Goal: Task Accomplishment & Management: Manage account settings

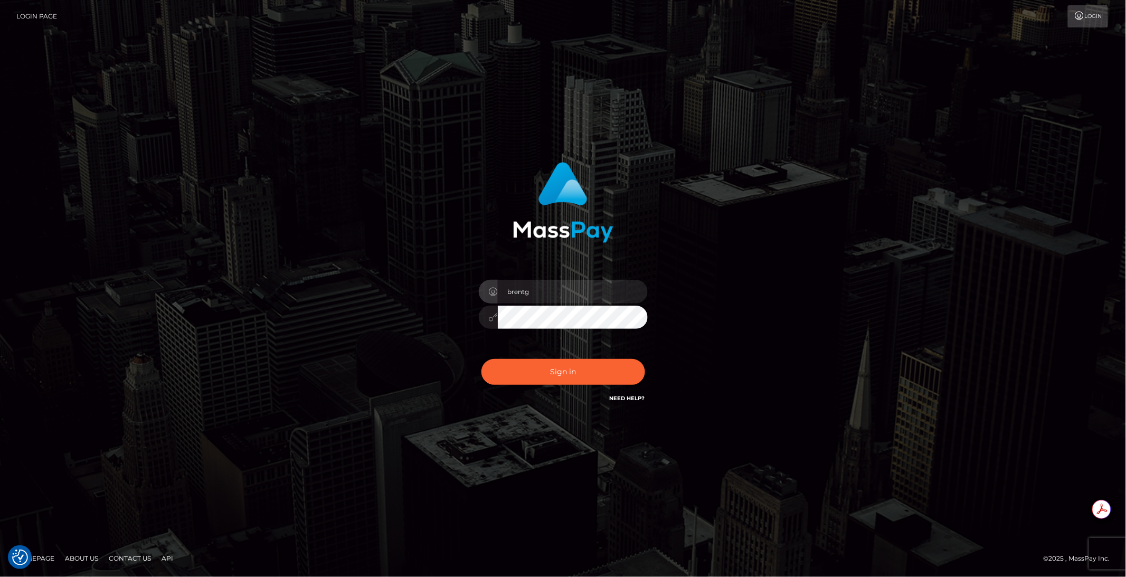
click at [593, 401] on div "brentg Sign in" at bounding box center [562, 283] width 277 height 258
click at [567, 367] on button "Sign in" at bounding box center [564, 372] width 164 height 26
type input "brentg"
click at [550, 378] on button "Sign in" at bounding box center [564, 372] width 164 height 26
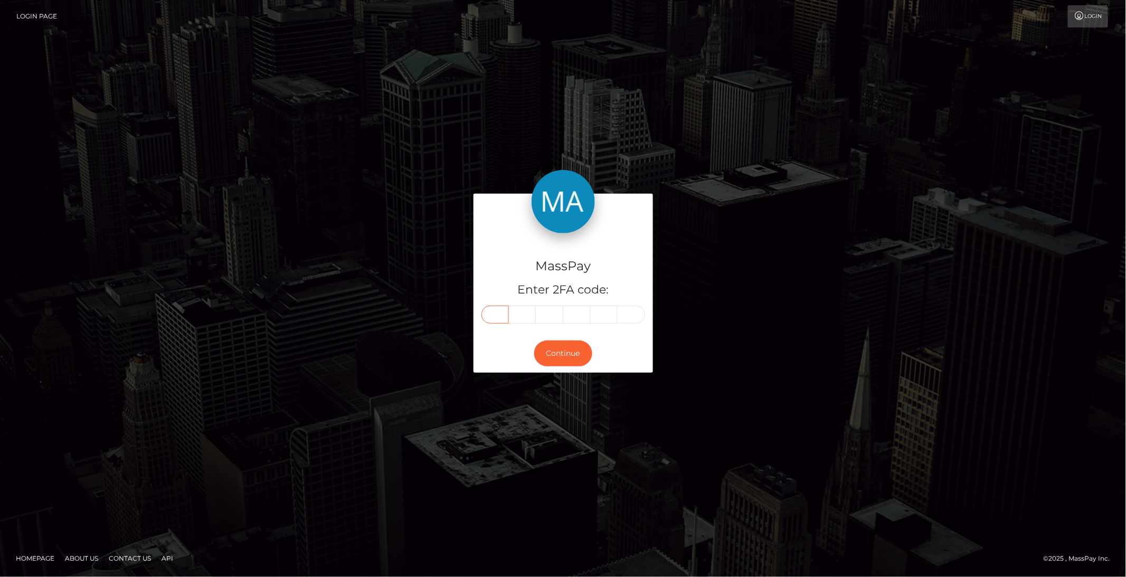
paste input "7"
type input "7"
type input "2"
type input "8"
type input "9"
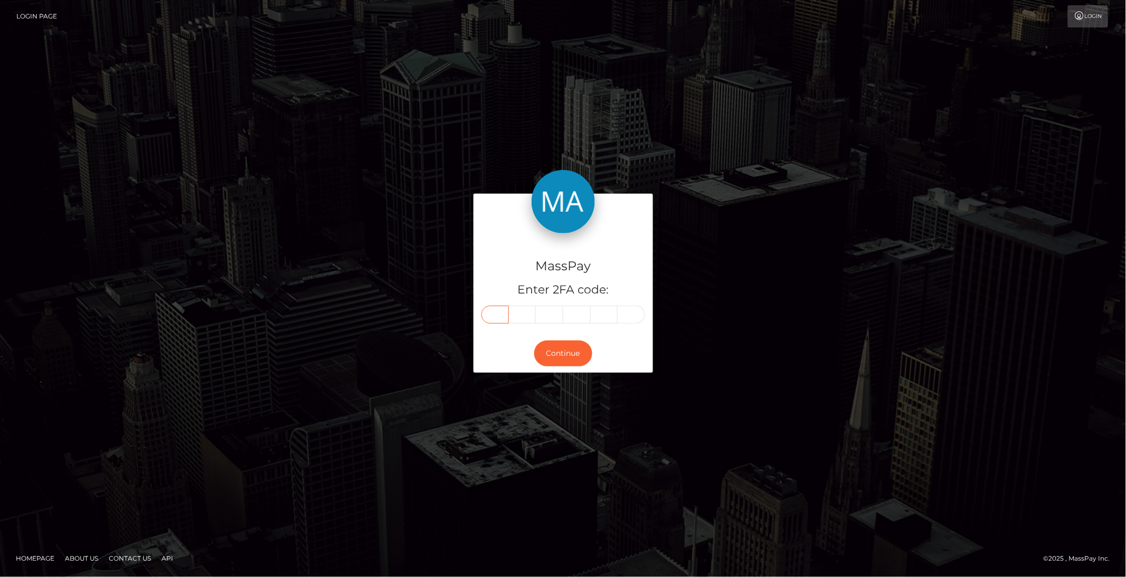
type input "6"
type input "4"
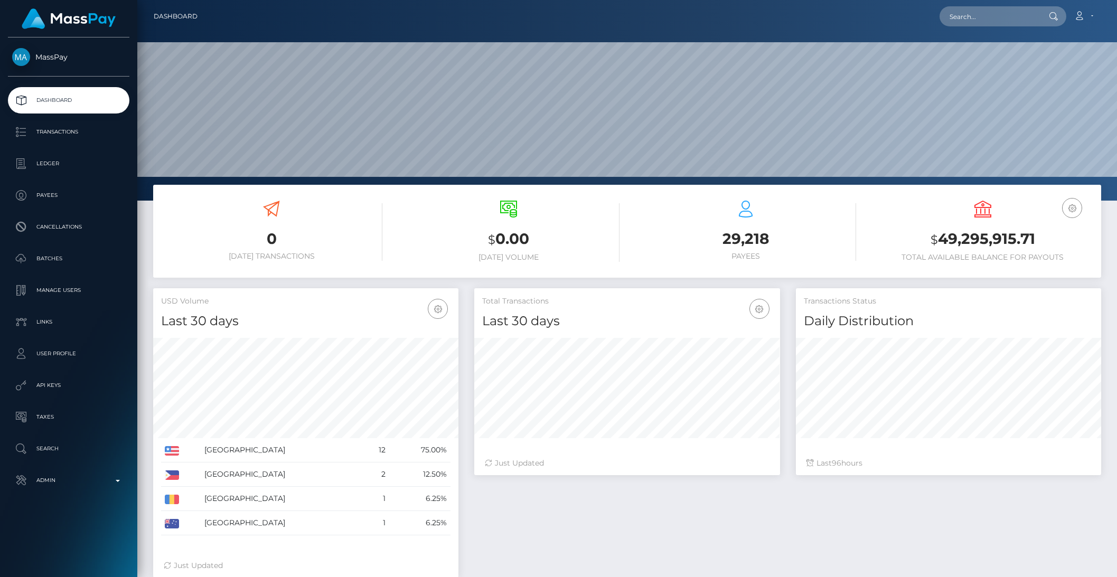
scroll to position [186, 305]
click at [995, 15] on input "text" at bounding box center [988, 16] width 99 height 20
paste input "pipshark2030@gmail.com"
type input "pipshark2030@gmail.com"
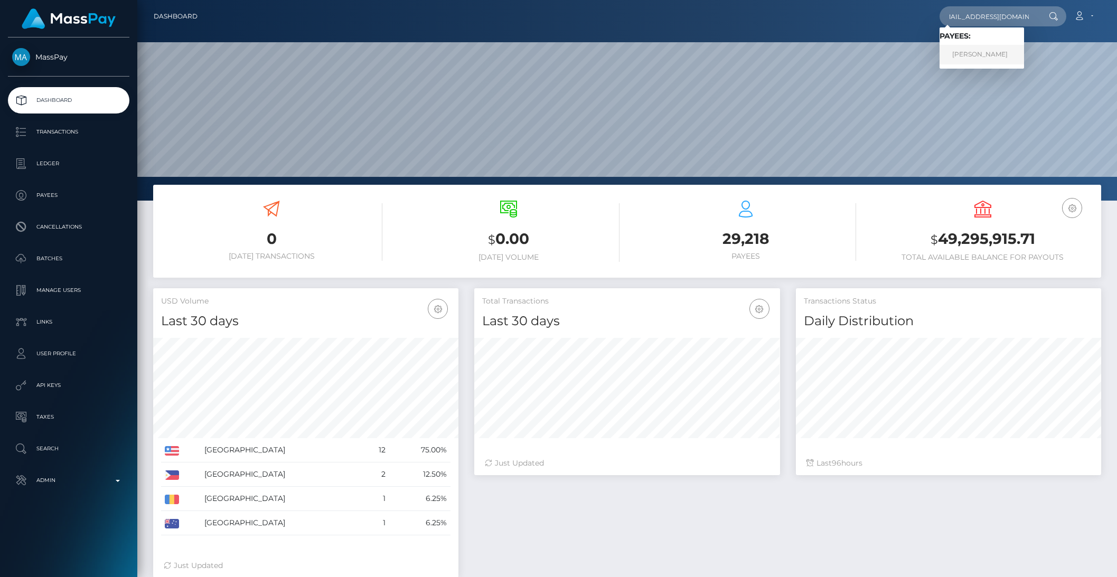
click at [1002, 52] on link "Madena Hamidi" at bounding box center [981, 55] width 84 height 20
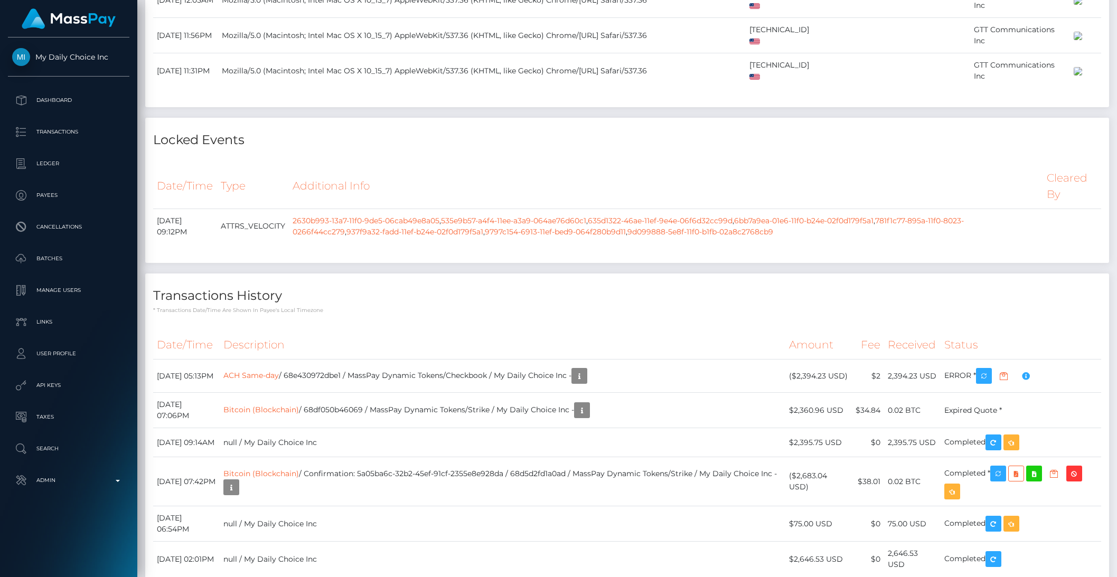
scroll to position [1862, 0]
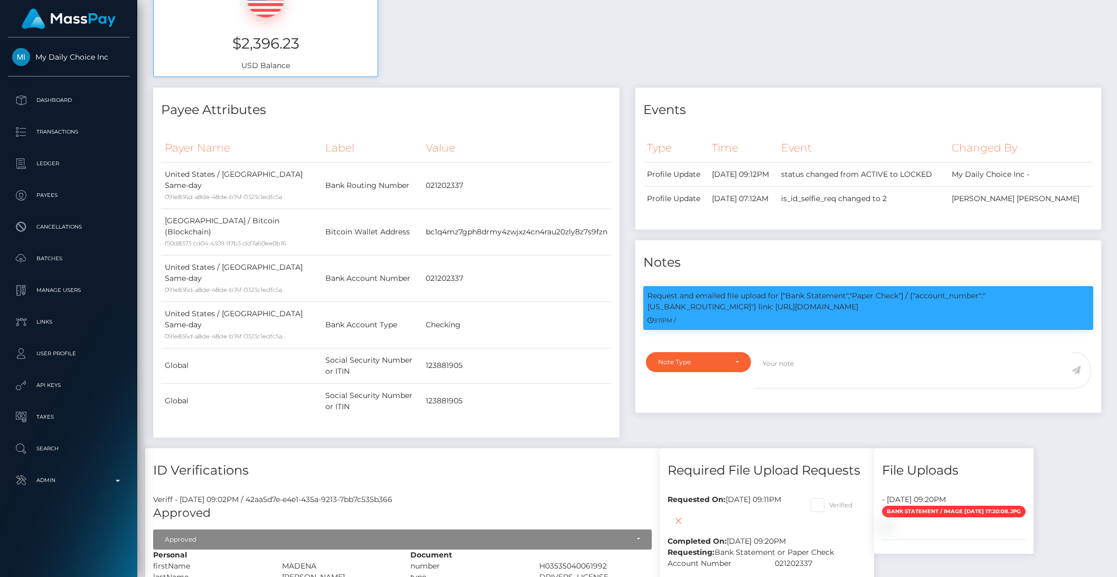
scroll to position [251, 0]
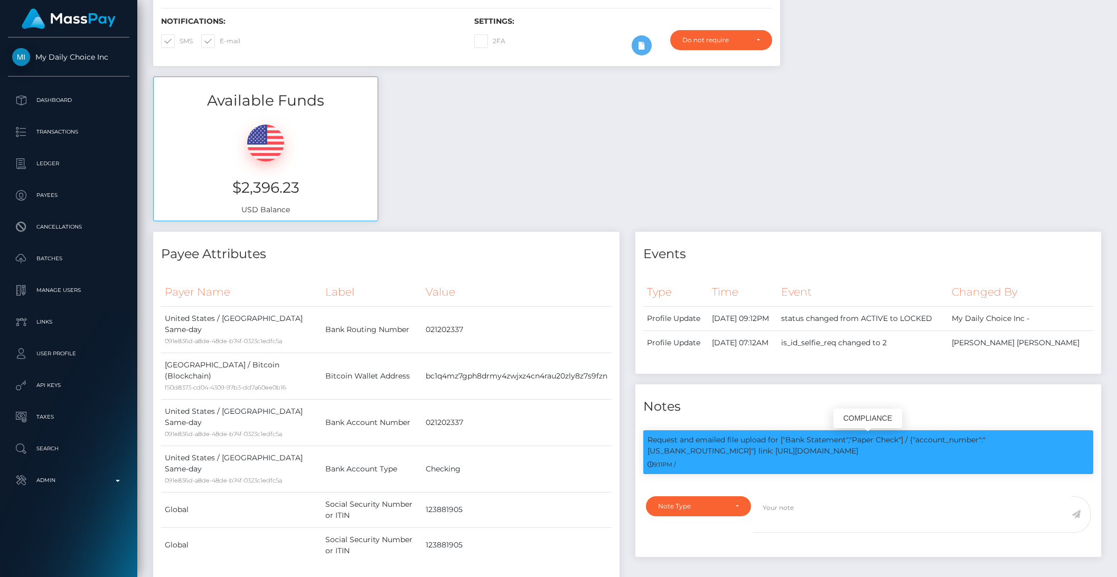
click at [647, 454] on p "Request and emailed file upload for ["Bank Statement","Paper Check"] / {"accoun…" at bounding box center [868, 446] width 442 height 22
click at [649, 454] on p "Request and emailed file upload for ["Bank Statement","Paper Check"] / {"accoun…" at bounding box center [868, 446] width 442 height 22
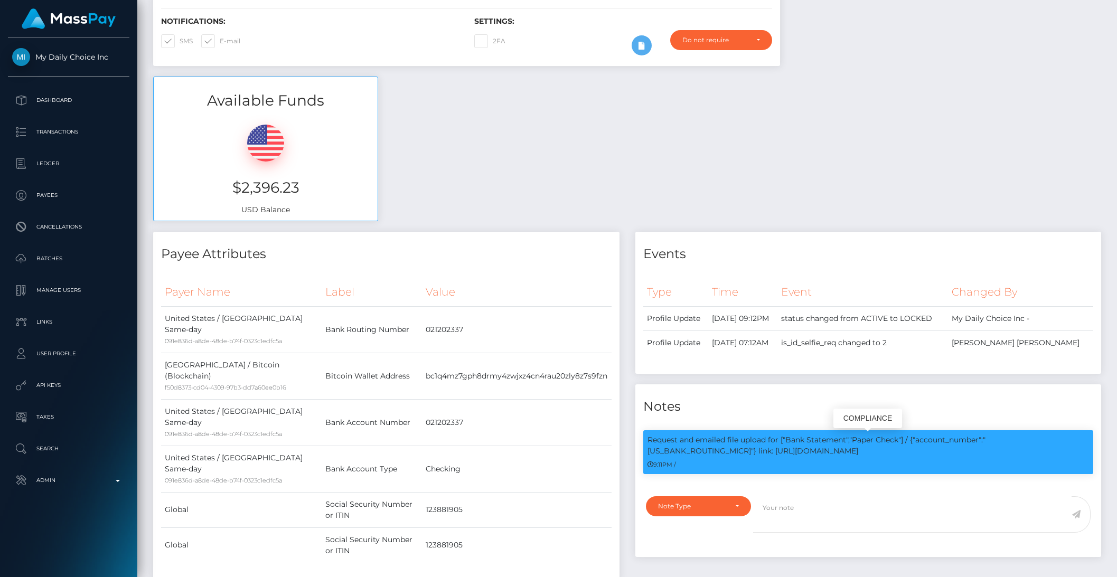
click at [651, 453] on p "Request and emailed file upload for ["Bank Statement","Paper Check"] / {"accoun…" at bounding box center [868, 446] width 442 height 22
click at [700, 454] on p "Request and emailed file upload for ["Bank Statement","Paper Check"] / {"accoun…" at bounding box center [868, 446] width 442 height 22
click at [714, 453] on p "Request and emailed file upload for ["Bank Statement","Paper Check"] / {"accoun…" at bounding box center [868, 446] width 442 height 22
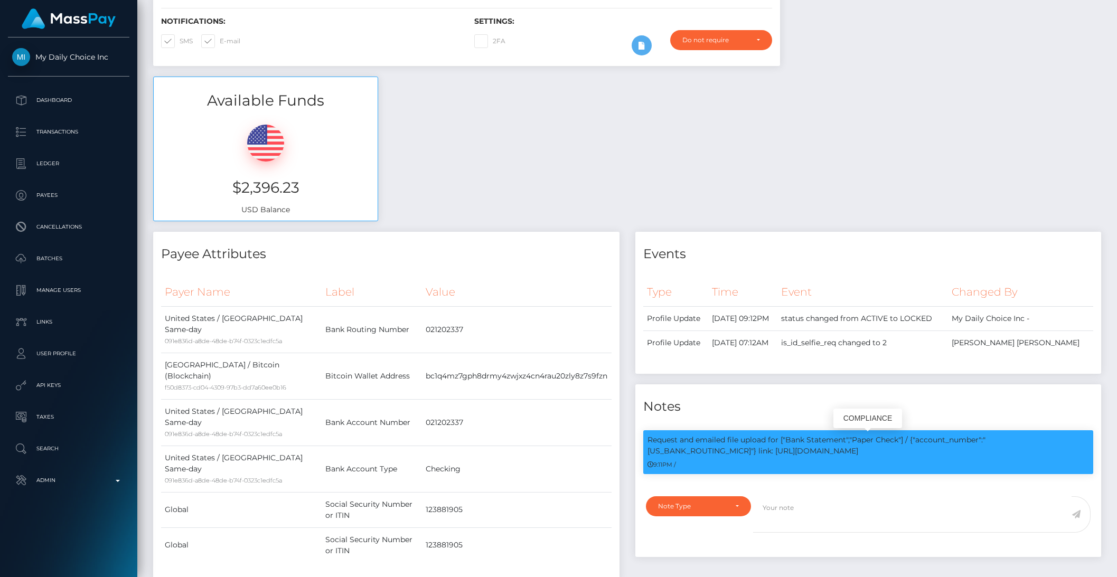
drag, startPoint x: 726, startPoint y: 453, endPoint x: 646, endPoint y: 452, distance: 80.3
click at [646, 452] on div "Request and emailed file upload for ["Bank Statement","Paper Check"] / {"accoun…" at bounding box center [868, 452] width 450 height 44
copy p "https://l.maspay.io/rlQlA"
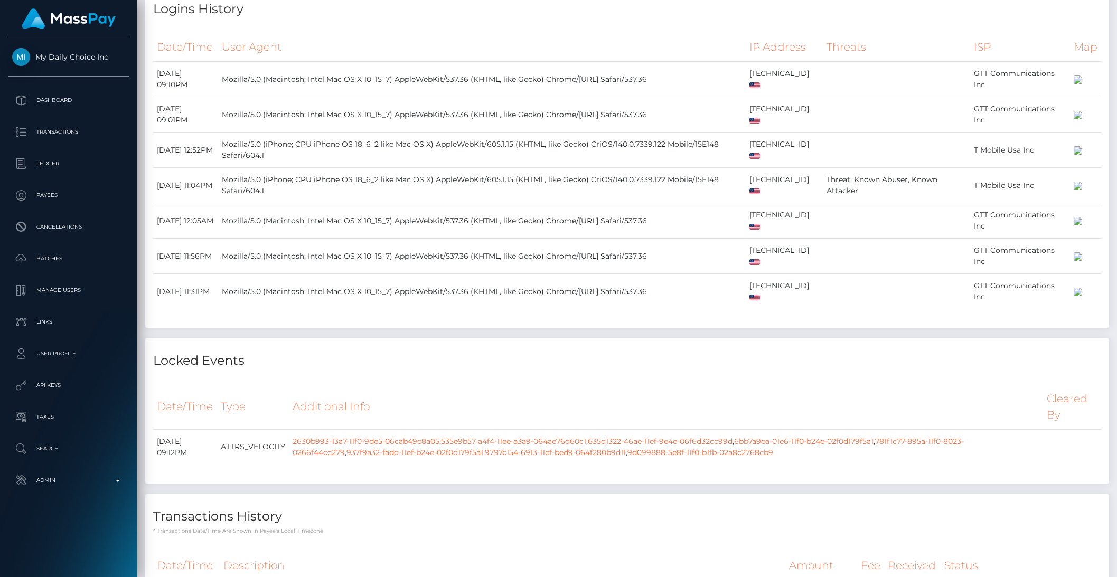
scroll to position [1690, 0]
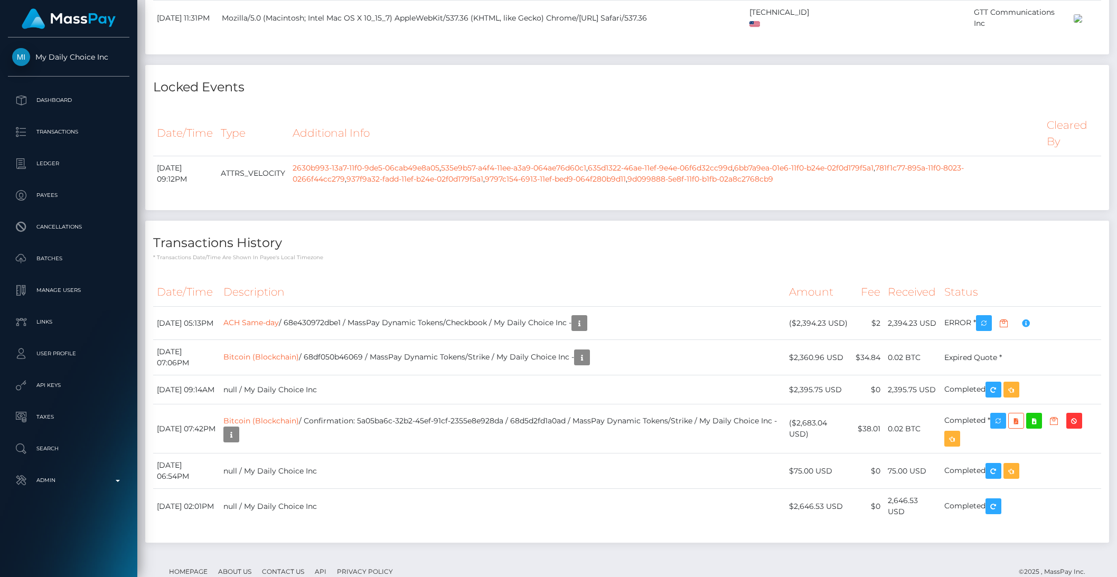
click at [52, 199] on p "Payees" at bounding box center [68, 195] width 113 height 16
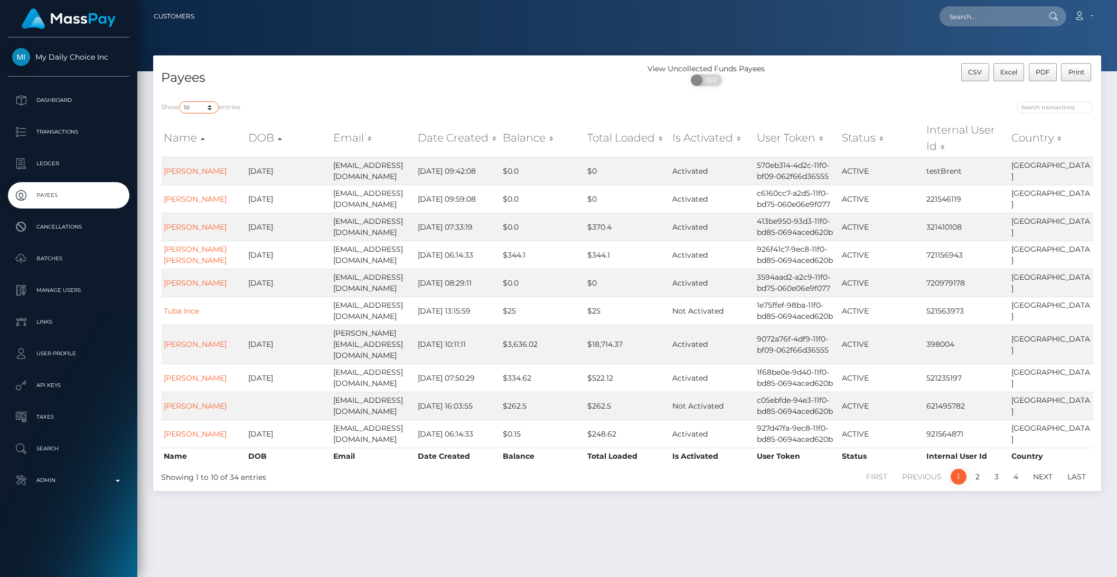
click at [197, 105] on select "10 25 50 100 250 1,000 All" at bounding box center [199, 107] width 40 height 12
click at [180, 101] on select "10 25 50 100 250 1,000 All" at bounding box center [199, 107] width 40 height 12
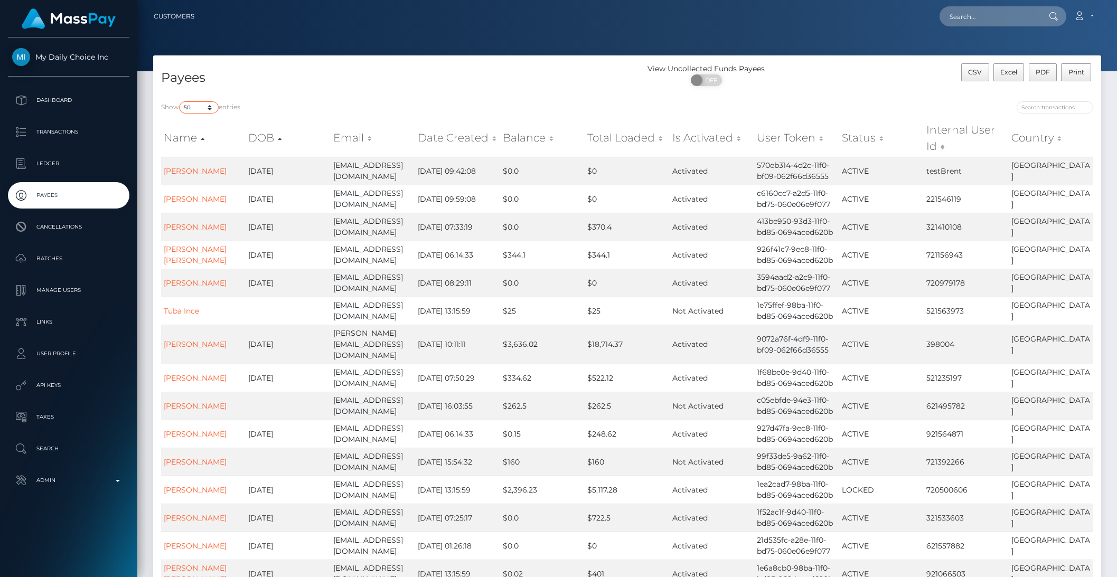
click at [198, 103] on select "10 25 50 100 250 1,000 All" at bounding box center [199, 107] width 40 height 12
select select "10"
click at [180, 101] on select "10 25 50 100 250 1,000 All" at bounding box center [199, 107] width 40 height 12
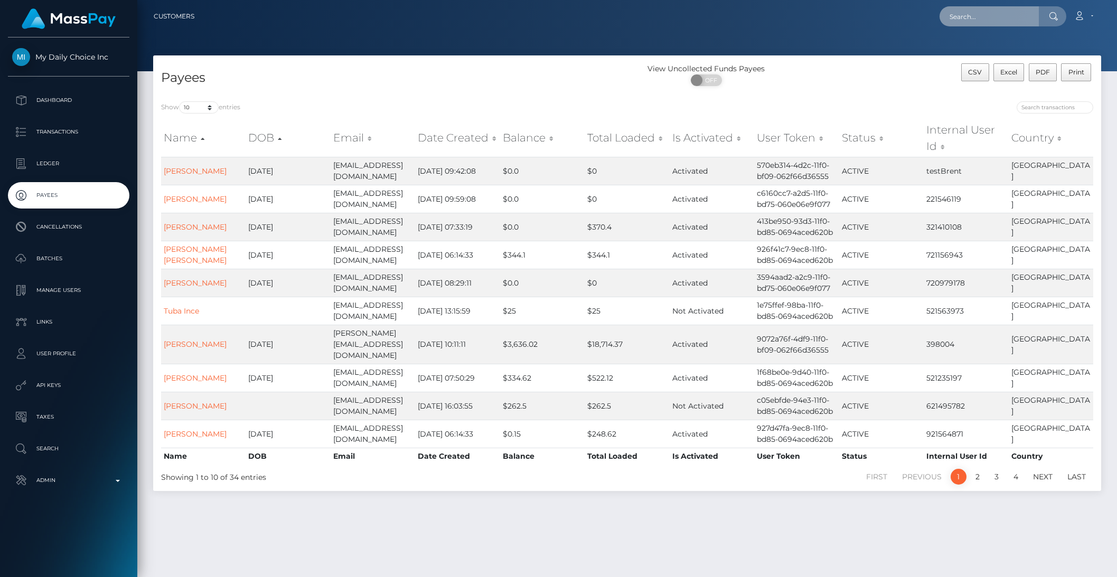
click at [1006, 18] on input "text" at bounding box center [988, 16] width 99 height 20
paste input "115804333"
type input "115804333"
click at [999, 50] on link "One Mission" at bounding box center [981, 55] width 84 height 20
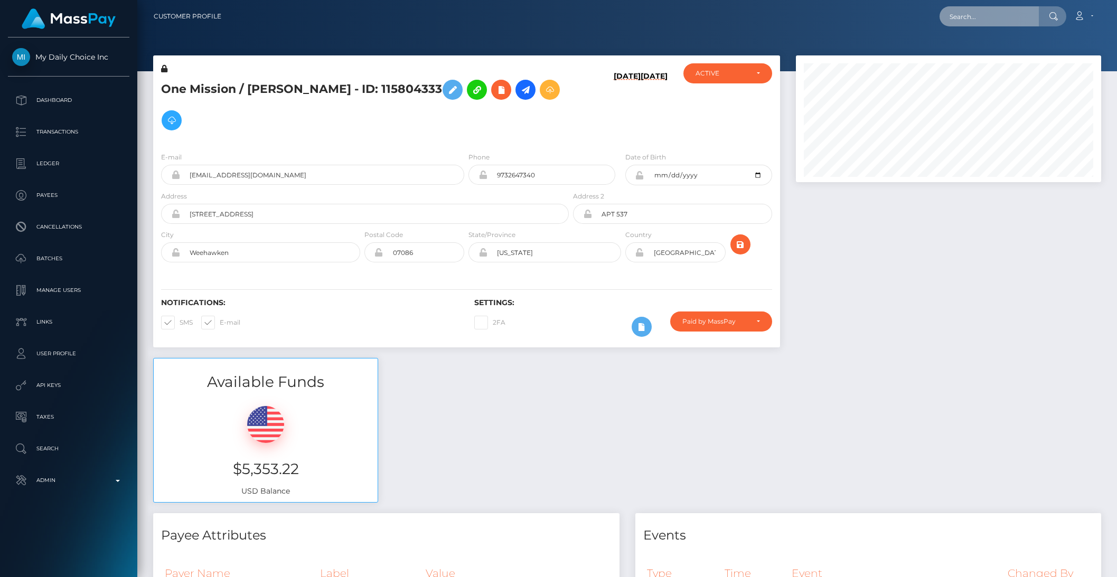
click at [968, 20] on input "text" at bounding box center [988, 16] width 99 height 20
paste input "68056264f817079a5426b4b8"
type input "68056264f817079a5426b4b8"
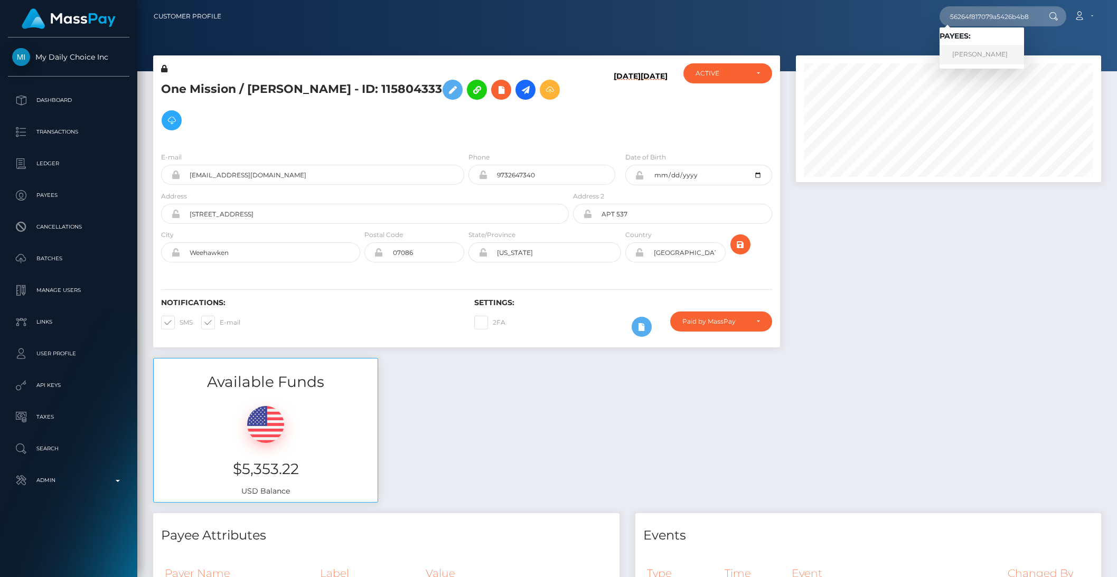
scroll to position [0, 0]
click at [967, 48] on link "[PERSON_NAME]" at bounding box center [981, 55] width 84 height 20
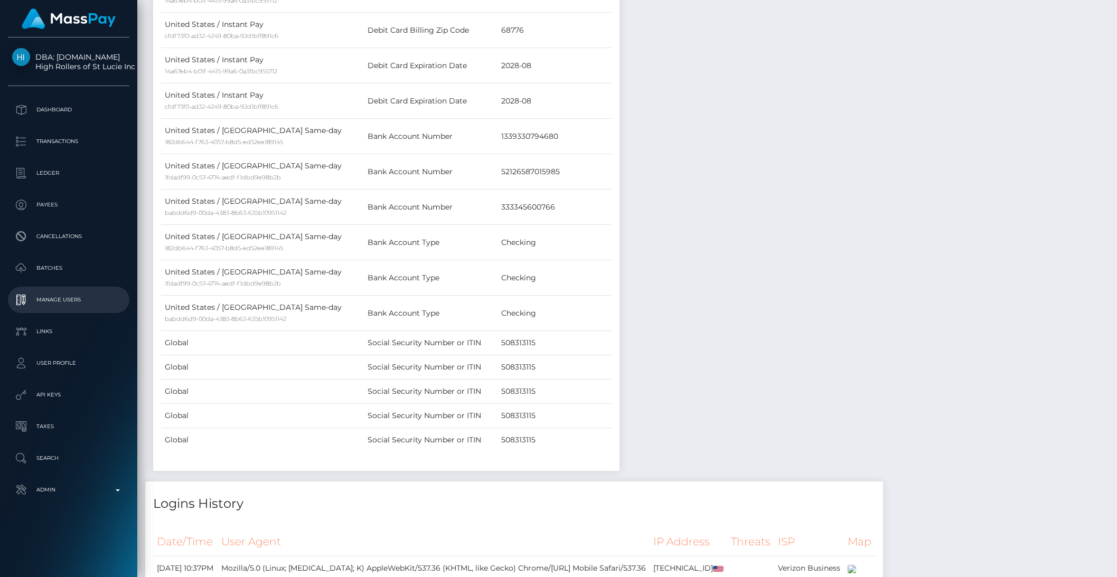
scroll to position [630, 0]
click at [77, 487] on p "Admin" at bounding box center [68, 490] width 113 height 16
click at [697, 218] on div "Notes Note Type Compliance Clear Compliance General Note Type" at bounding box center [868, 106] width 482 height 756
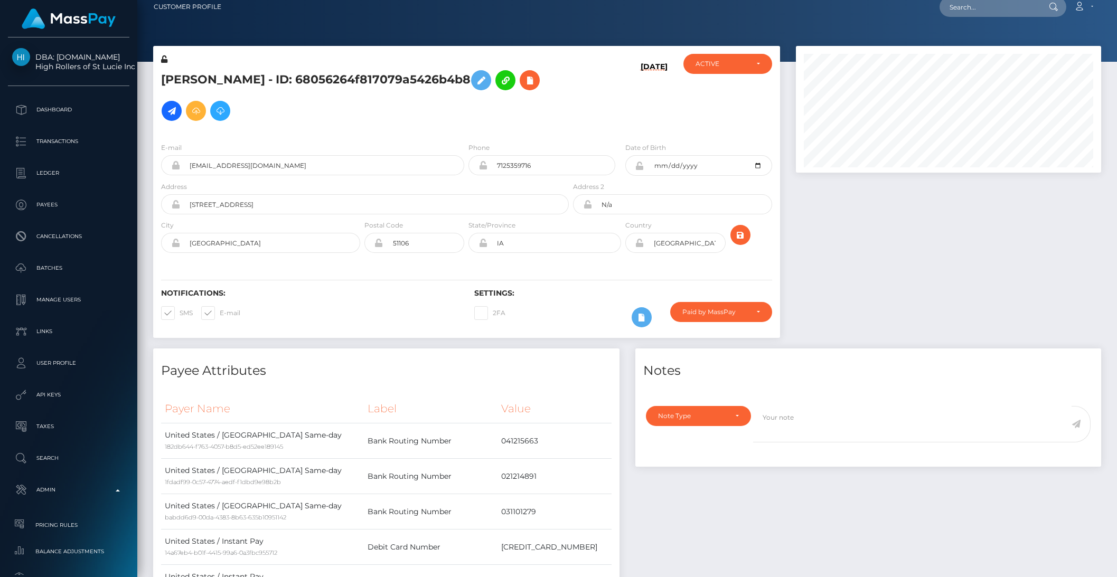
scroll to position [0, 0]
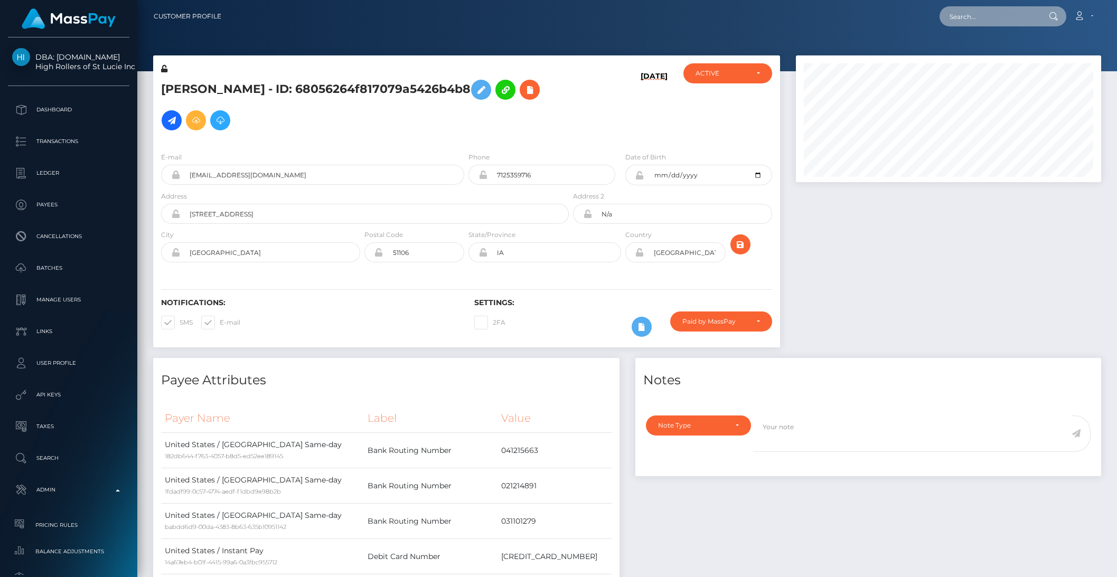
click at [973, 13] on input "text" at bounding box center [988, 16] width 99 height 20
click at [976, 16] on input "text" at bounding box center [988, 16] width 99 height 20
click at [976, 15] on input "text" at bounding box center [988, 16] width 99 height 20
click at [964, 23] on input "text" at bounding box center [988, 16] width 99 height 20
click at [971, 18] on input "text" at bounding box center [988, 16] width 99 height 20
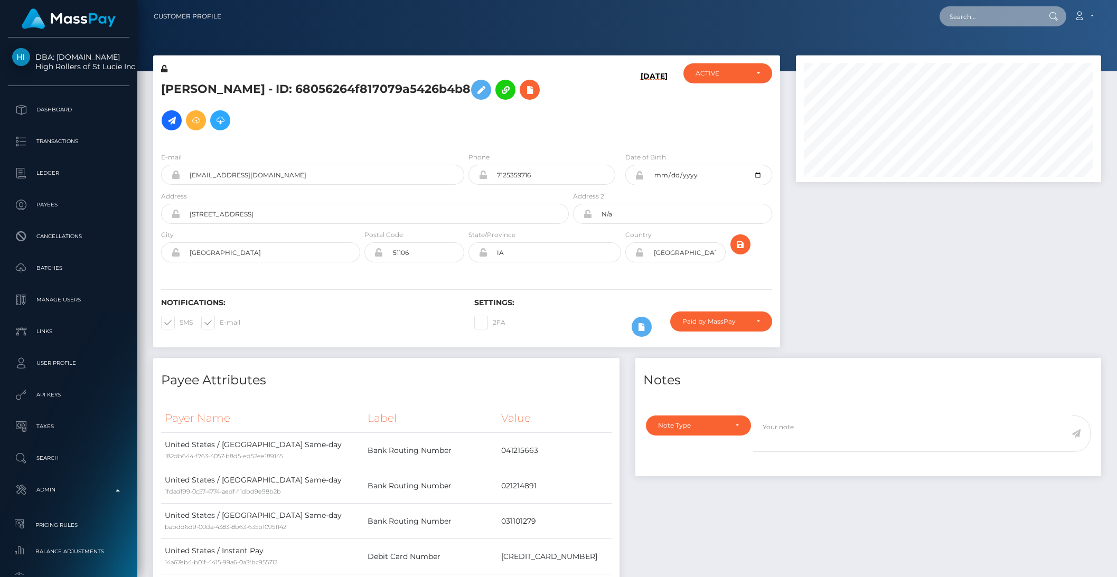
paste input "text"
click at [975, 21] on input "text" at bounding box center [988, 16] width 99 height 20
click at [808, 39] on div at bounding box center [626, 35] width 979 height 71
click at [792, 22] on div "Loading... Loading... Account Edit Profile Logout" at bounding box center [665, 16] width 871 height 22
click at [1006, 21] on input "text" at bounding box center [988, 16] width 99 height 20
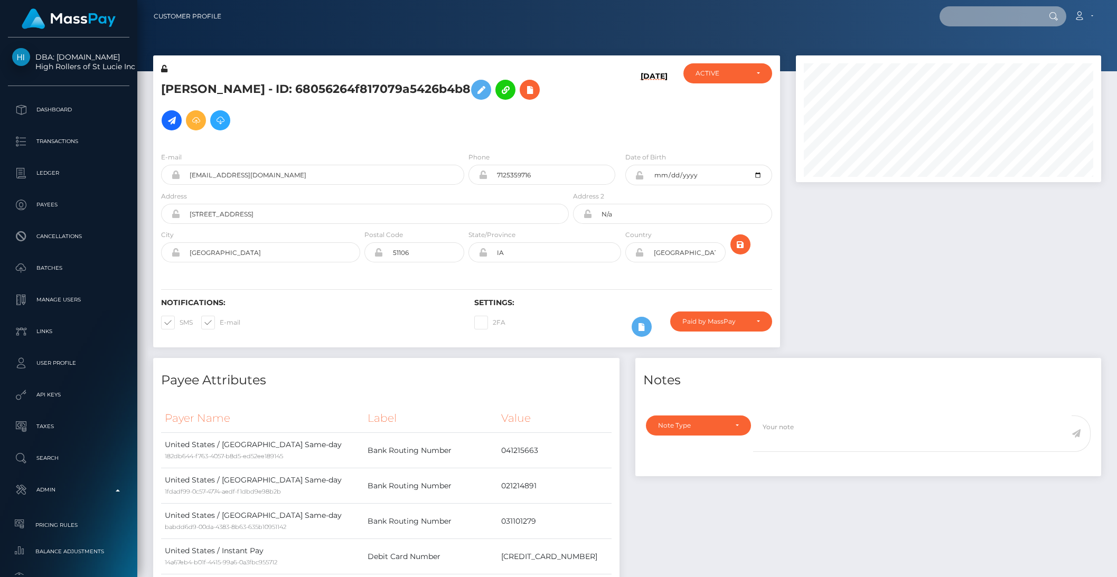
click at [979, 14] on input "text" at bounding box center [988, 16] width 99 height 20
paste input "voztechnologies@gmail.com"
type input "voztechnologies@gmail.com"
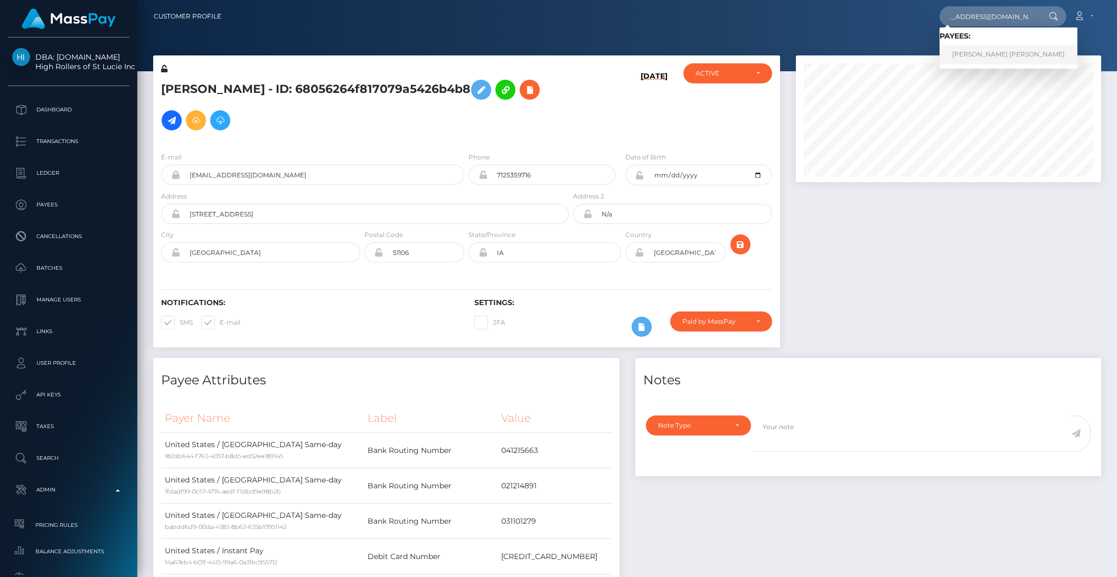
scroll to position [0, 0]
click at [1025, 50] on link "Brent Lee Chiono Russell" at bounding box center [1008, 55] width 138 height 20
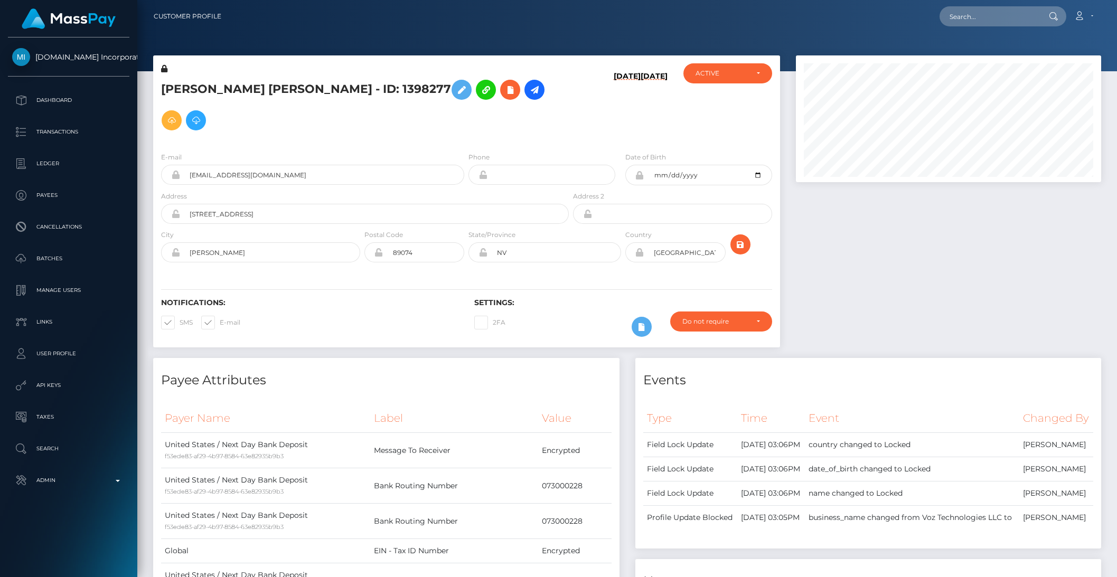
scroll to position [127, 305]
click at [528, 96] on icon at bounding box center [534, 89] width 13 height 13
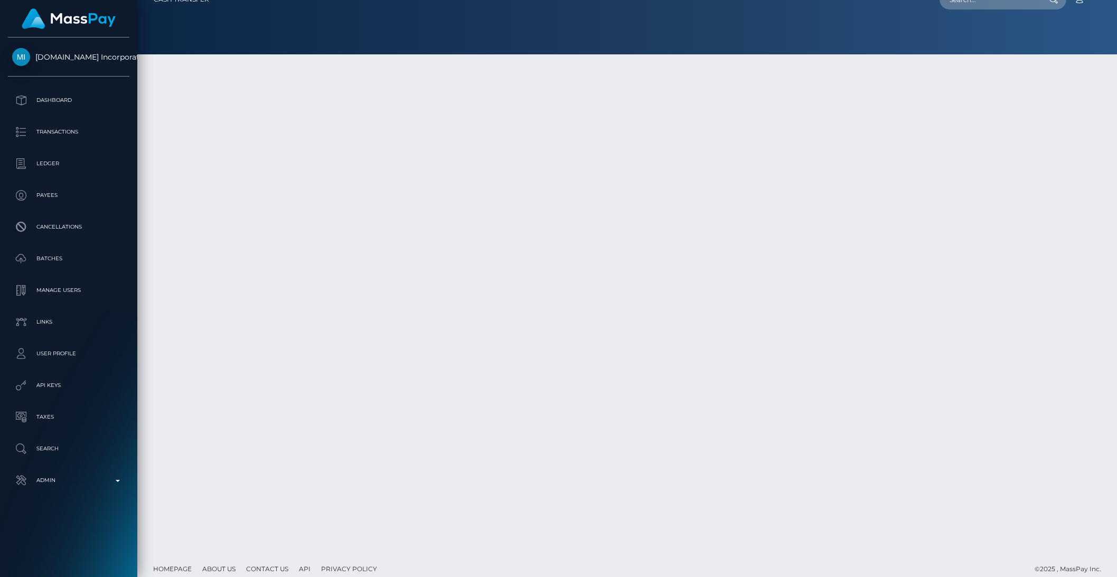
scroll to position [27, 0]
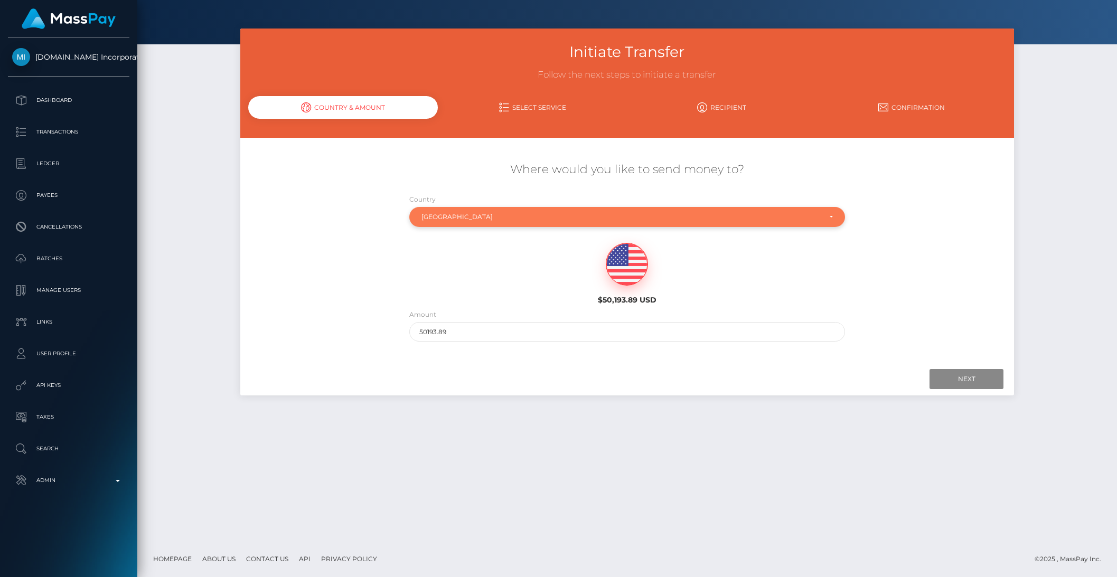
click at [467, 224] on div "United States" at bounding box center [627, 217] width 436 height 20
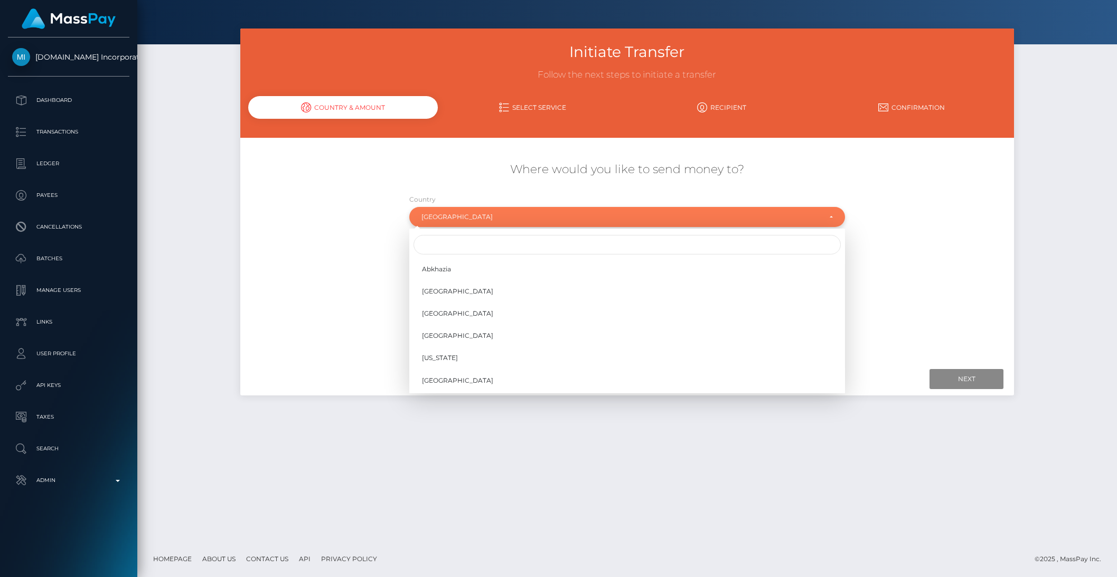
scroll to position [4395, 0]
click at [454, 246] on input "Search" at bounding box center [626, 245] width 427 height 20
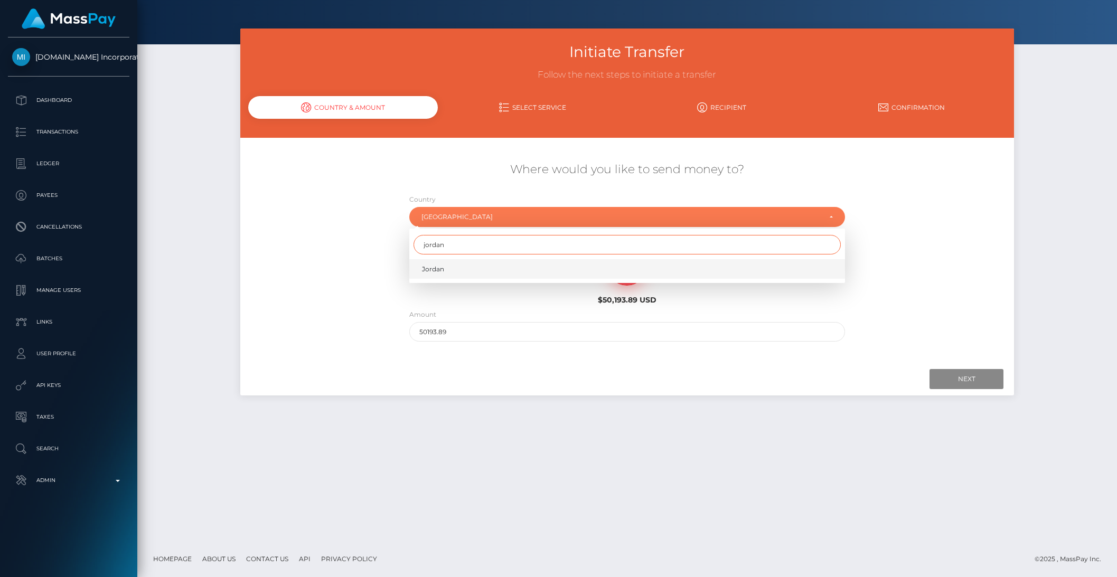
type input "jordan"
click at [445, 267] on link "Jordan" at bounding box center [627, 269] width 436 height 20
select select "JOR"
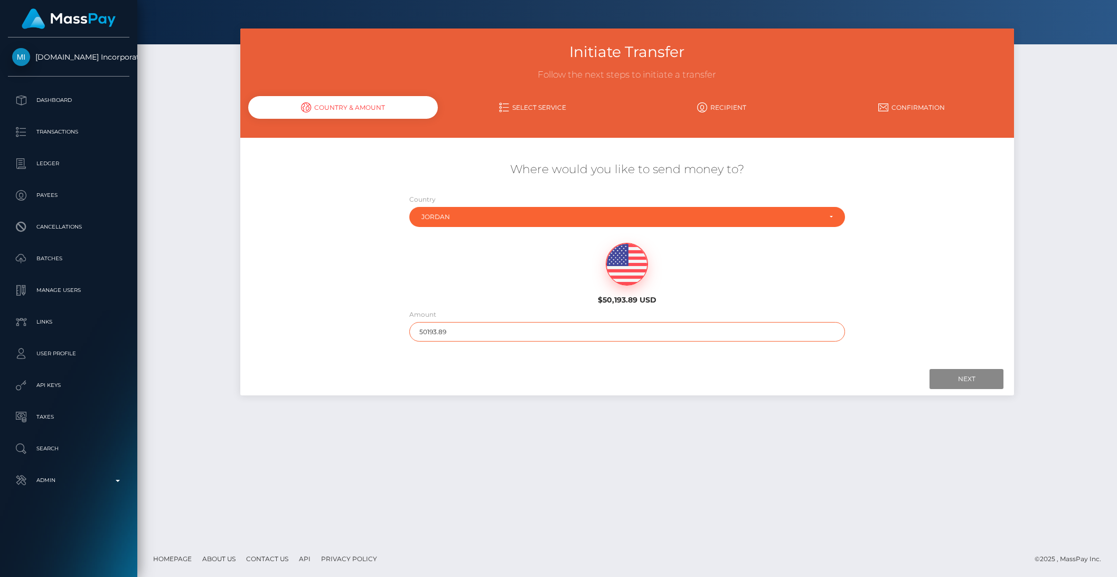
drag, startPoint x: 430, startPoint y: 334, endPoint x: 523, endPoint y: 333, distance: 92.9
click at [523, 333] on input "50193.89" at bounding box center [627, 332] width 436 height 20
type input "501"
click at [974, 378] on input "Next" at bounding box center [966, 379] width 74 height 20
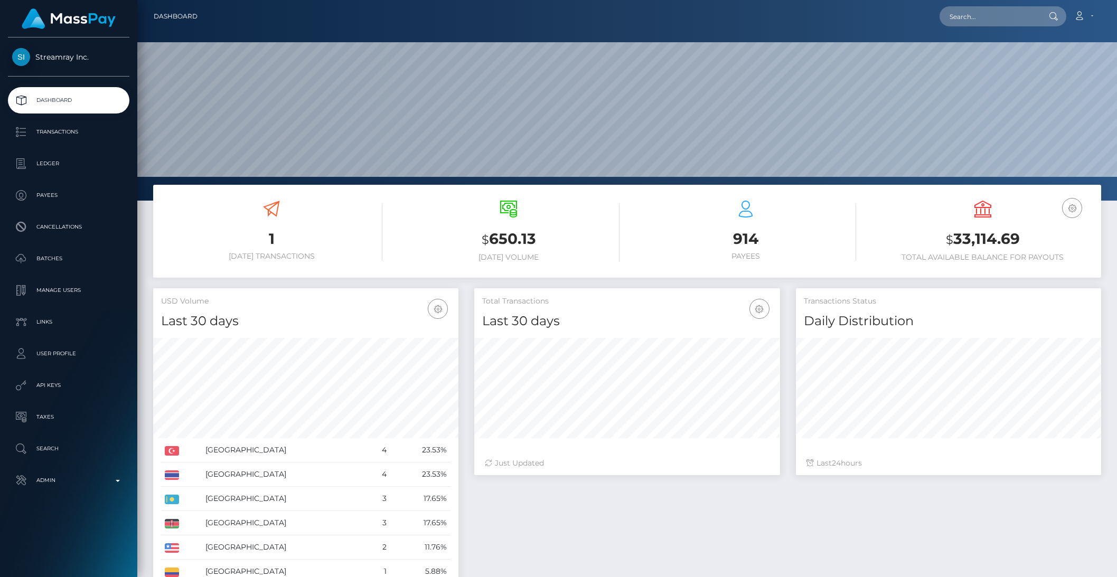
scroll to position [186, 305]
click at [985, 15] on input "text" at bounding box center [988, 16] width 99 height 20
paste input "[EMAIL_ADDRESS][DOMAIN_NAME]"
type input "[EMAIL_ADDRESS][DOMAIN_NAME]"
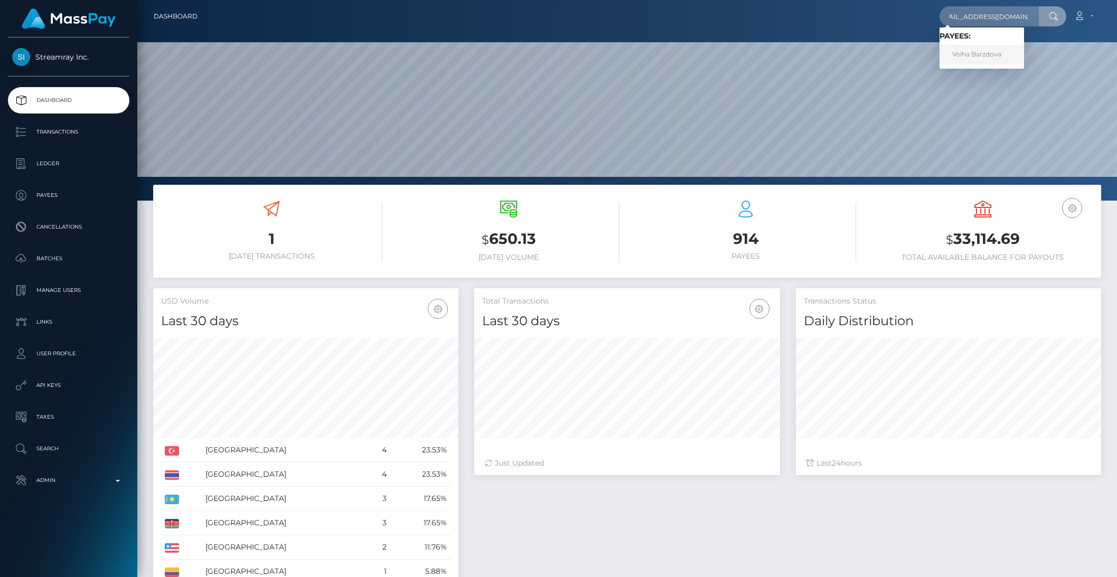
scroll to position [0, 0]
click at [985, 57] on link "Volha Barzdova" at bounding box center [981, 55] width 84 height 20
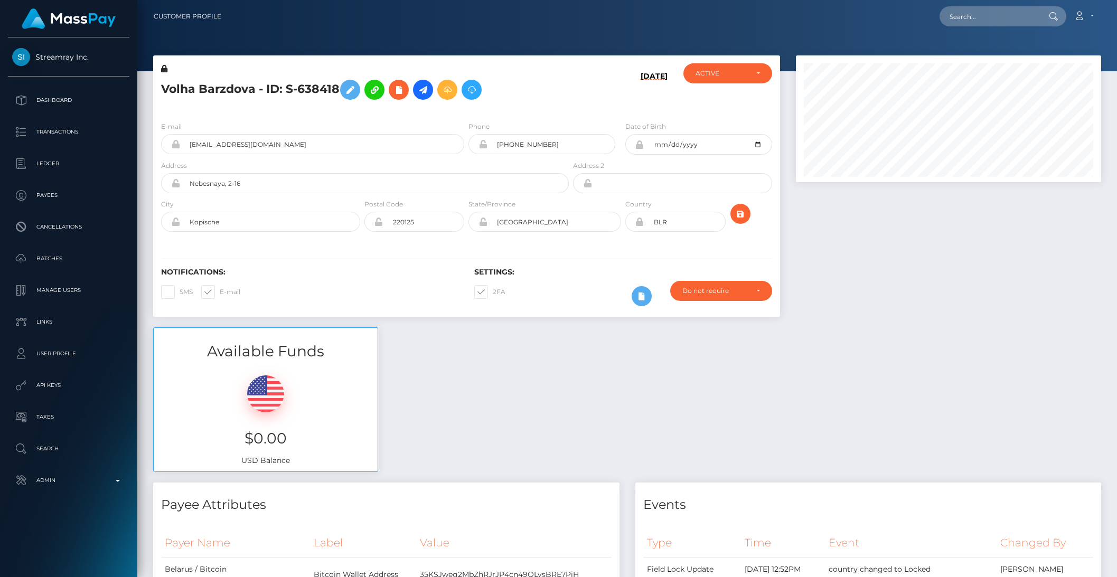
scroll to position [127, 305]
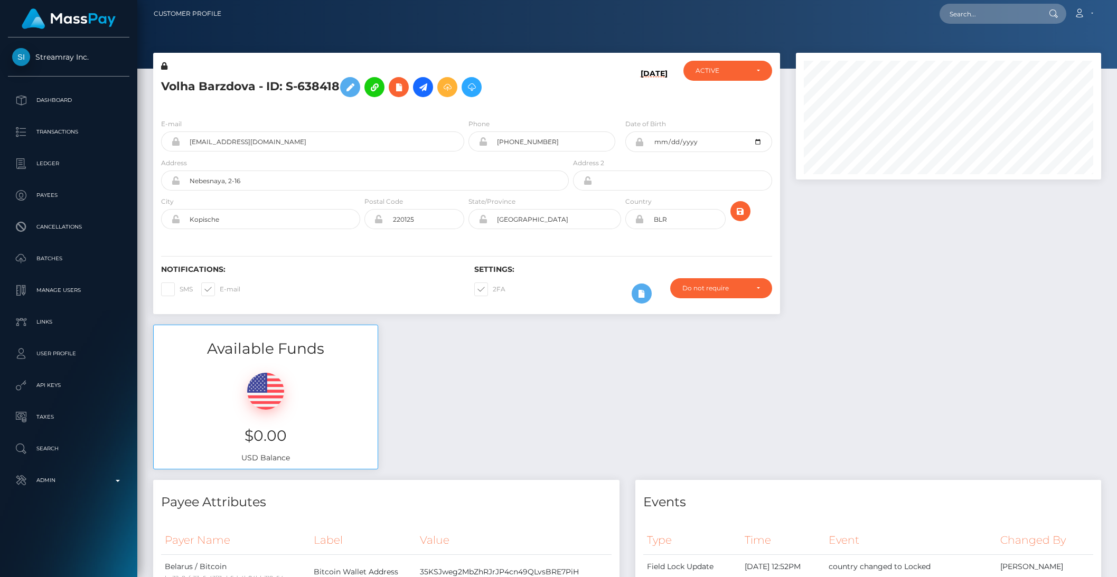
click at [522, 408] on div "Available Funds $0.00 USD Balance" at bounding box center [627, 402] width 964 height 155
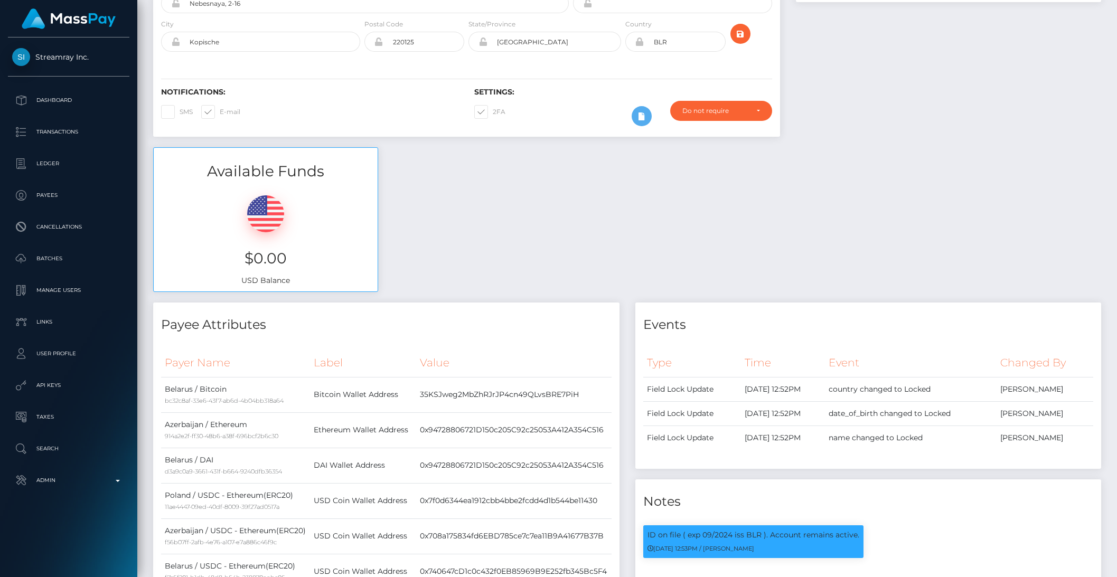
scroll to position [0, 0]
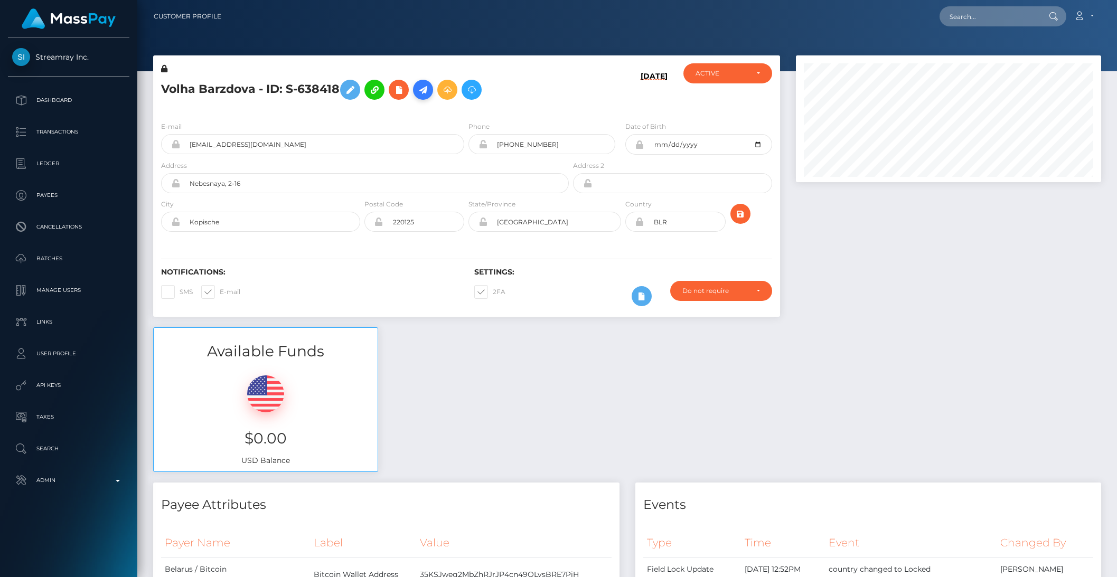
click at [429, 90] on icon at bounding box center [423, 89] width 13 height 13
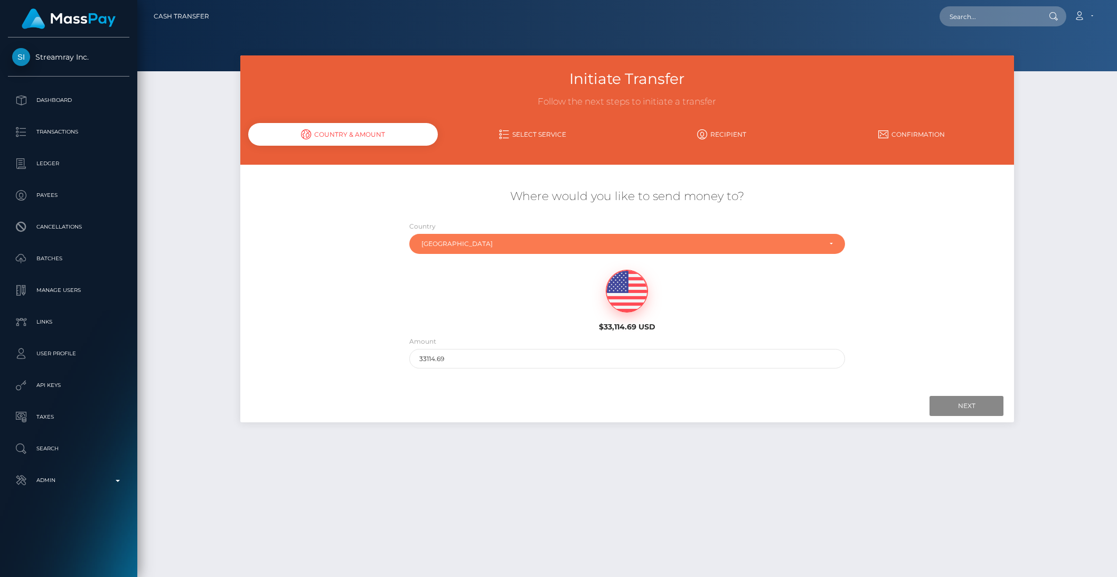
click at [465, 250] on div "[GEOGRAPHIC_DATA]" at bounding box center [627, 244] width 436 height 20
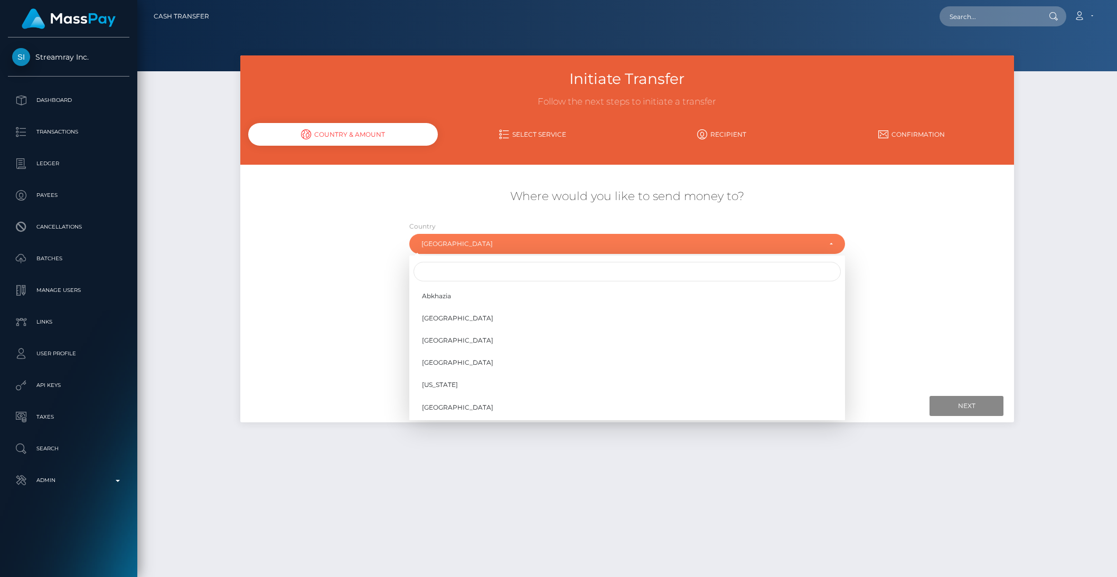
scroll to position [332, 0]
click at [455, 264] on input "Search" at bounding box center [626, 272] width 427 height 20
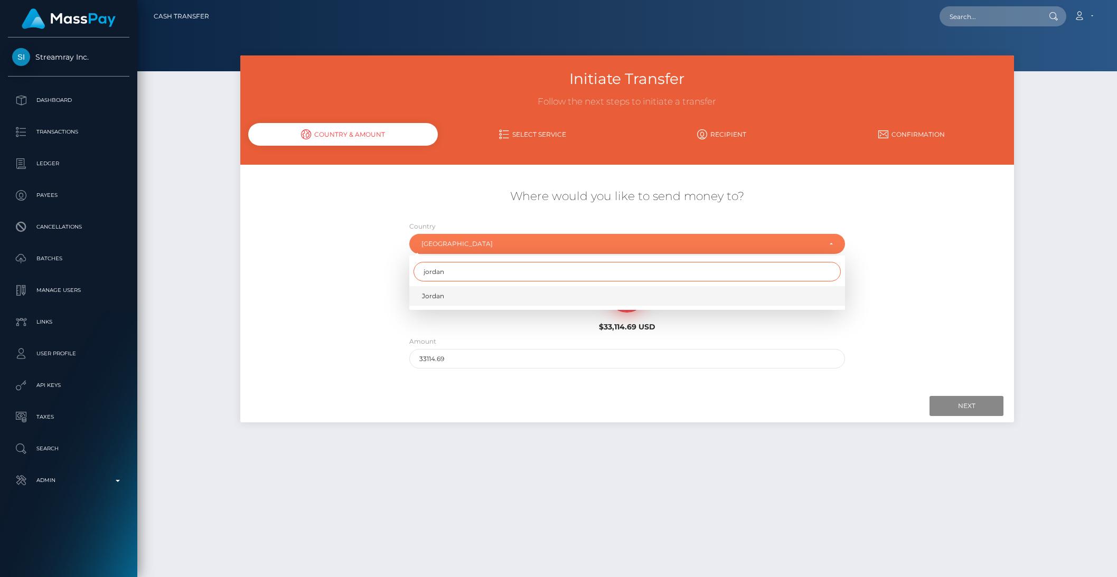
type input "jordan"
click at [445, 290] on link "Jordan" at bounding box center [627, 296] width 436 height 20
select select "JOR"
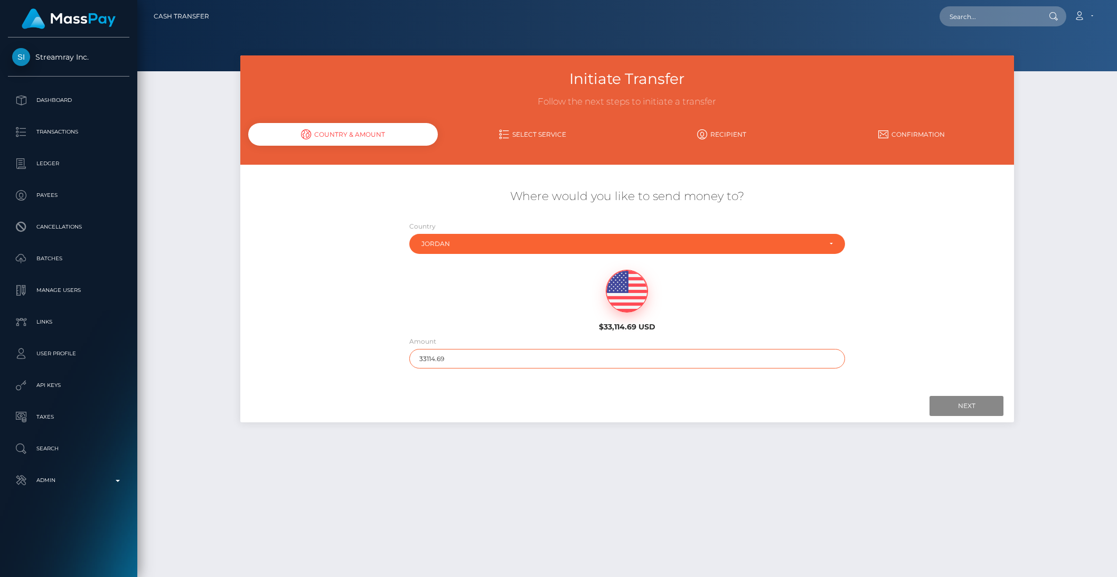
click at [427, 359] on input "33114.69" at bounding box center [627, 359] width 436 height 20
type input "501"
click at [982, 399] on input "Next" at bounding box center [966, 406] width 74 height 20
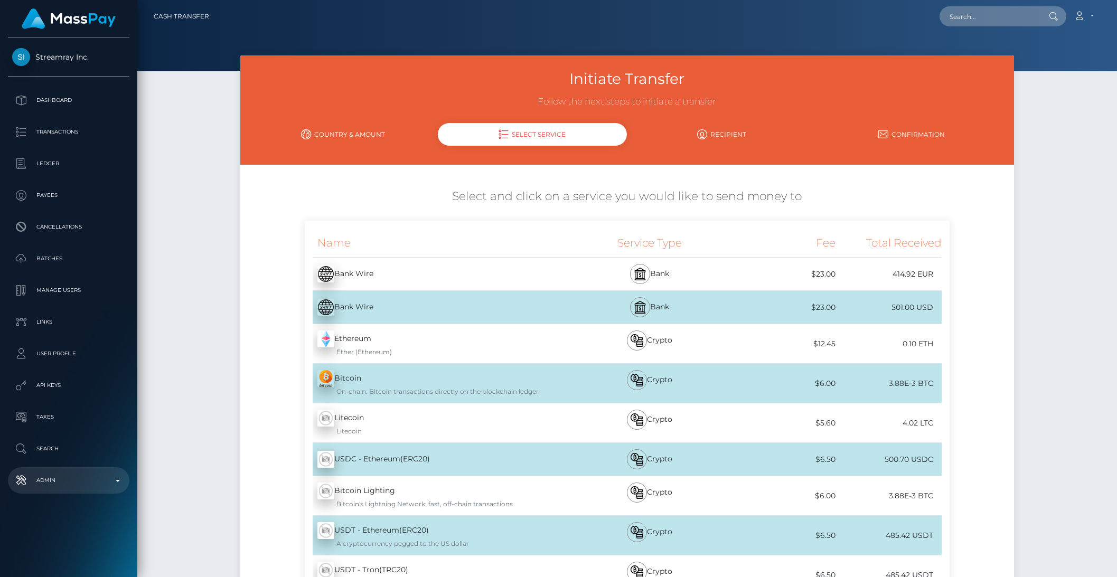
click at [115, 481] on p "Admin" at bounding box center [68, 481] width 113 height 16
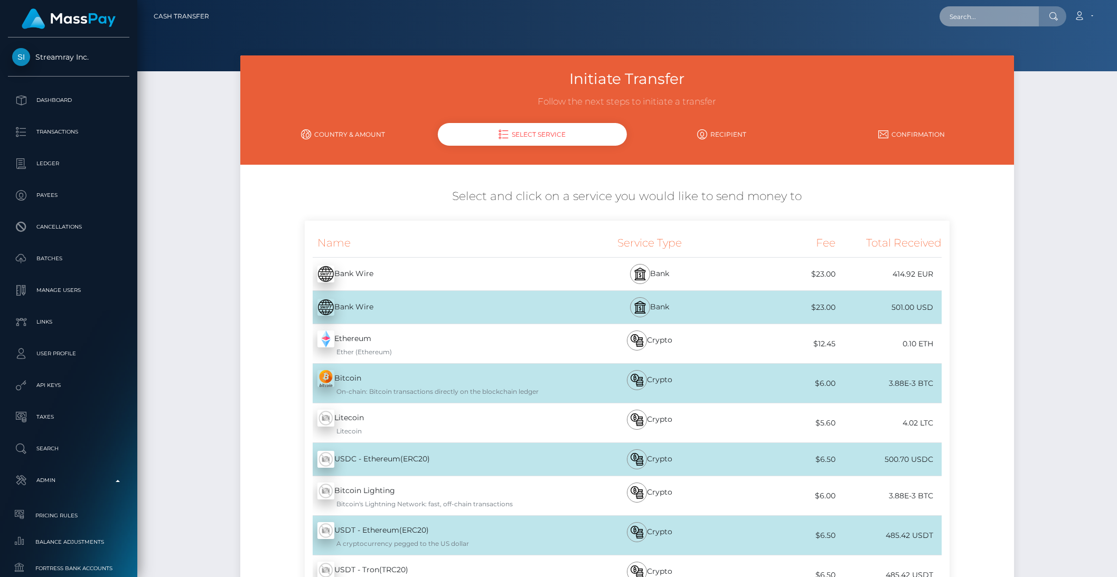
click at [966, 16] on input "text" at bounding box center [988, 16] width 99 height 20
paste input "voztechnologies@gmail.com"
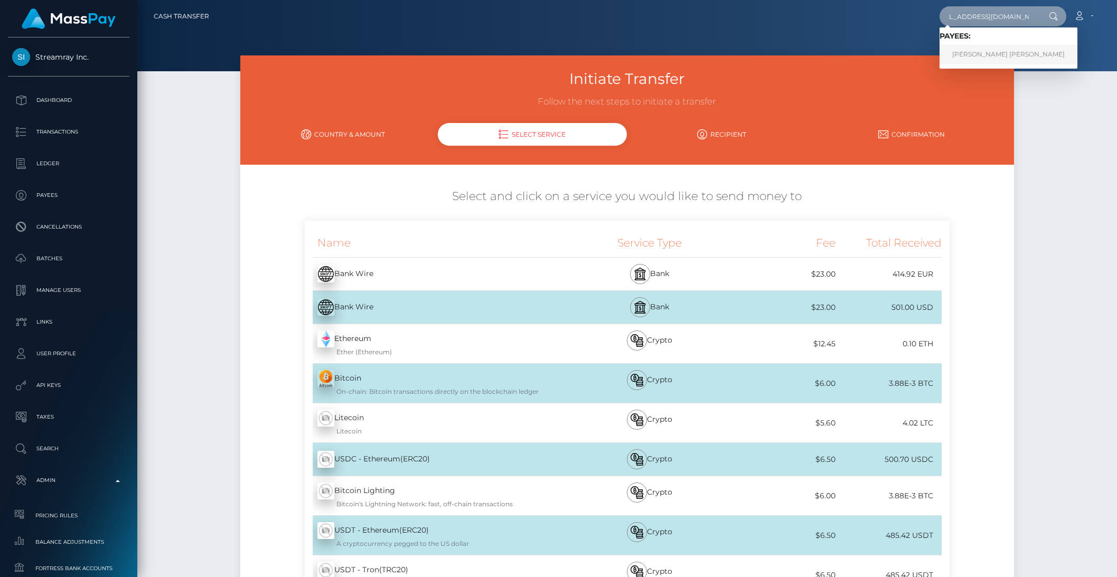
type input "voztechnologies@gmail.com"
click at [1004, 52] on link "Brent Lee Chiono Russell" at bounding box center [1008, 55] width 138 height 20
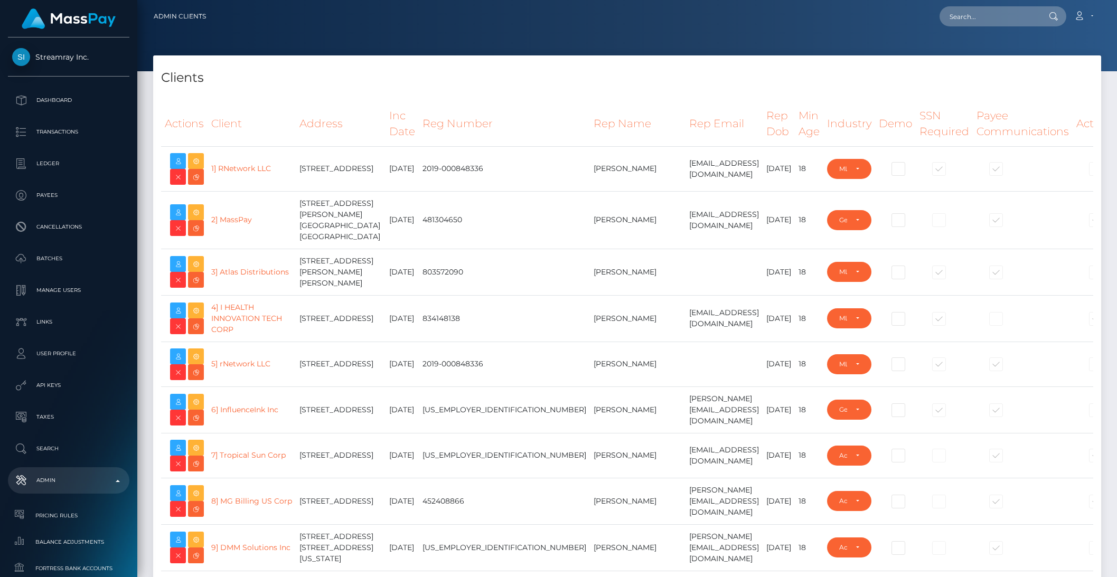
select select "223"
type input "brentg"
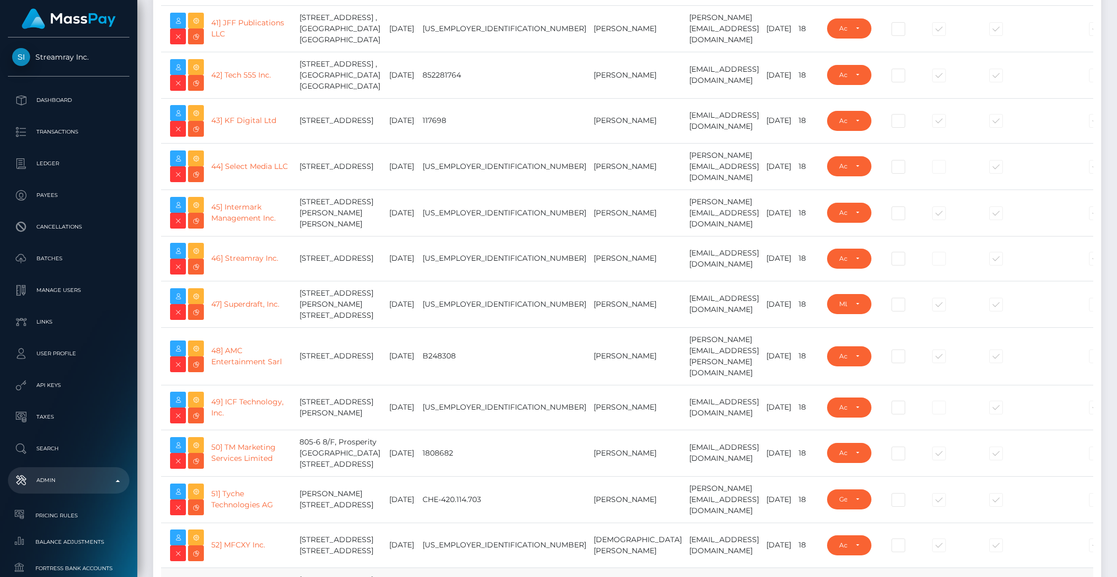
scroll to position [2115, 0]
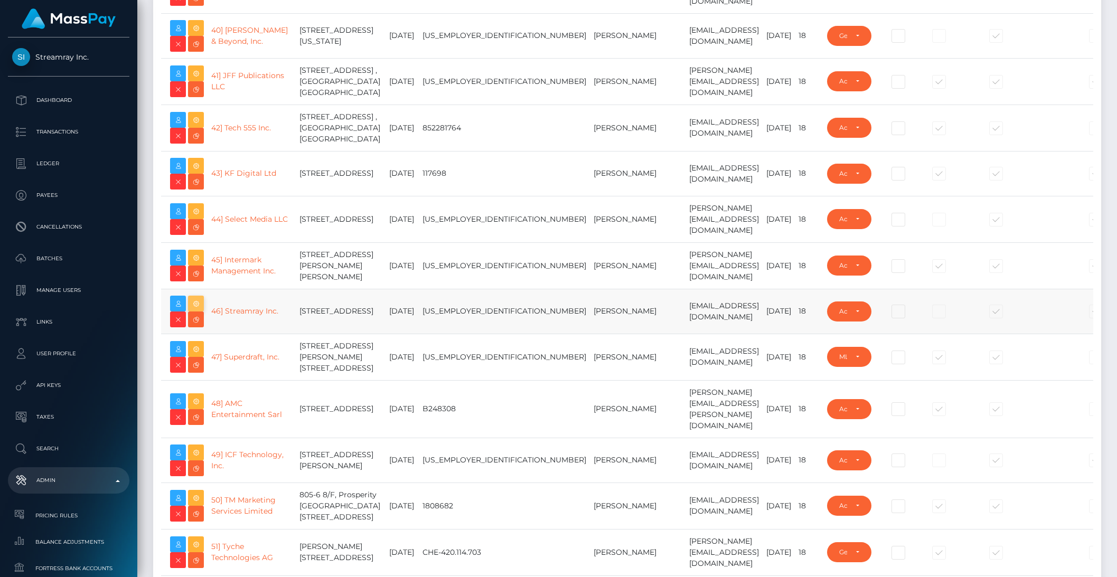
click at [200, 310] on icon at bounding box center [196, 303] width 13 height 13
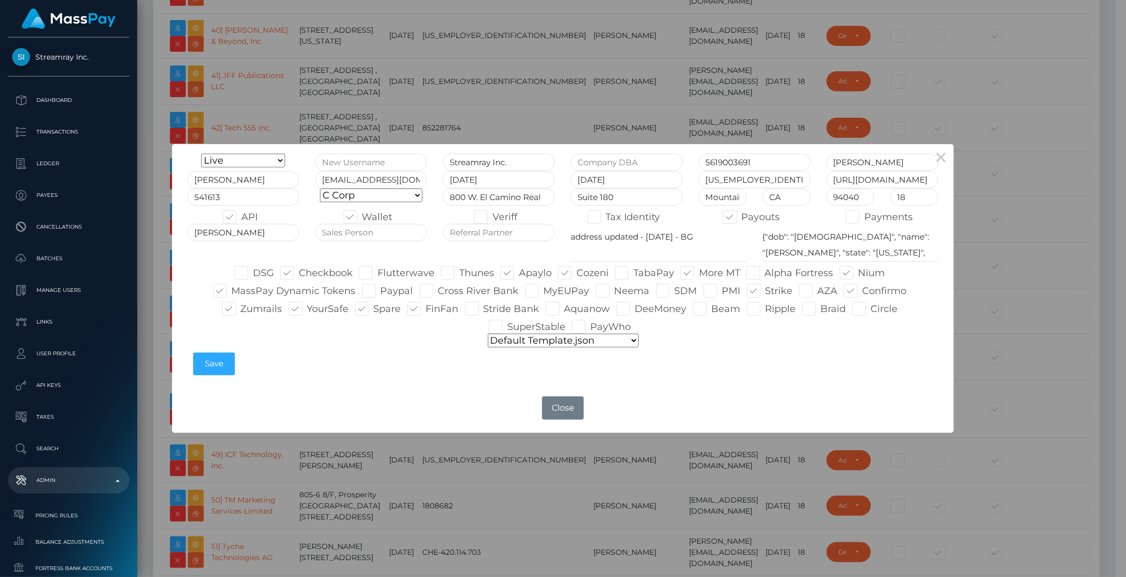
click at [386, 456] on div "× Onboarding Live Design Partner Internal Deactivated Declined Streamray Inc. 5…" at bounding box center [563, 288] width 1126 height 577
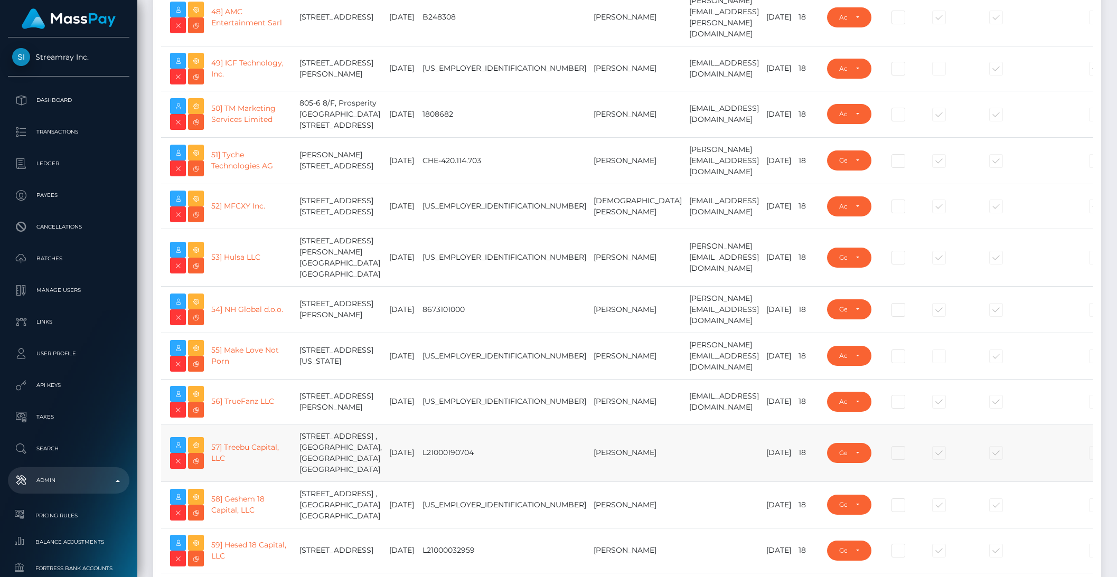
scroll to position [2792, 0]
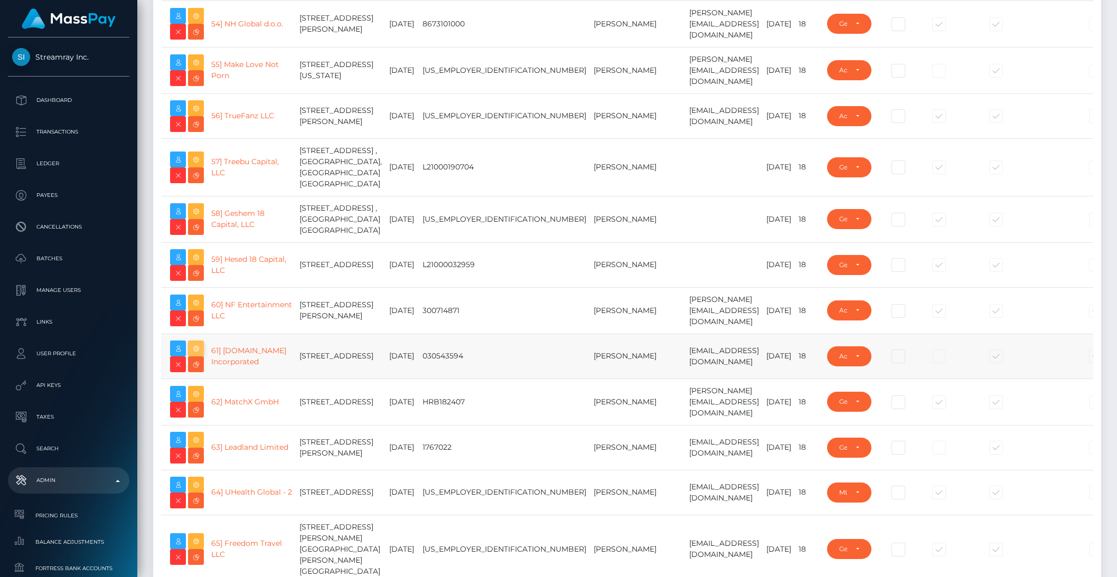
click at [200, 355] on icon at bounding box center [196, 348] width 13 height 13
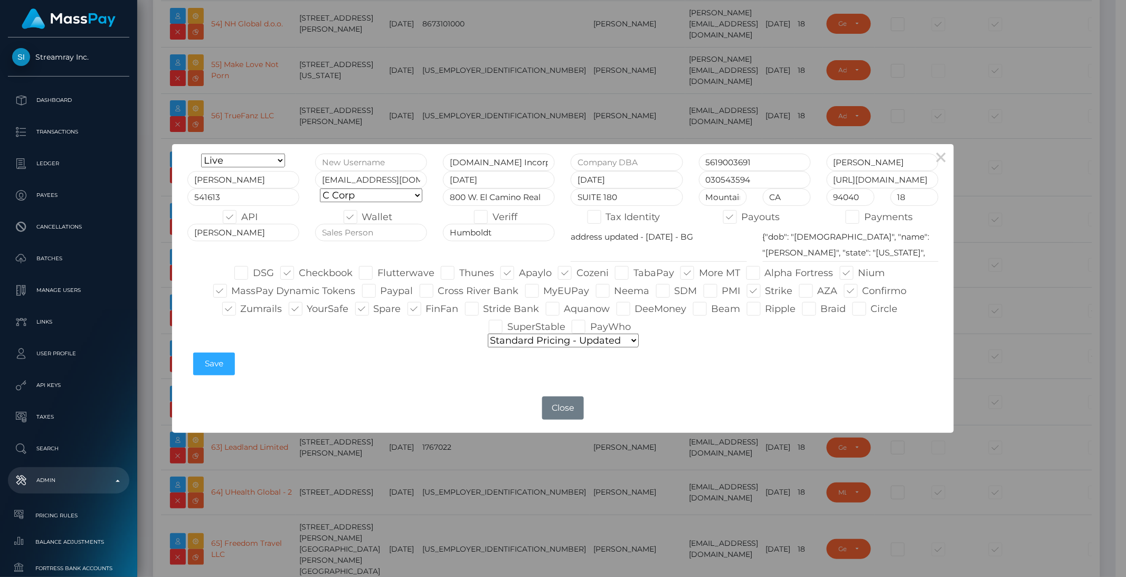
click at [478, 252] on div "Humboldt" at bounding box center [499, 243] width 128 height 39
click at [568, 338] on select "Default pricing Zero Fees WowVegas Whop VSMedia Promotion Unlockt.json Tilia Th…" at bounding box center [563, 341] width 151 height 14
select select "pricing configurations/pricing config default template.json"
click at [488, 334] on select "Default pricing Zero Fees WowVegas Whop VSMedia Promotion Unlockt.json Tilia Th…" at bounding box center [563, 341] width 151 height 14
click at [220, 370] on button "Save" at bounding box center [214, 364] width 42 height 23
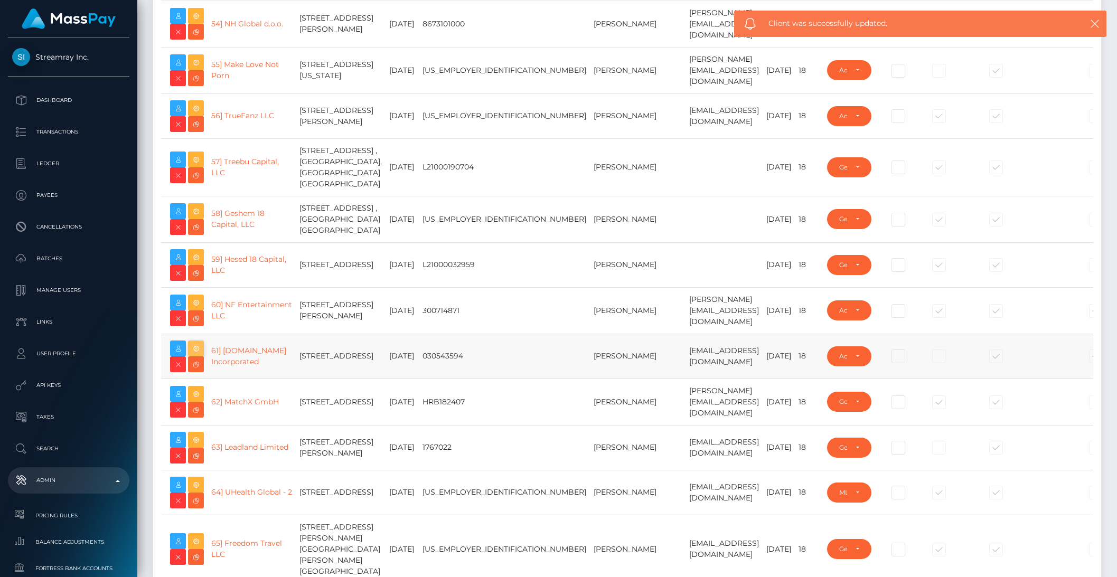
click at [200, 355] on icon at bounding box center [196, 348] width 13 height 13
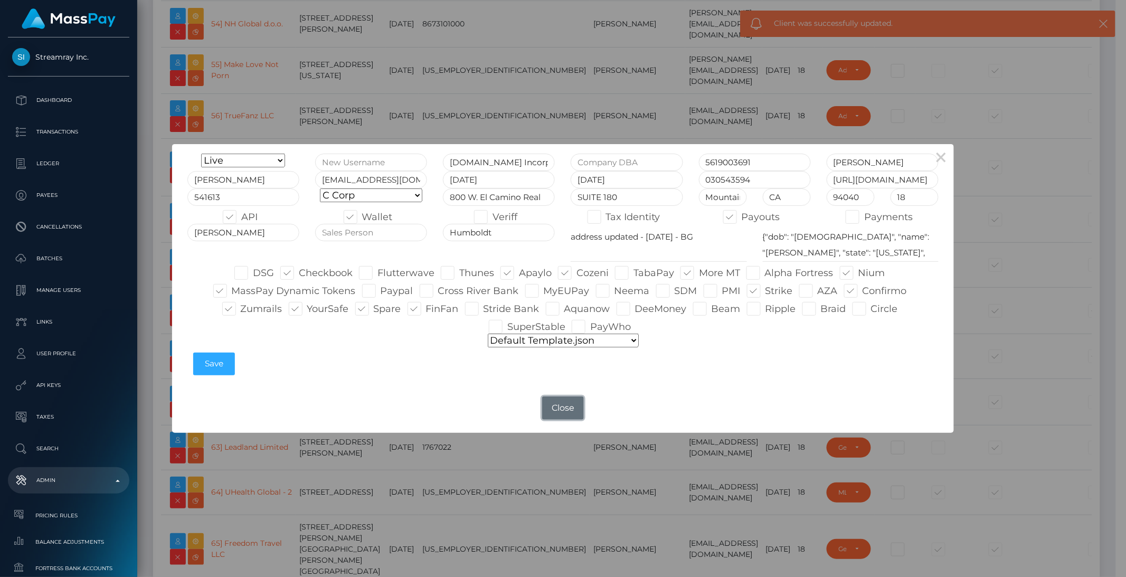
click at [569, 417] on button "Close" at bounding box center [562, 408] width 41 height 23
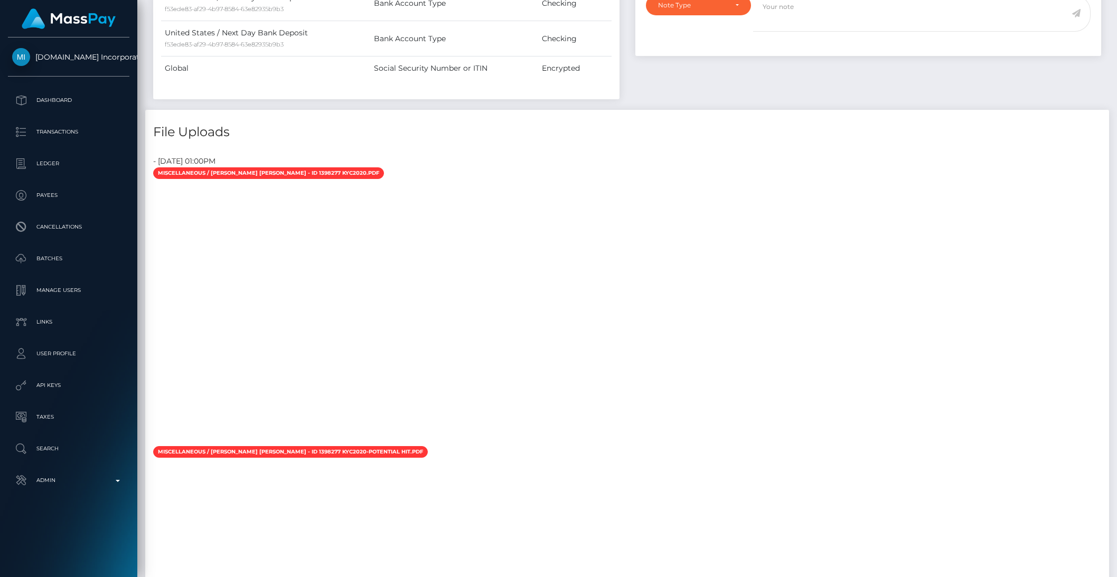
scroll to position [590, 0]
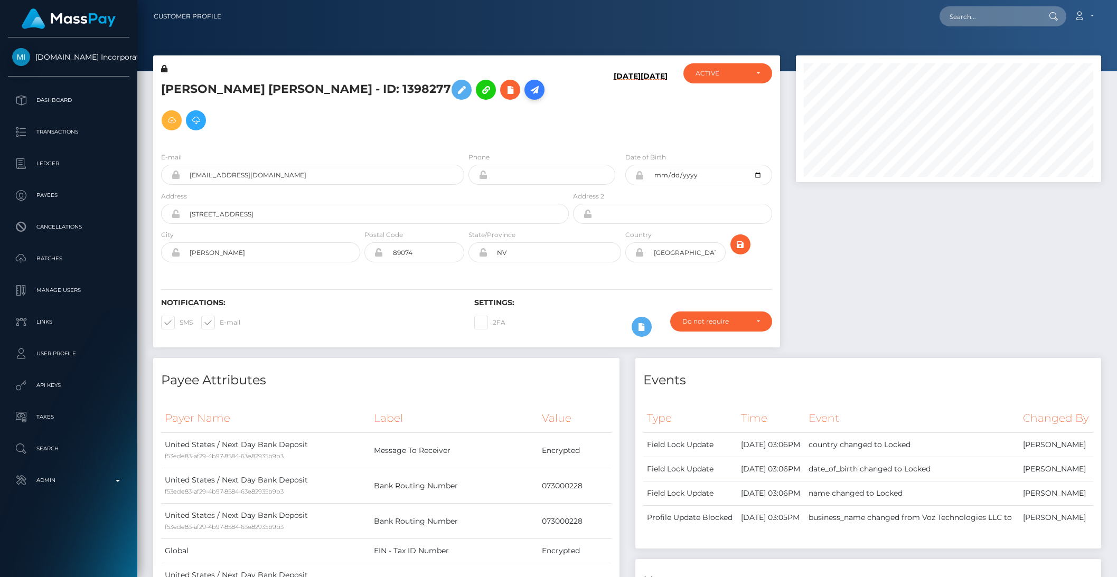
click at [528, 90] on icon at bounding box center [534, 89] width 13 height 13
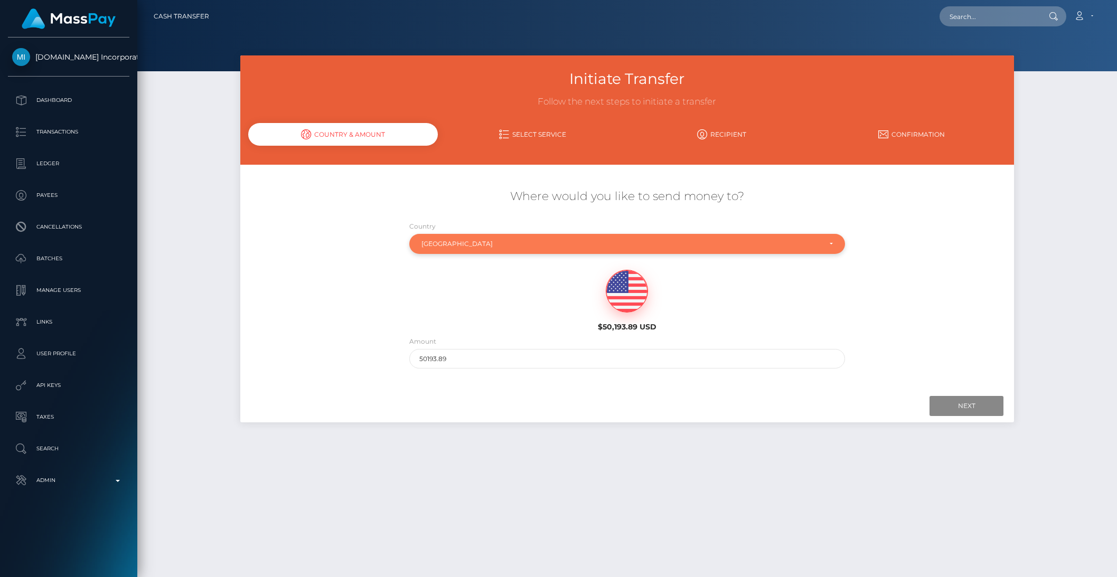
click at [468, 246] on div "[GEOGRAPHIC_DATA]" at bounding box center [620, 244] width 399 height 8
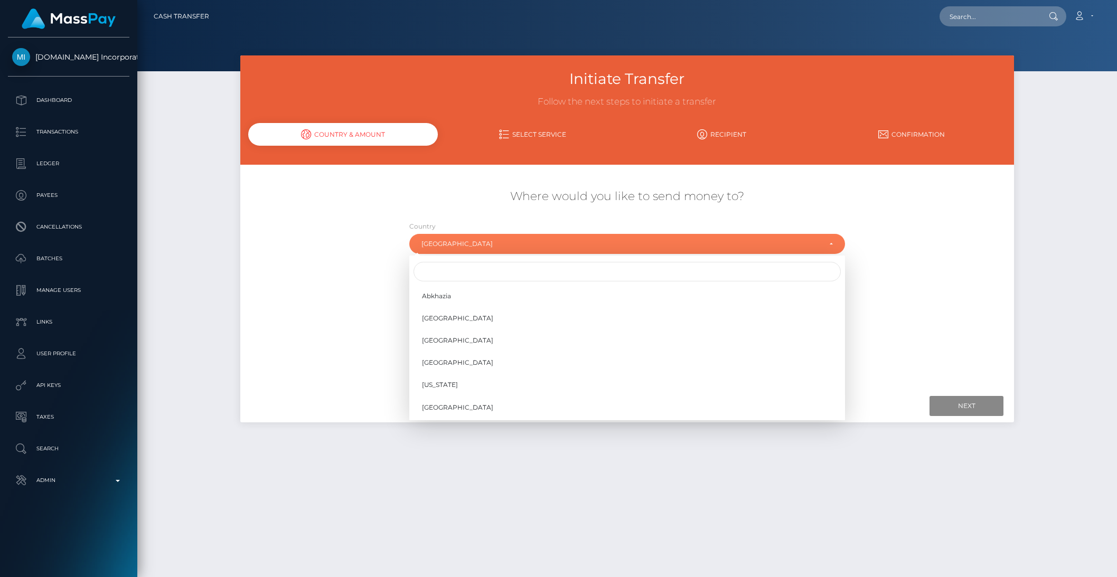
scroll to position [4395, 0]
click at [461, 279] on input "Search" at bounding box center [626, 272] width 427 height 20
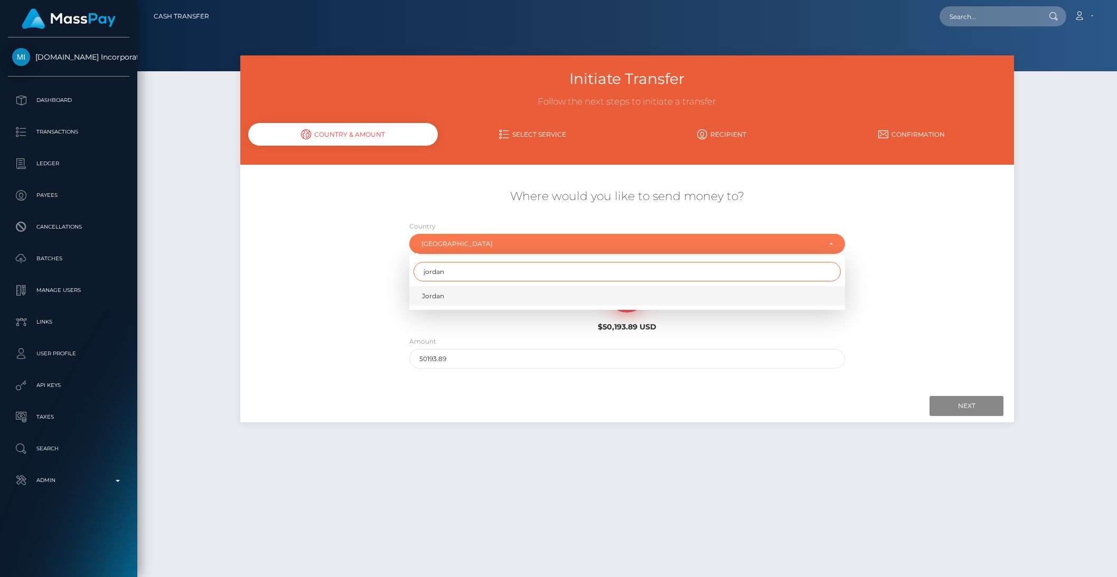
type input "jordan"
click at [450, 294] on link "Jordan" at bounding box center [627, 296] width 436 height 20
select select "JOR"
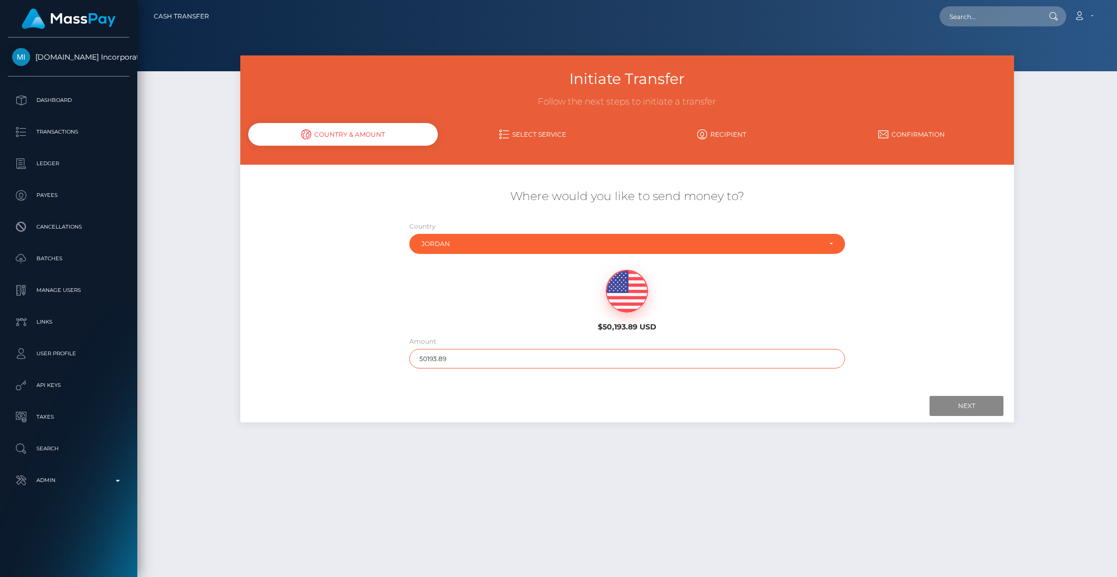
drag, startPoint x: 432, startPoint y: 360, endPoint x: 556, endPoint y: 357, distance: 124.6
click at [556, 357] on input "50193.89" at bounding box center [627, 359] width 436 height 20
type input "501"
click at [930, 404] on input "Next" at bounding box center [966, 406] width 74 height 20
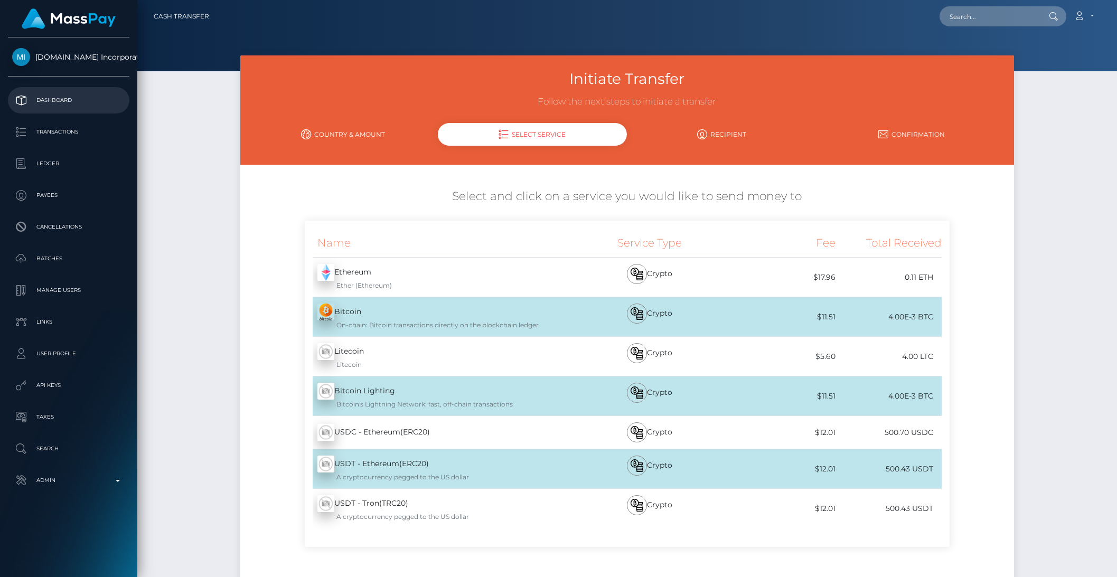
click at [68, 99] on p "Dashboard" at bounding box center [68, 100] width 113 height 16
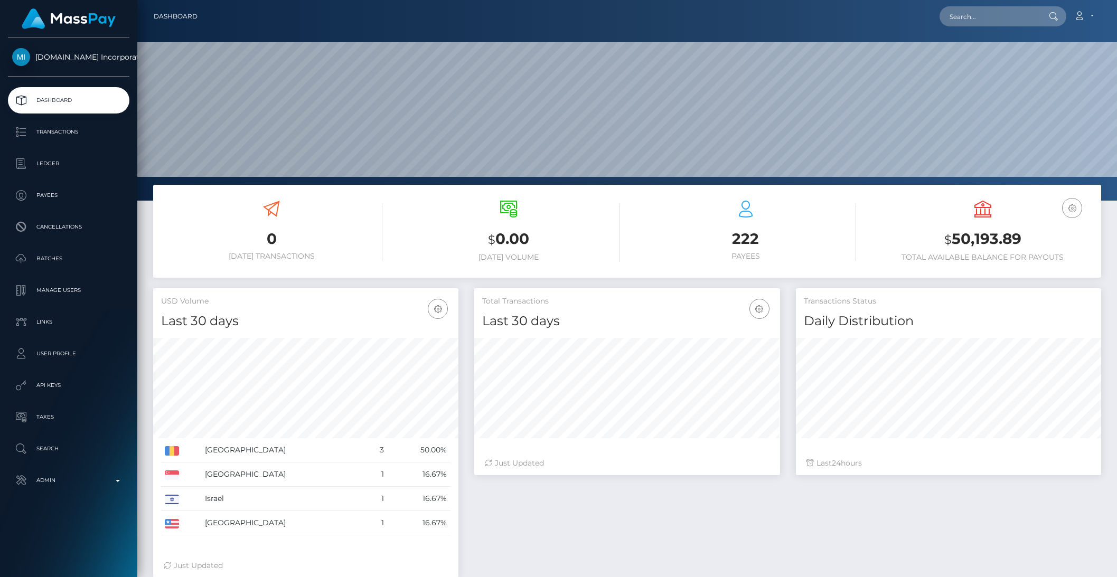
scroll to position [186, 305]
click at [996, 27] on nav "Dashboard Loading... Loading... Account Edit Profile" at bounding box center [626, 16] width 979 height 33
click at [994, 22] on input "text" at bounding box center [988, 16] width 99 height 20
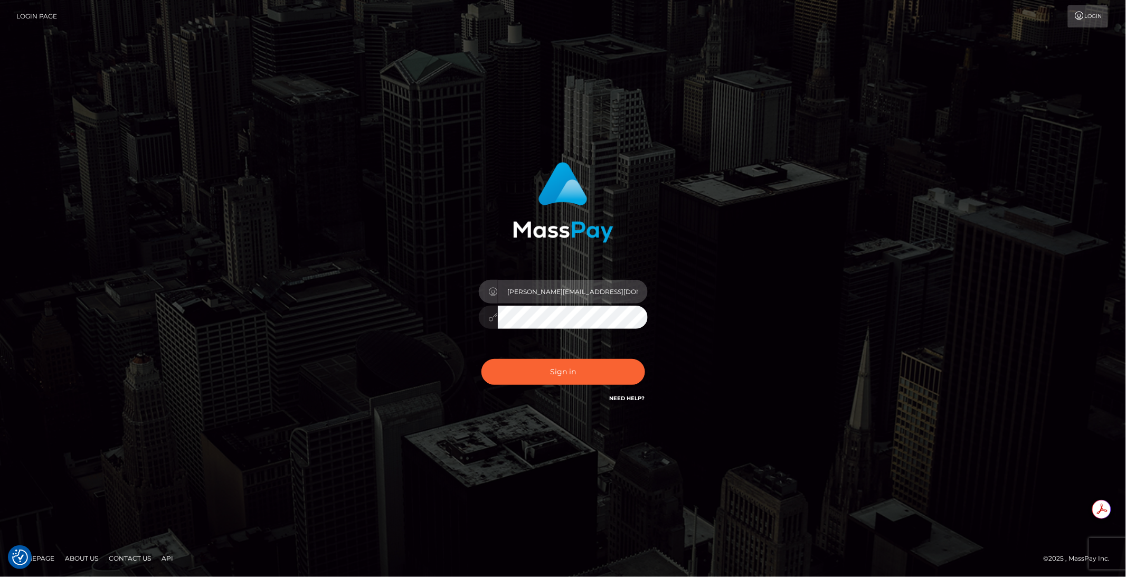
click at [601, 298] on input "brent@masspay.io" at bounding box center [573, 292] width 150 height 24
type input "brentg"
click at [562, 365] on button "Sign in" at bounding box center [564, 372] width 164 height 26
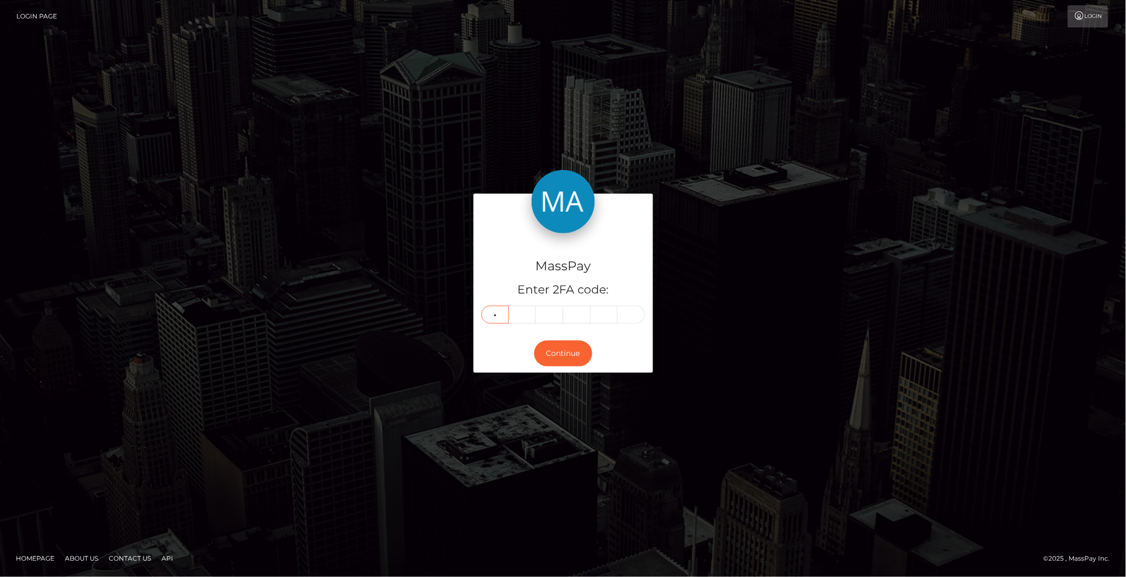
type input "9"
type input "8"
type input "5"
type input "0"
type input "8"
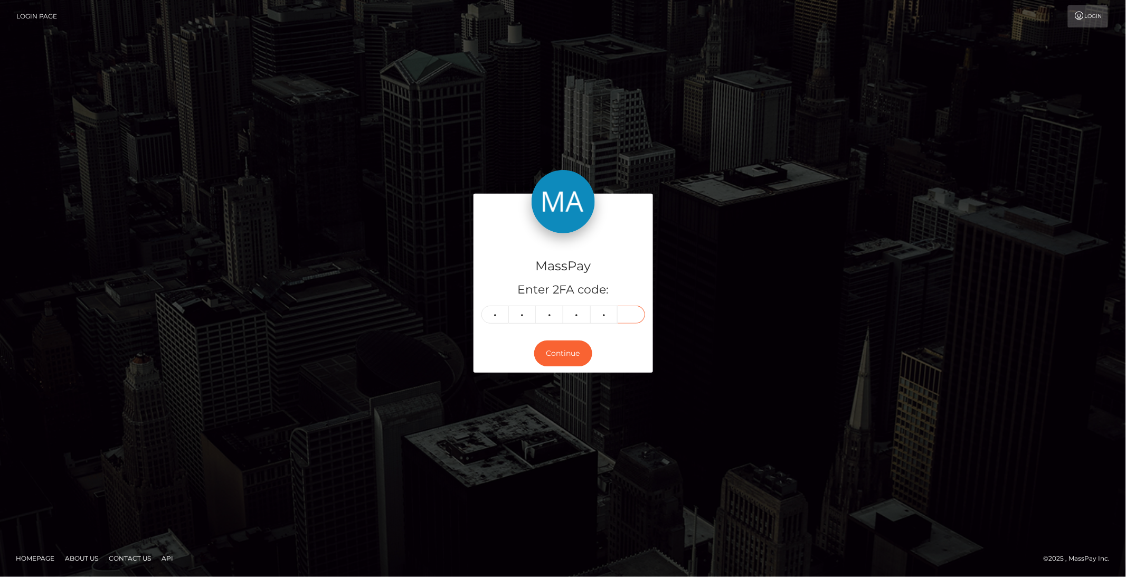
type input "3"
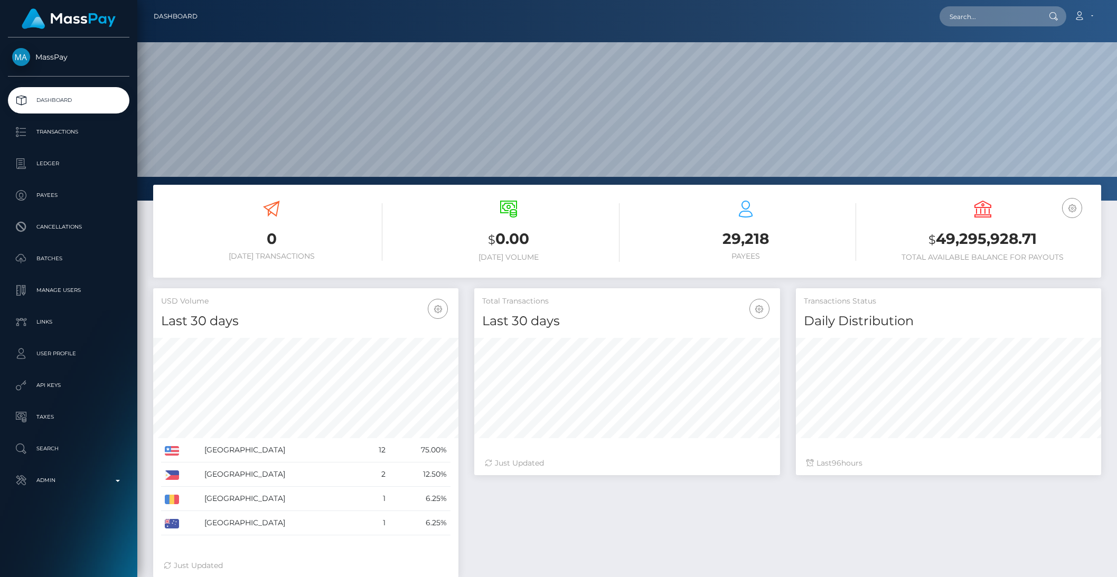
scroll to position [186, 305]
type input "[EMAIL_ADDRESS][DOMAIN_NAME]"
click at [986, 54] on link "[PERSON_NAME] [PERSON_NAME]" at bounding box center [1008, 55] width 138 height 20
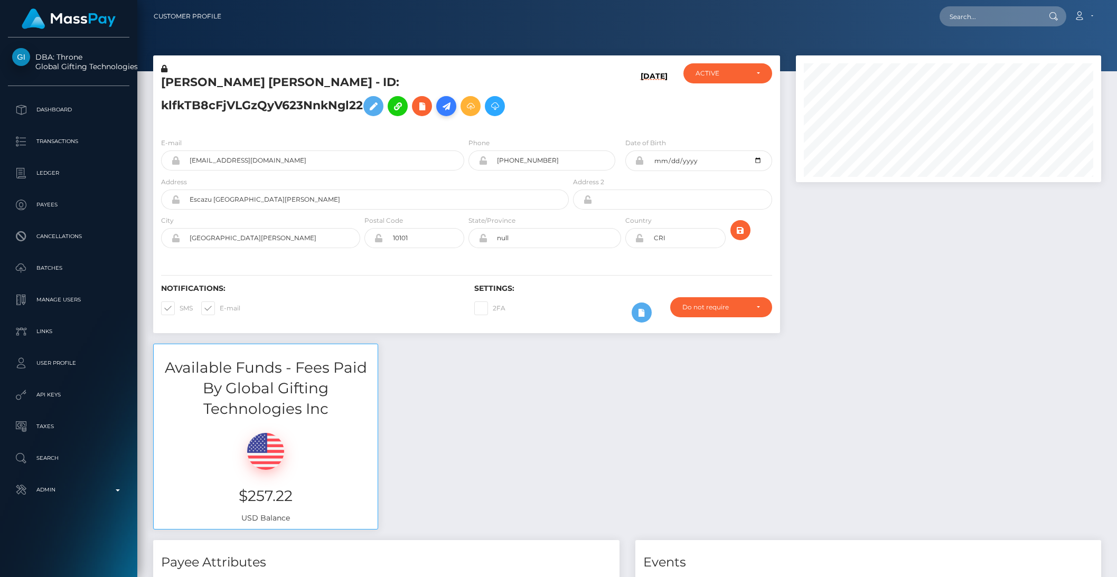
click at [449, 109] on icon at bounding box center [446, 106] width 13 height 13
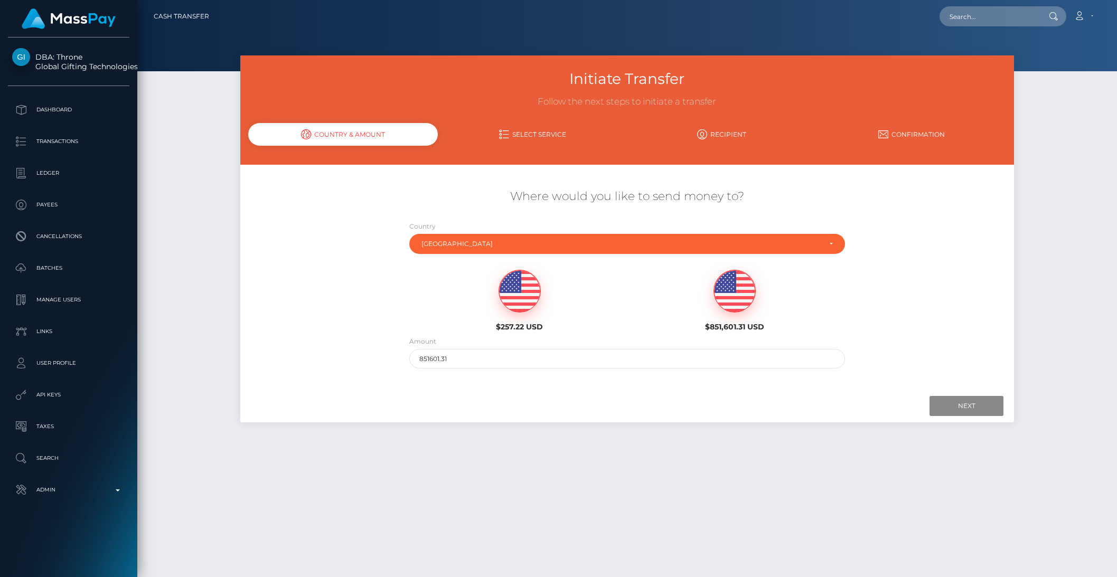
click at [518, 301] on img at bounding box center [519, 291] width 41 height 42
type input "257.22"
click at [970, 402] on input "Next" at bounding box center [966, 406] width 74 height 20
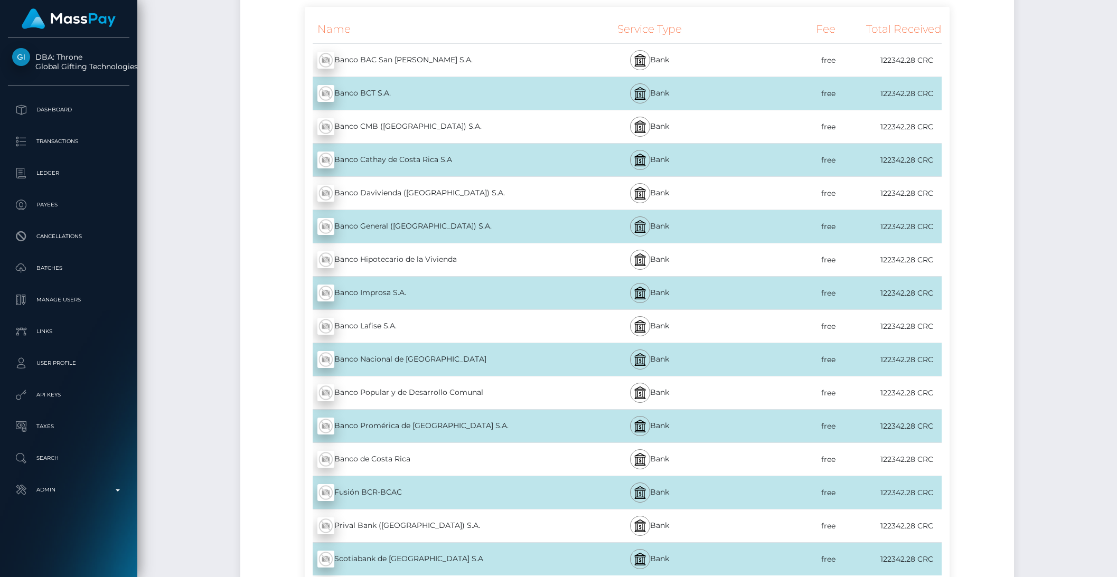
scroll to position [202, 0]
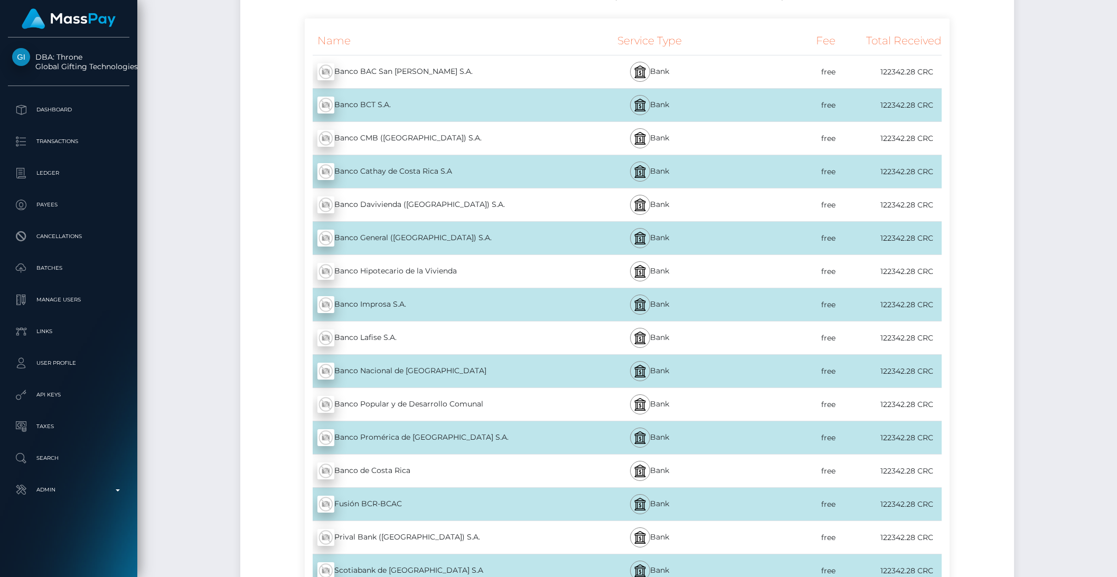
click at [999, 269] on div "Name Service Type Fee Total Received Banco BAC San José S.A. - CRC" at bounding box center [627, 317] width 774 height 598
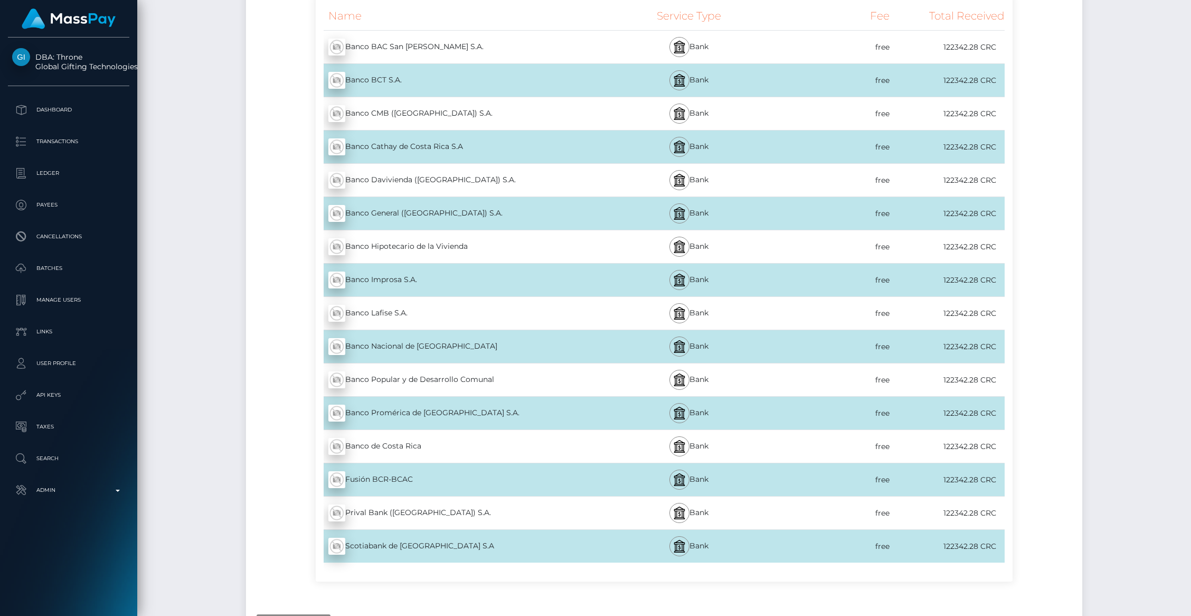
scroll to position [224, 0]
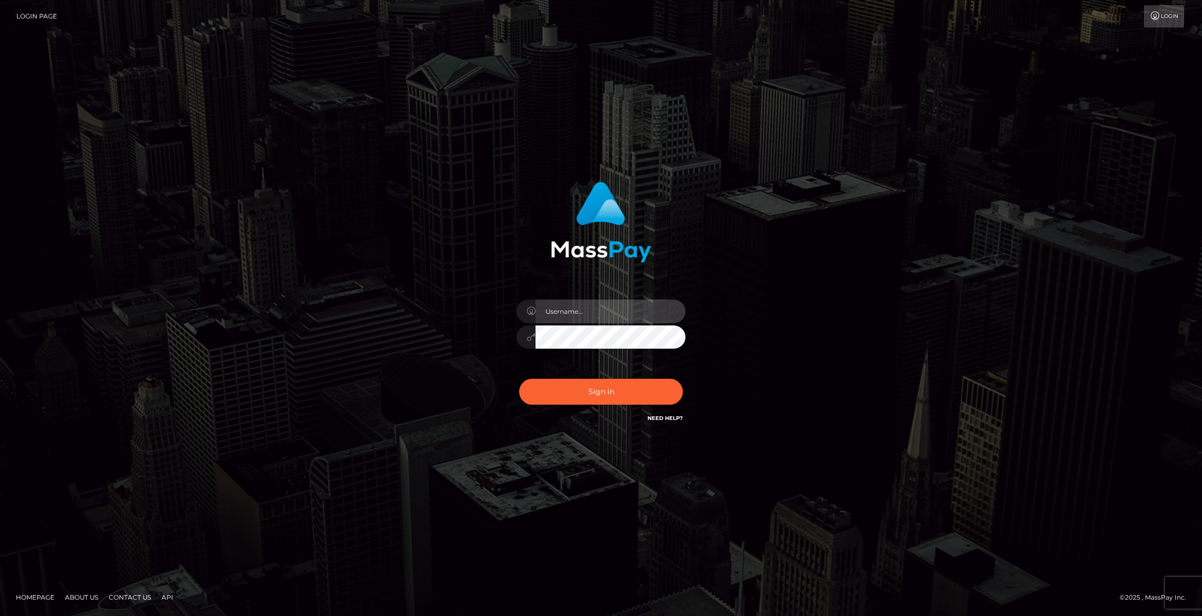
type input "brentg"
click at [573, 389] on button "Sign in" at bounding box center [601, 392] width 164 height 26
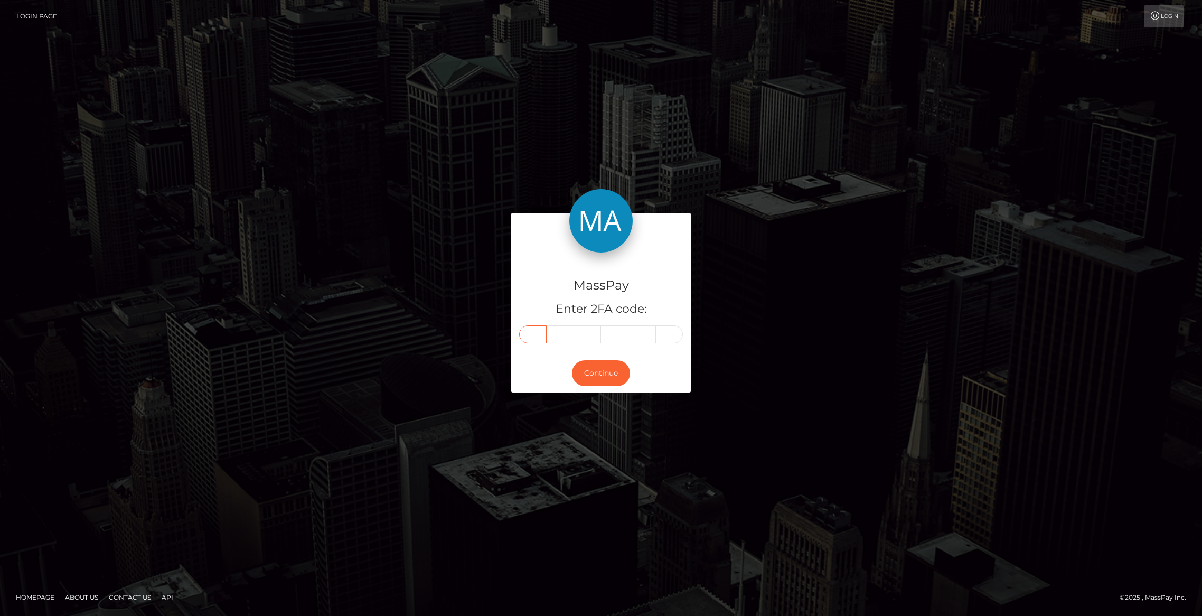
paste input "7"
type input "7"
type input "5"
type input "9"
type input "6"
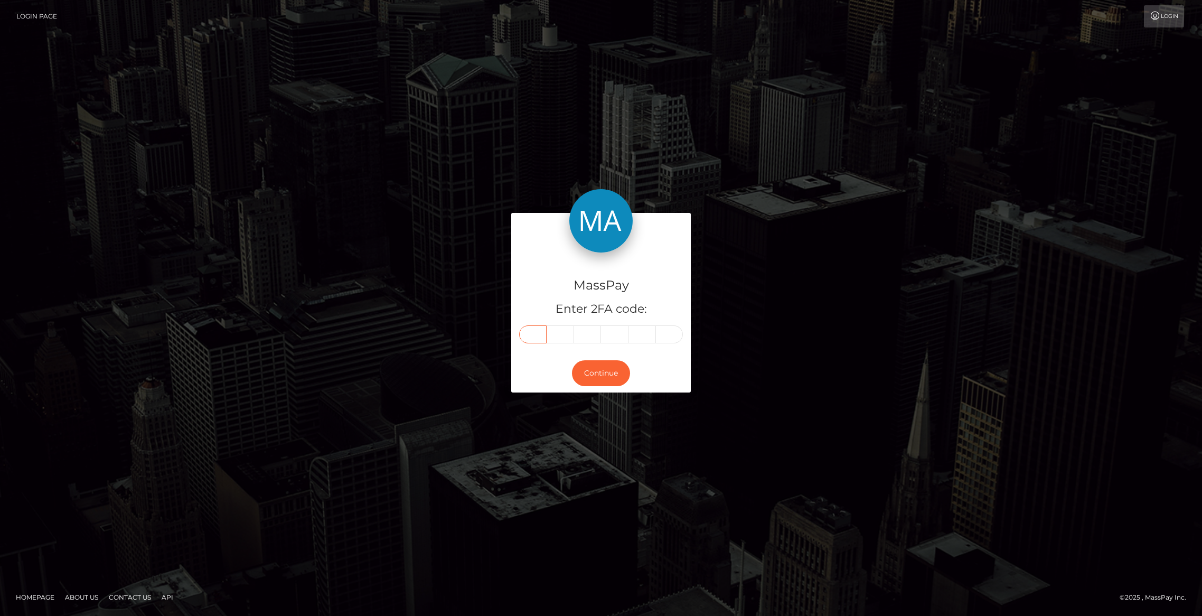
type input "6"
type input "9"
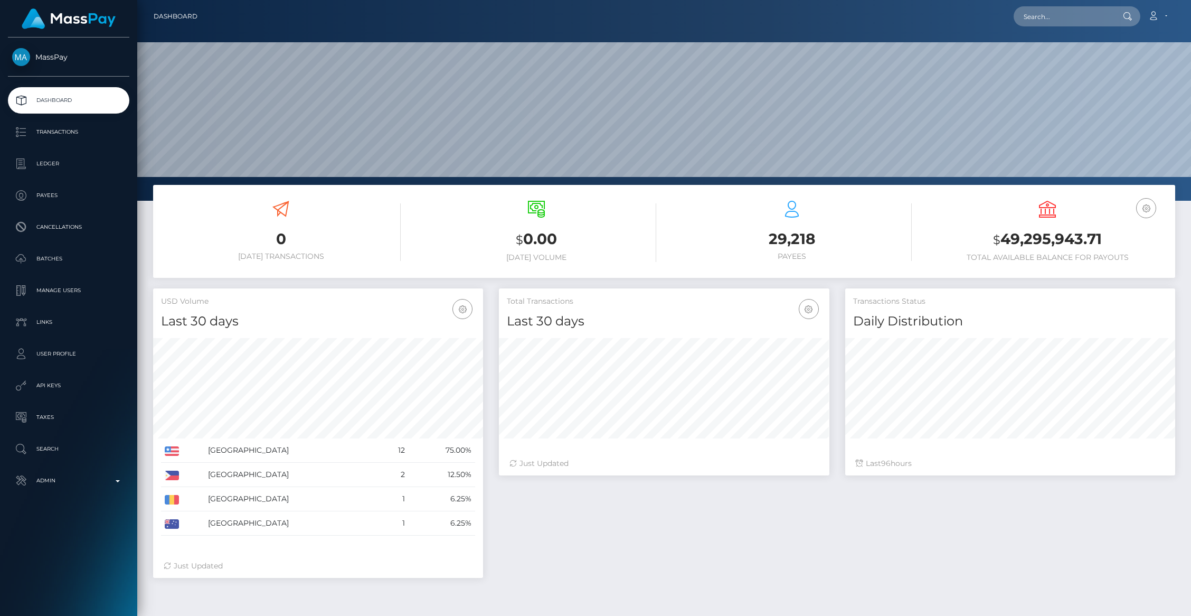
scroll to position [187, 330]
click at [1042, 23] on input "text" at bounding box center [1063, 16] width 99 height 20
paste input "[EMAIL_ADDRESS][DOMAIN_NAME]"
type input "[EMAIL_ADDRESS][DOMAIN_NAME]"
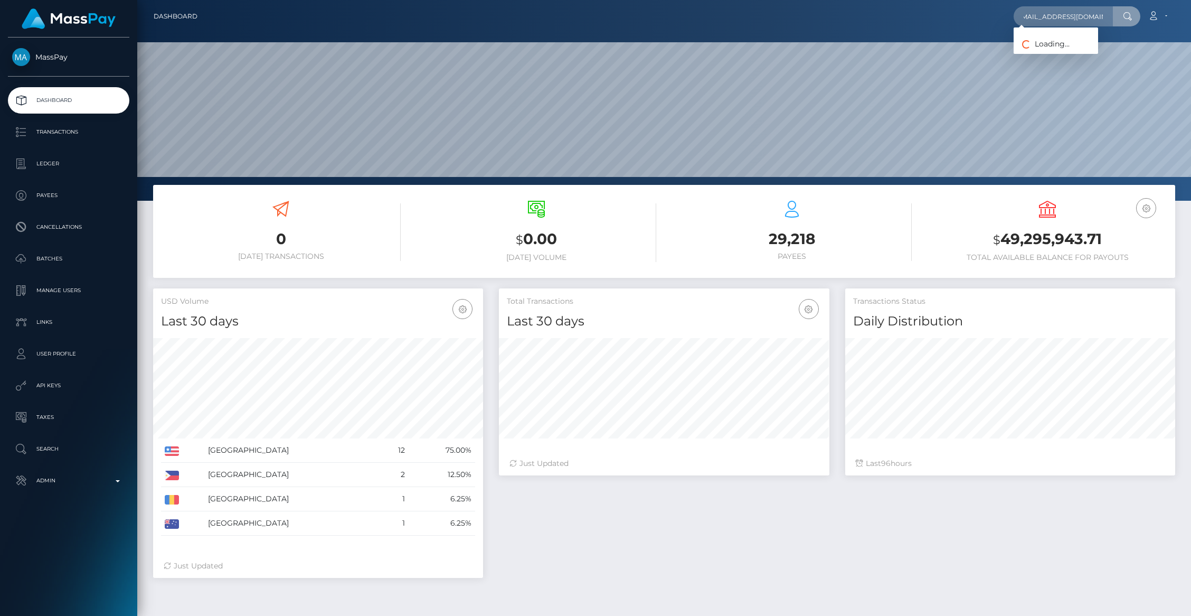
scroll to position [0, 0]
click at [1054, 54] on link "[PERSON_NAME]" at bounding box center [1056, 55] width 84 height 20
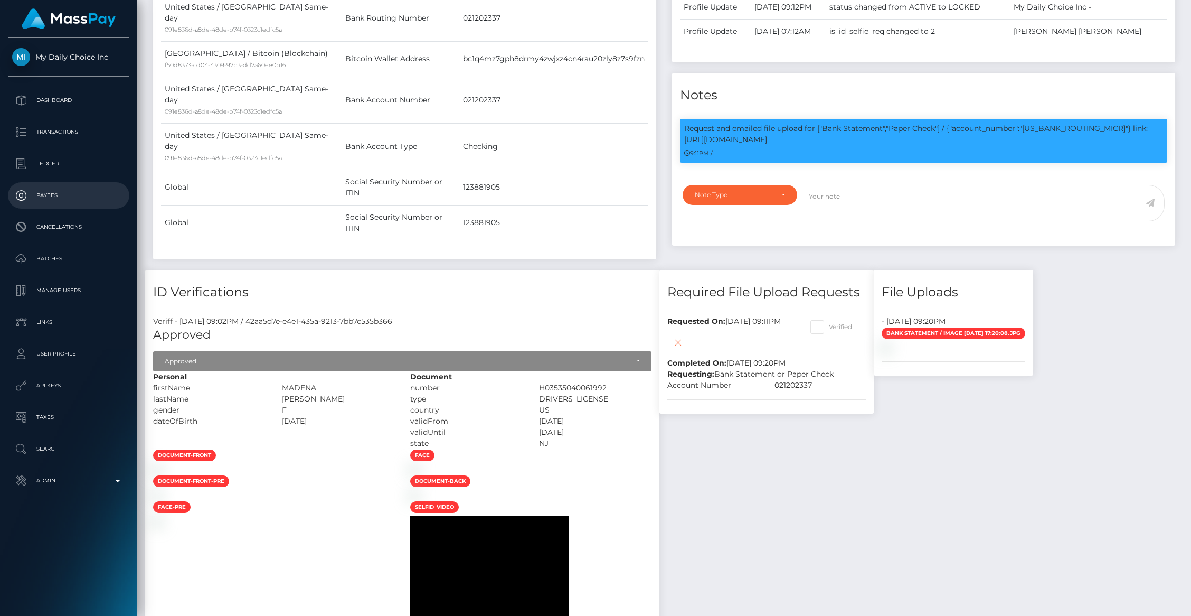
scroll to position [453, 0]
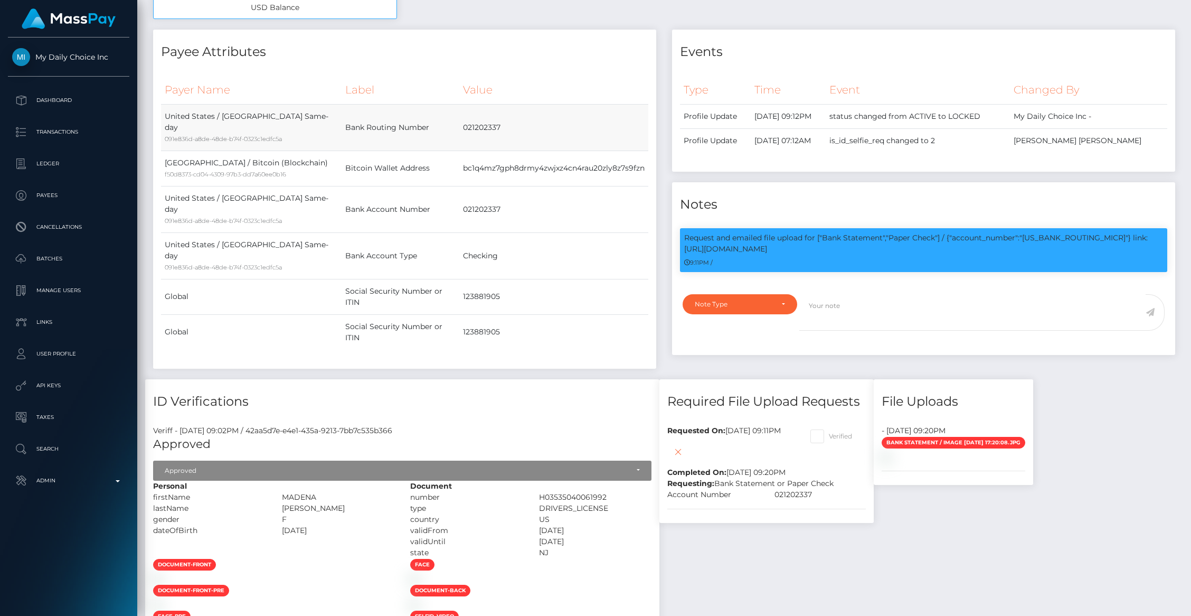
click at [459, 118] on td "021202337" at bounding box center [553, 127] width 189 height 46
click at [1036, 239] on p "Request and emailed file upload for ["Bank Statement","Paper Check"] / {"accoun…" at bounding box center [923, 243] width 479 height 22
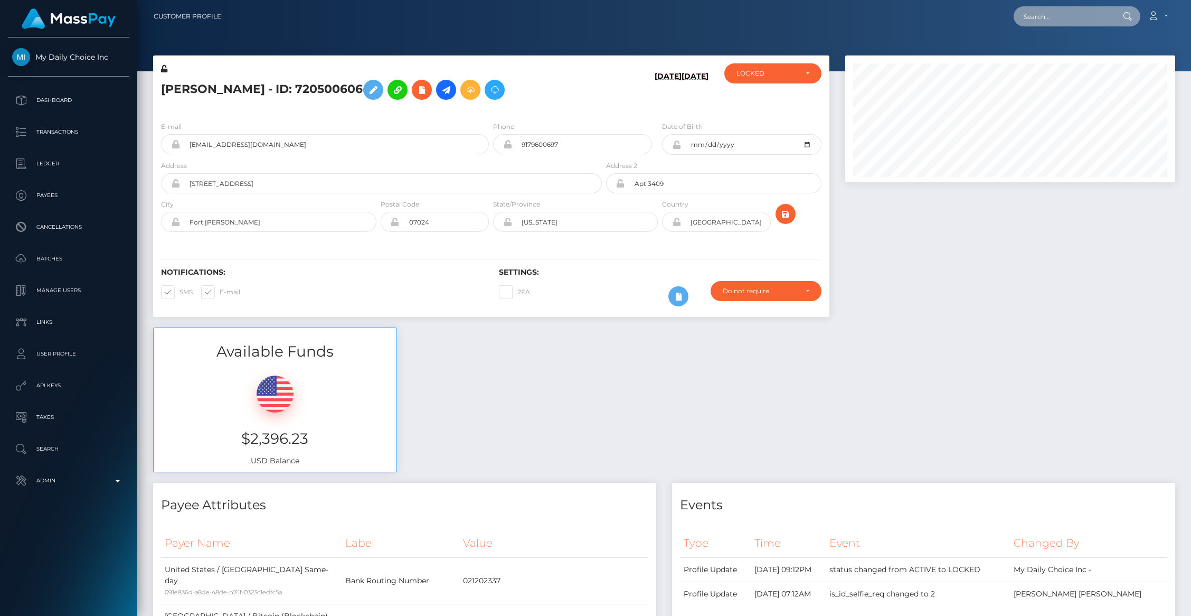
click at [1062, 12] on input "text" at bounding box center [1063, 16] width 99 height 20
paste input "[EMAIL_ADDRESS][DOMAIN_NAME]"
type input "[EMAIL_ADDRESS][DOMAIN_NAME]"
click at [1065, 51] on link "One Mission" at bounding box center [1056, 55] width 84 height 20
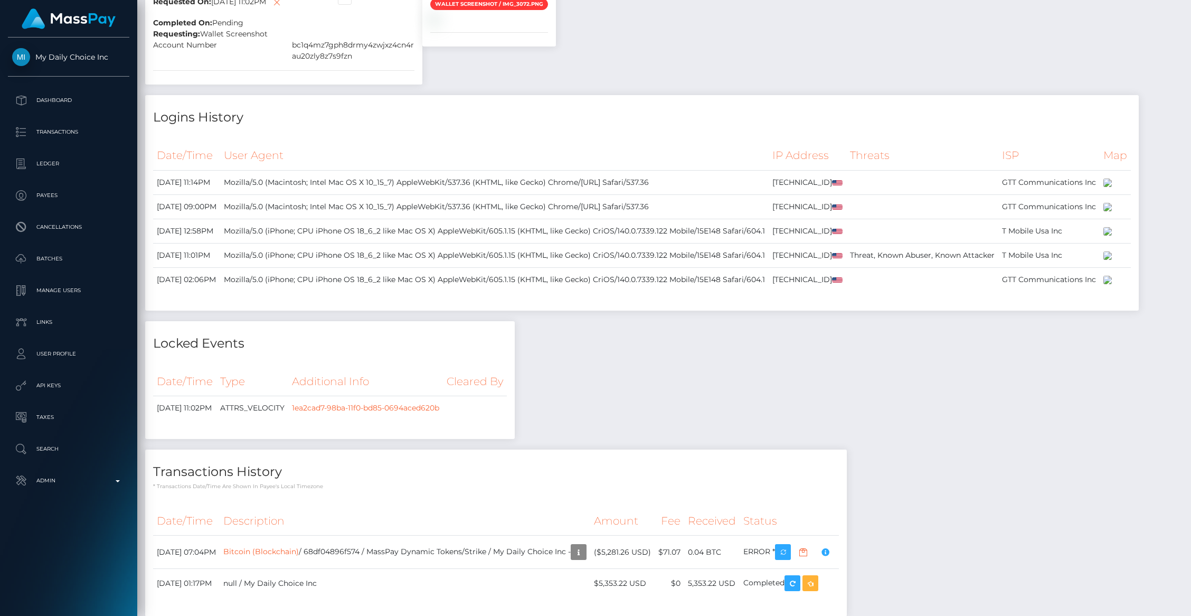
scroll to position [1023, 0]
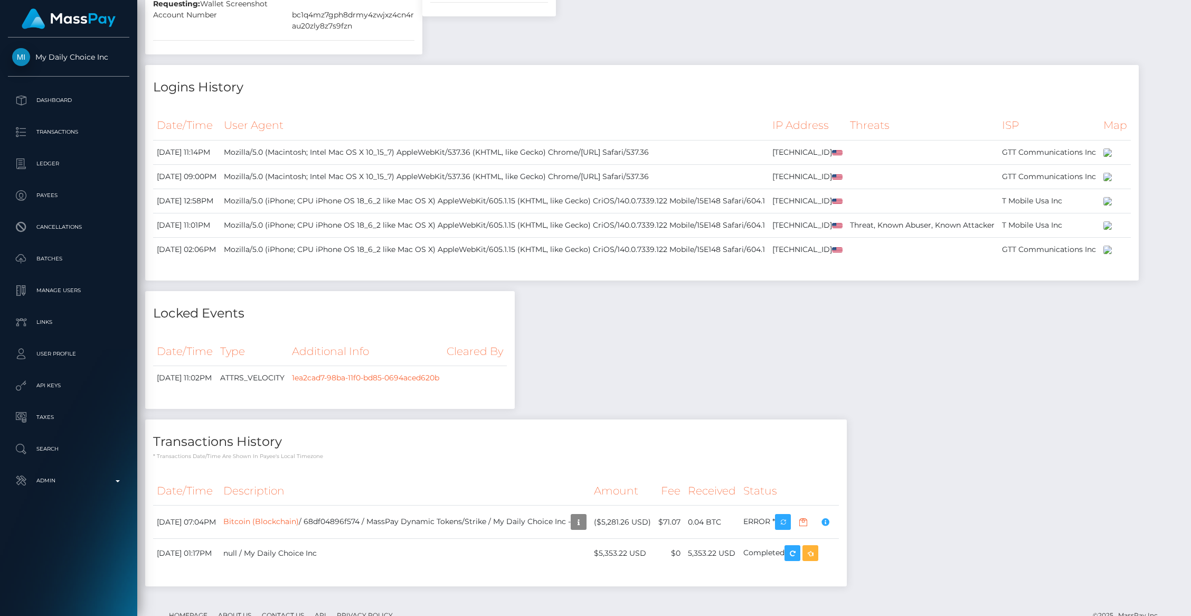
click at [699, 158] on div "Payee Attributes Payer Name Label Value [GEOGRAPHIC_DATA] / Bitcoin (Blockchain…" at bounding box center [664, 27] width 1038 height 1137
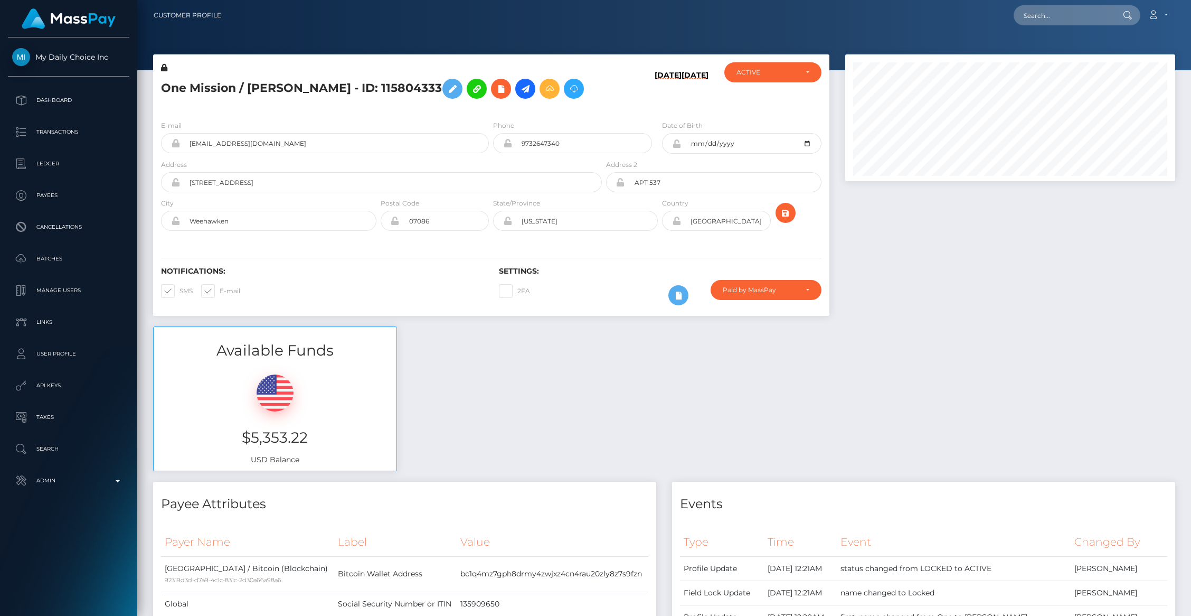
scroll to position [0, 0]
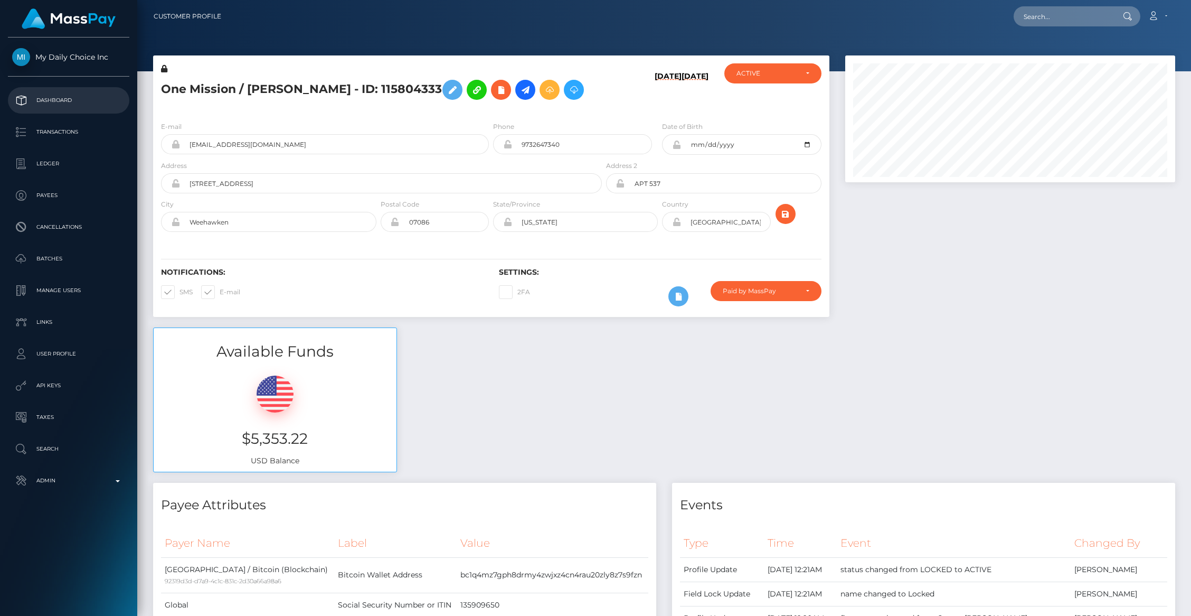
click at [55, 101] on p "Dashboard" at bounding box center [68, 100] width 113 height 16
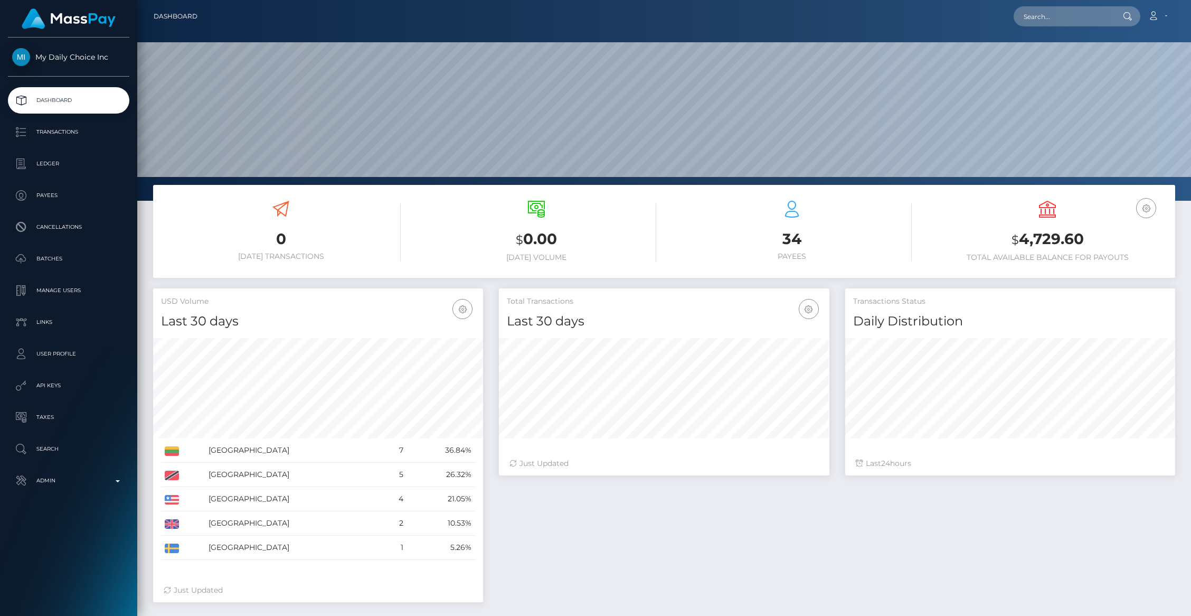
scroll to position [187, 330]
click at [73, 135] on p "Transactions" at bounding box center [68, 132] width 113 height 16
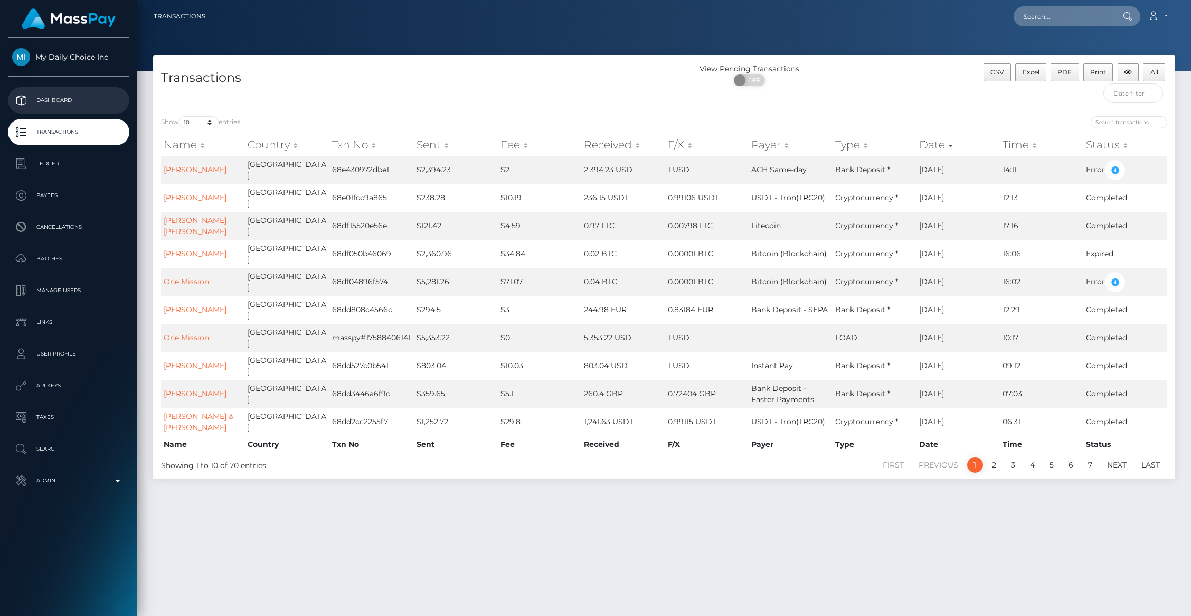
click at [56, 103] on p "Dashboard" at bounding box center [68, 100] width 113 height 16
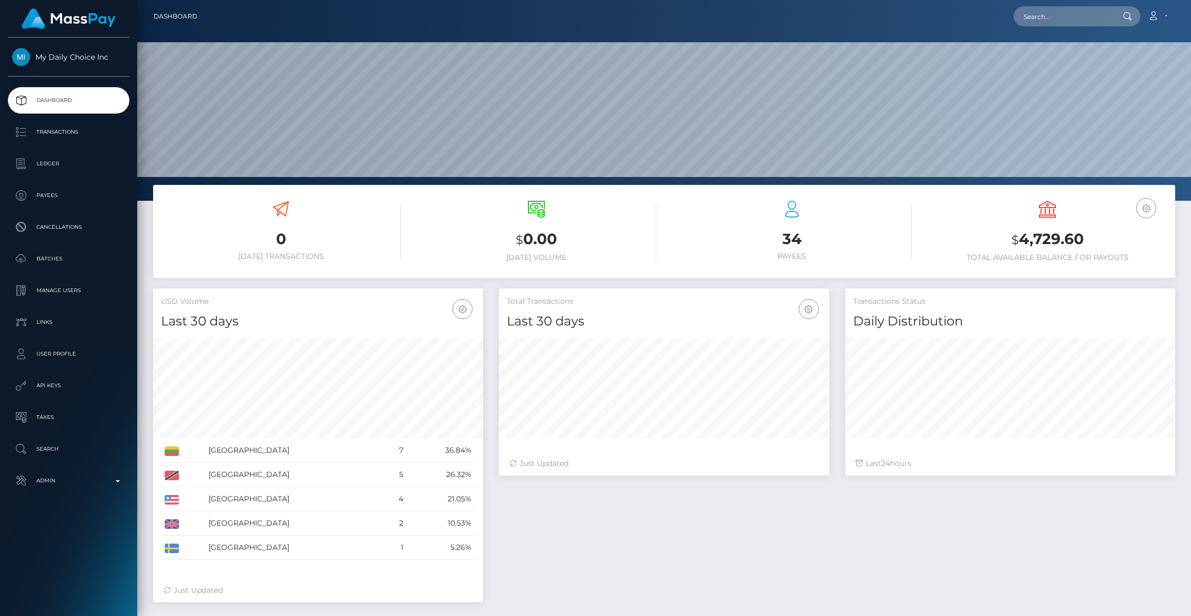
scroll to position [187, 330]
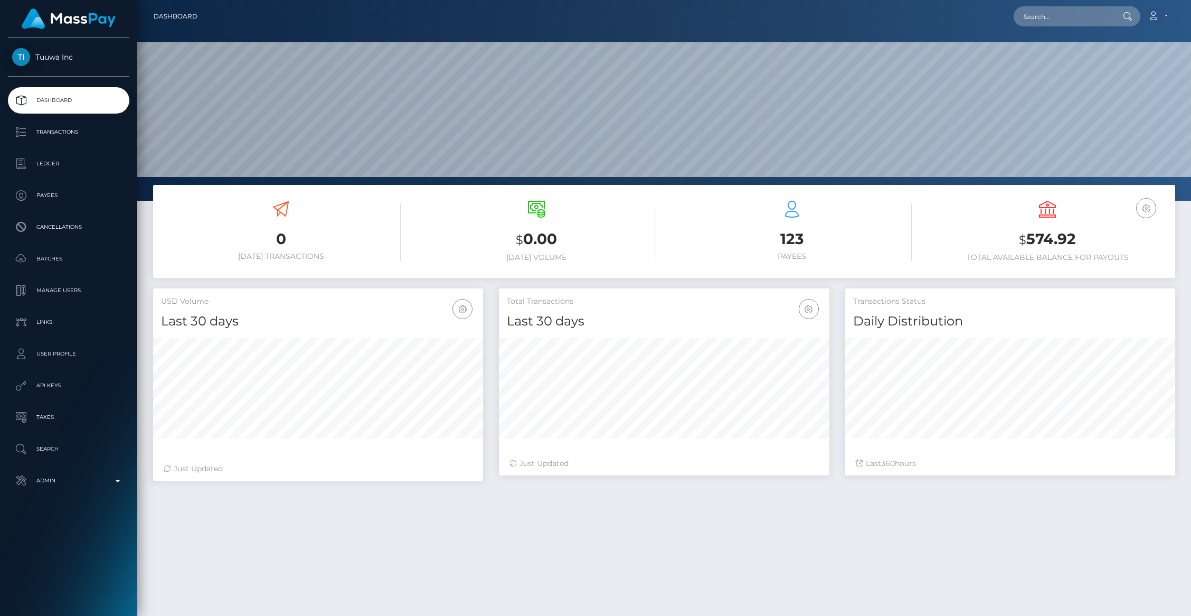
scroll to position [187, 330]
click at [74, 161] on p "Ledger" at bounding box center [68, 164] width 113 height 16
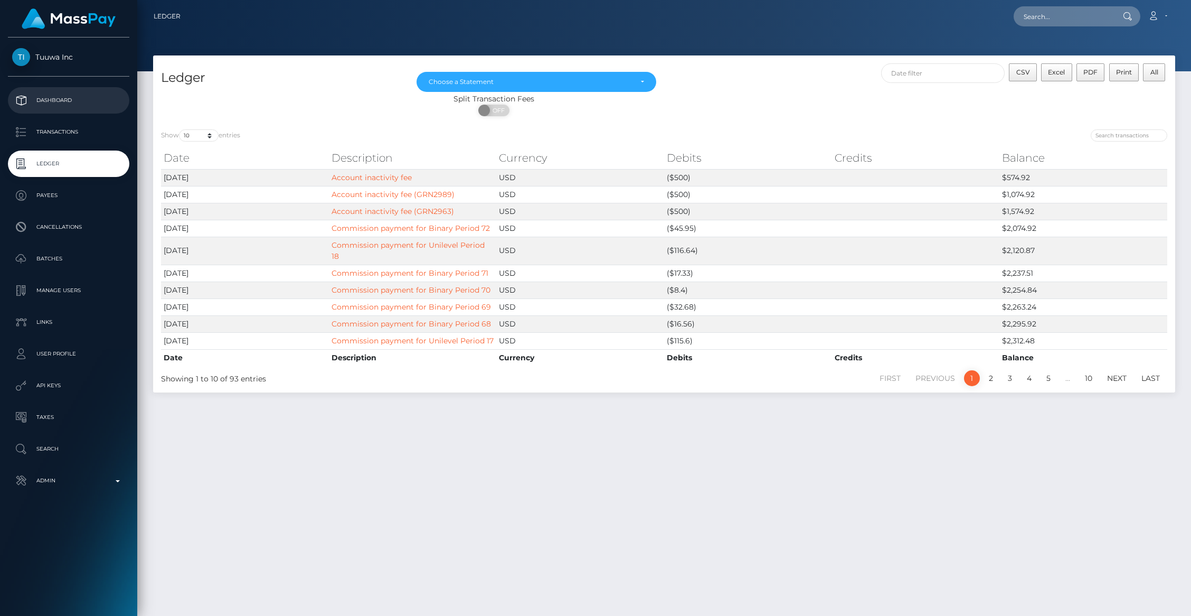
click at [63, 100] on p "Dashboard" at bounding box center [68, 100] width 113 height 16
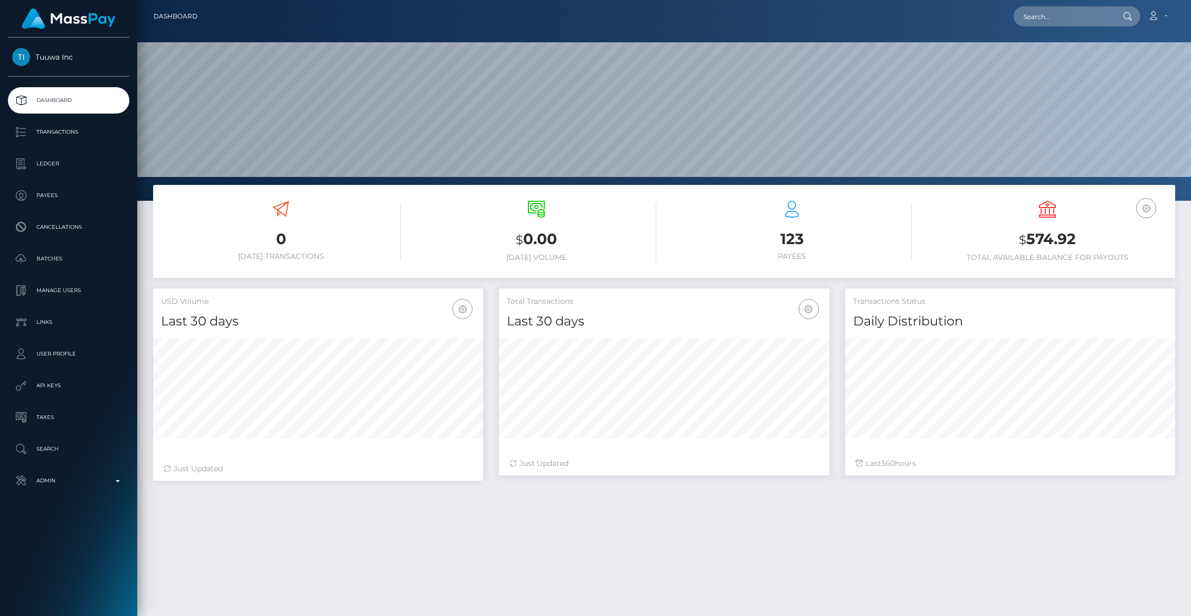
scroll to position [187, 330]
click at [117, 486] on p "Admin" at bounding box center [68, 481] width 113 height 16
click at [66, 540] on span "Balance Adjustments" at bounding box center [68, 542] width 113 height 12
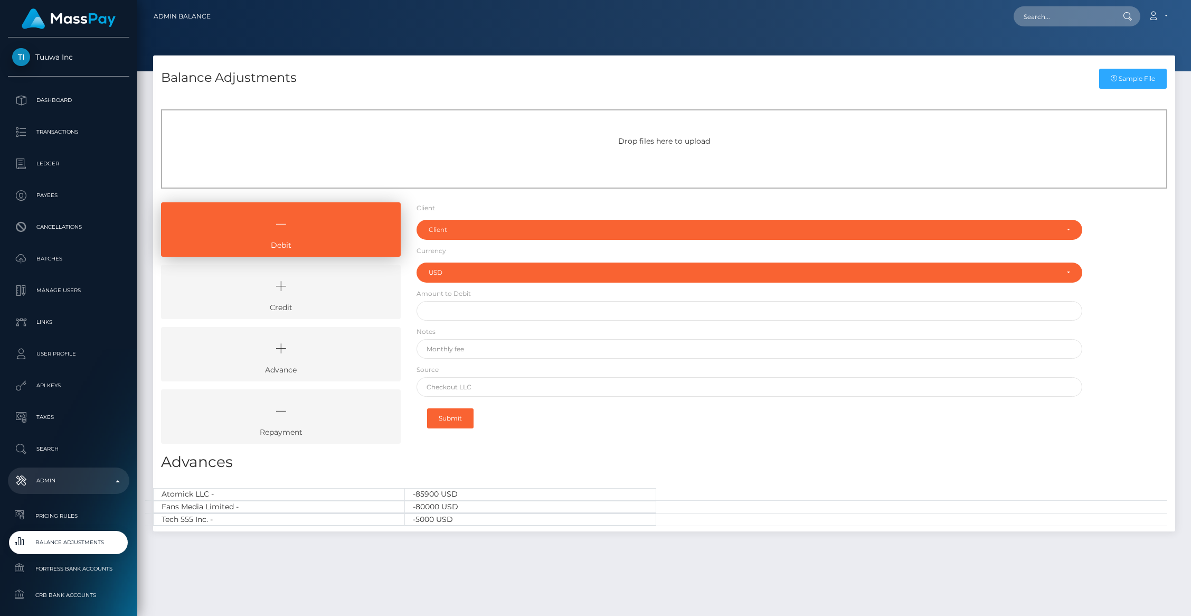
select select "USD"
click at [467, 233] on div "Client" at bounding box center [743, 229] width 629 height 8
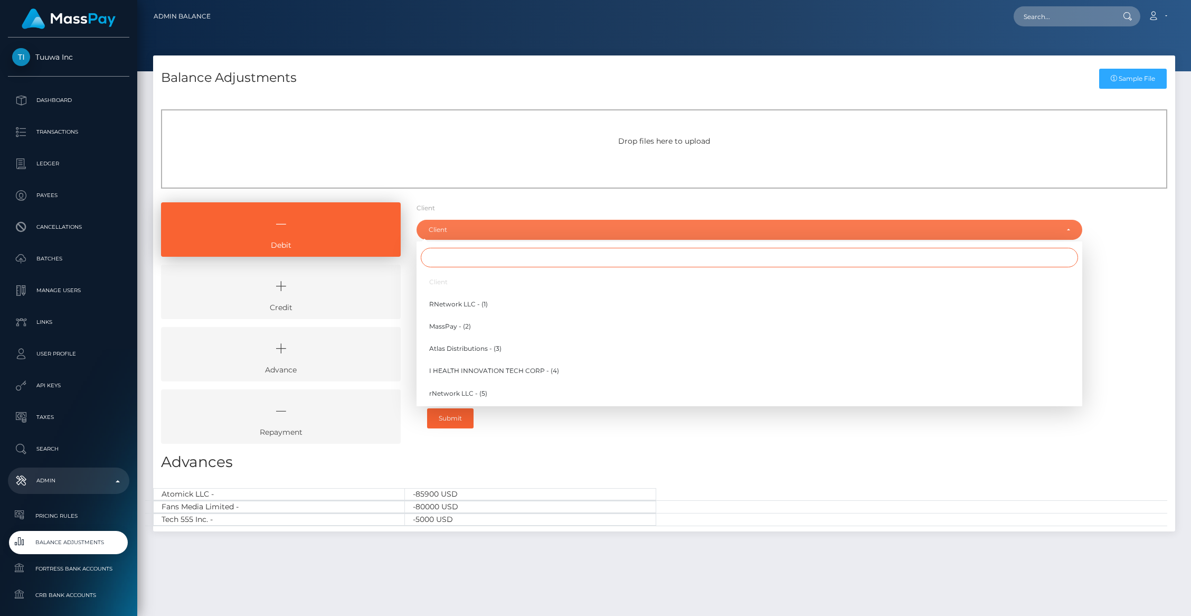
click at [449, 251] on input "Search" at bounding box center [749, 258] width 657 height 20
type input "6"
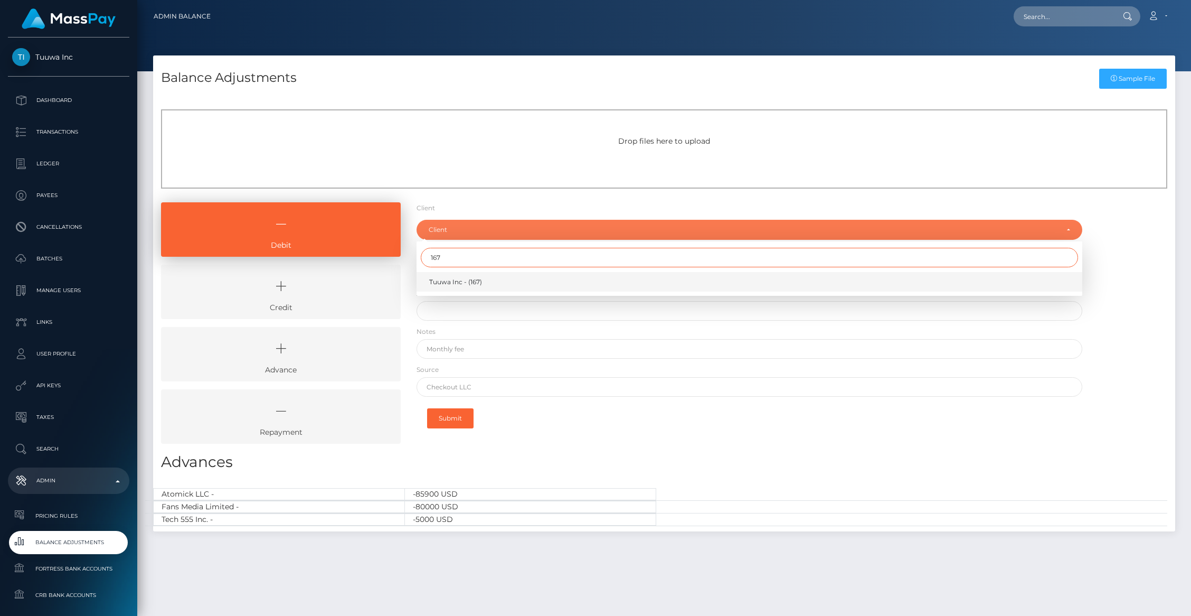
type input "167"
click at [440, 290] on link "Tuuwa Inc - (167)" at bounding box center [750, 282] width 666 height 20
select select "167"
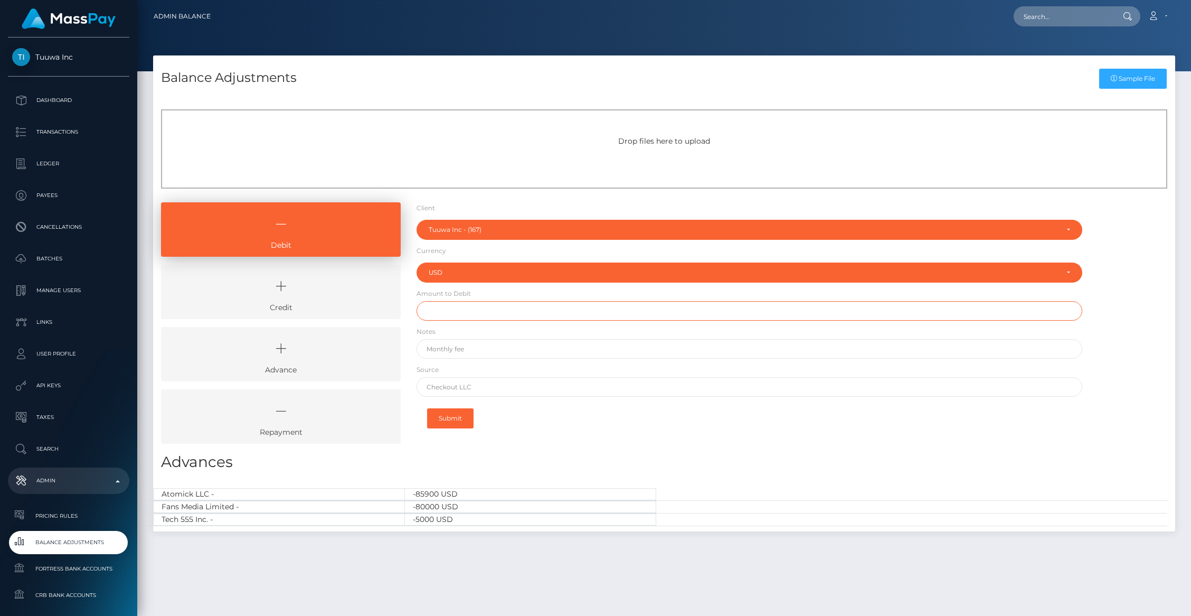
click at [463, 310] on input "text" at bounding box center [750, 311] width 666 height 20
type input "$500.00"
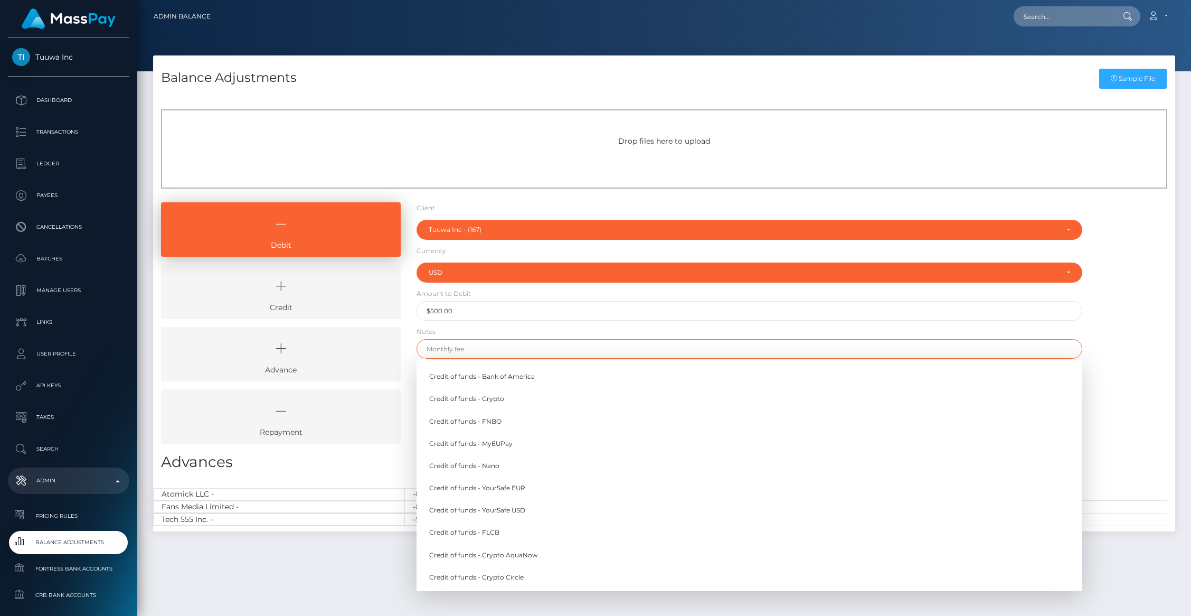
paste input "Account inactivity fee"
click at [550, 327] on form "Client Client RNetwork LLC - (1) MassPay - (2) Atlas Distributions - (3) I HEAL…" at bounding box center [750, 318] width 666 height 233
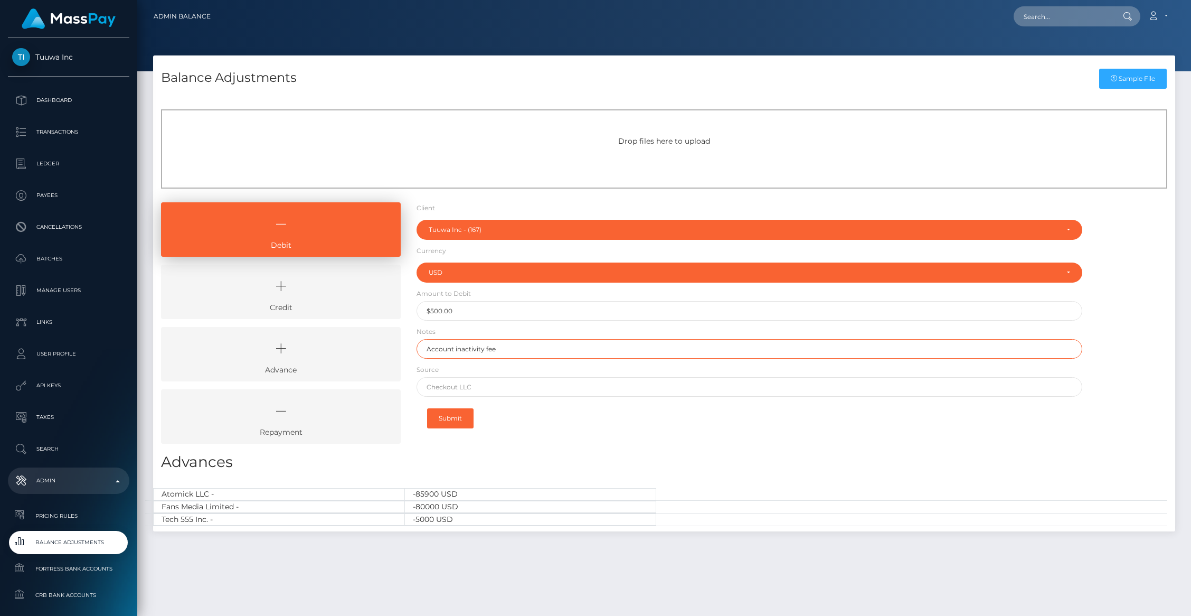
click at [527, 356] on input "Account inactivity fee" at bounding box center [750, 349] width 666 height 20
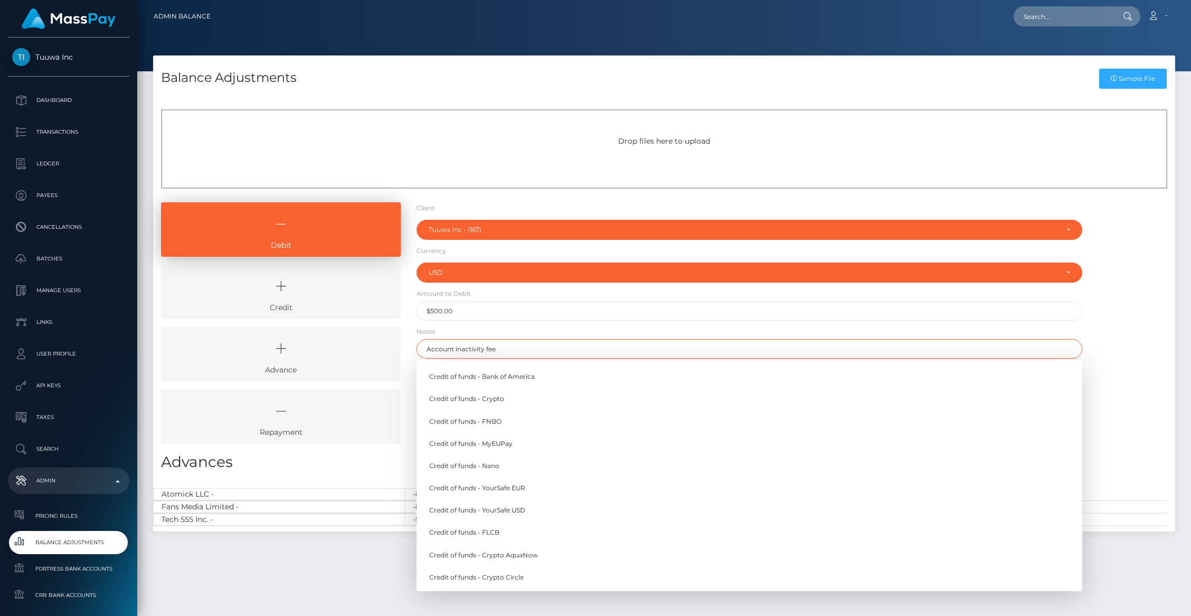
click at [531, 355] on input "Account inactivity fee" at bounding box center [750, 349] width 666 height 20
paste input "GRN3019"
type input "Account inactivity fee (GRN3019)"
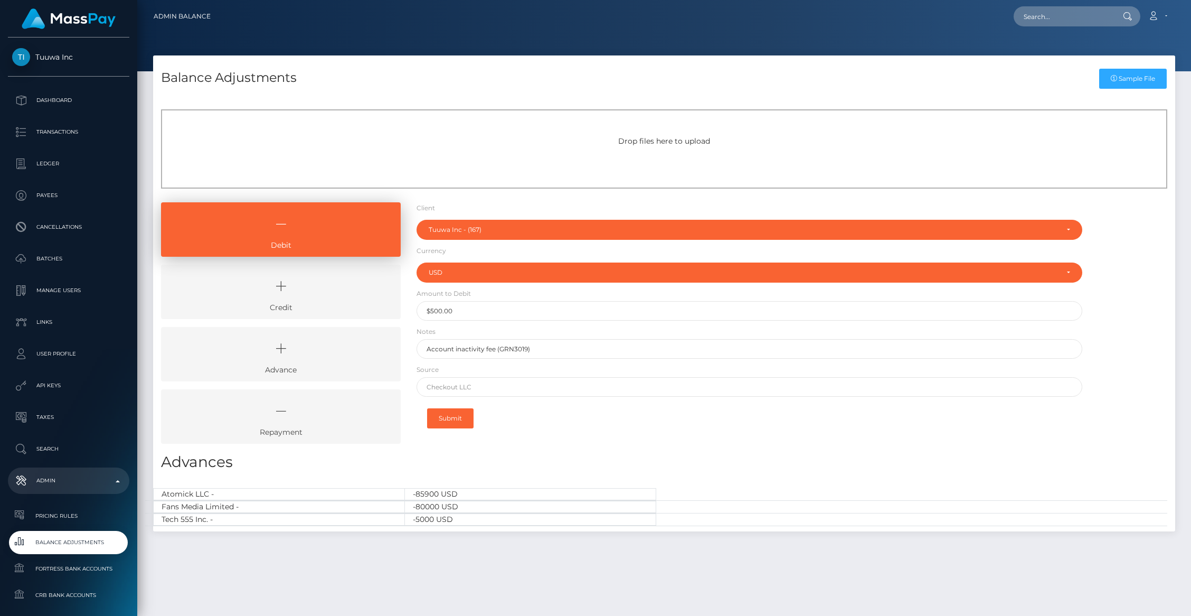
click at [620, 329] on form "Client Client RNetwork LLC - (1) MassPay - (2) Atlas Distributions - (3) I HEAL…" at bounding box center [750, 318] width 666 height 233
click at [477, 382] on input "text" at bounding box center [750, 387] width 666 height 20
click at [453, 417] on button "Submit" at bounding box center [450, 418] width 46 height 20
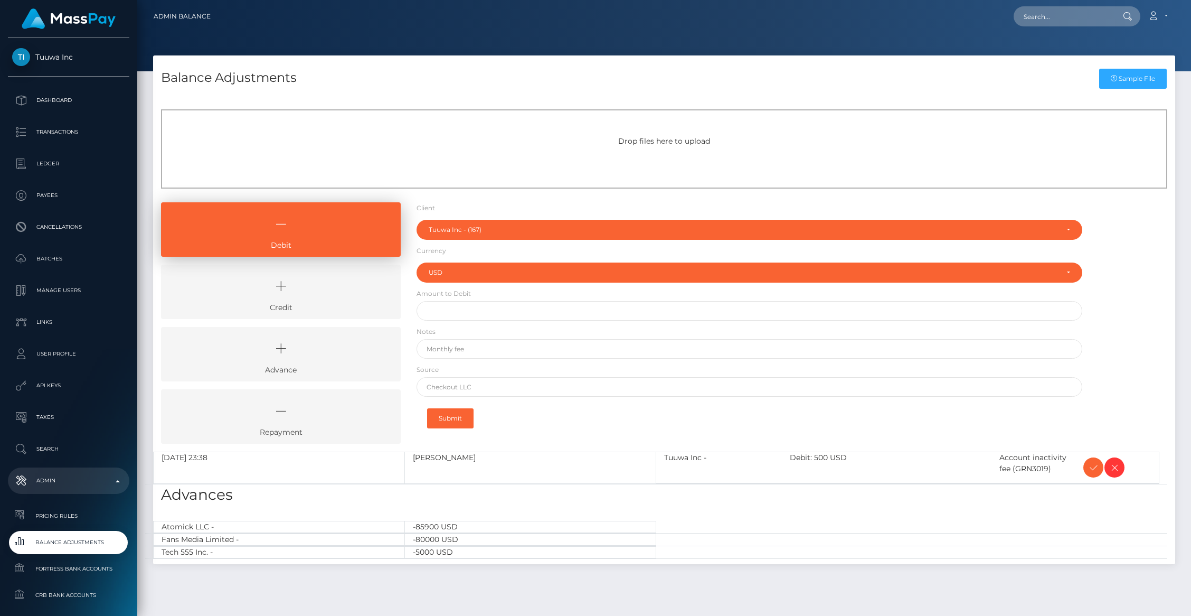
select select "167"
select select "USD"
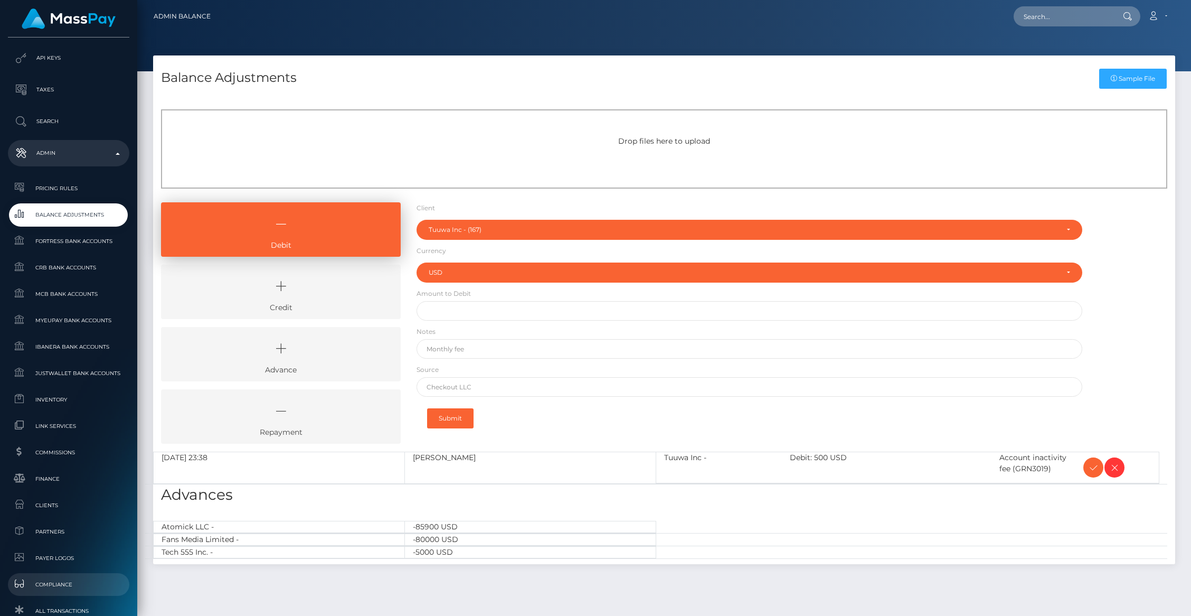
scroll to position [378, 0]
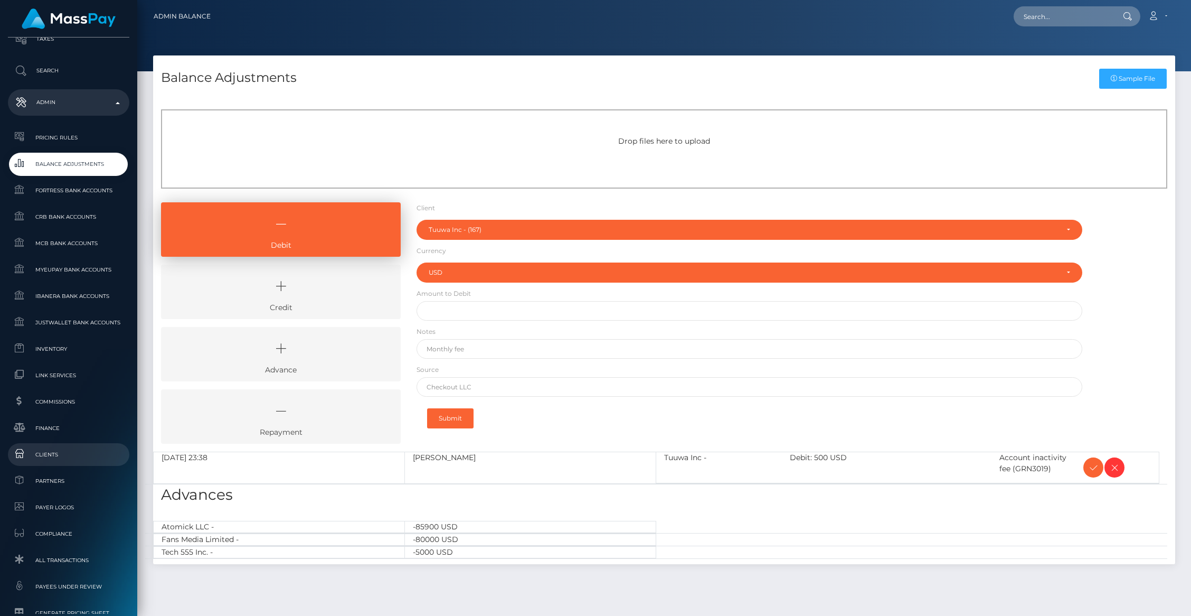
click at [52, 458] on span "Clients" at bounding box center [68, 454] width 113 height 12
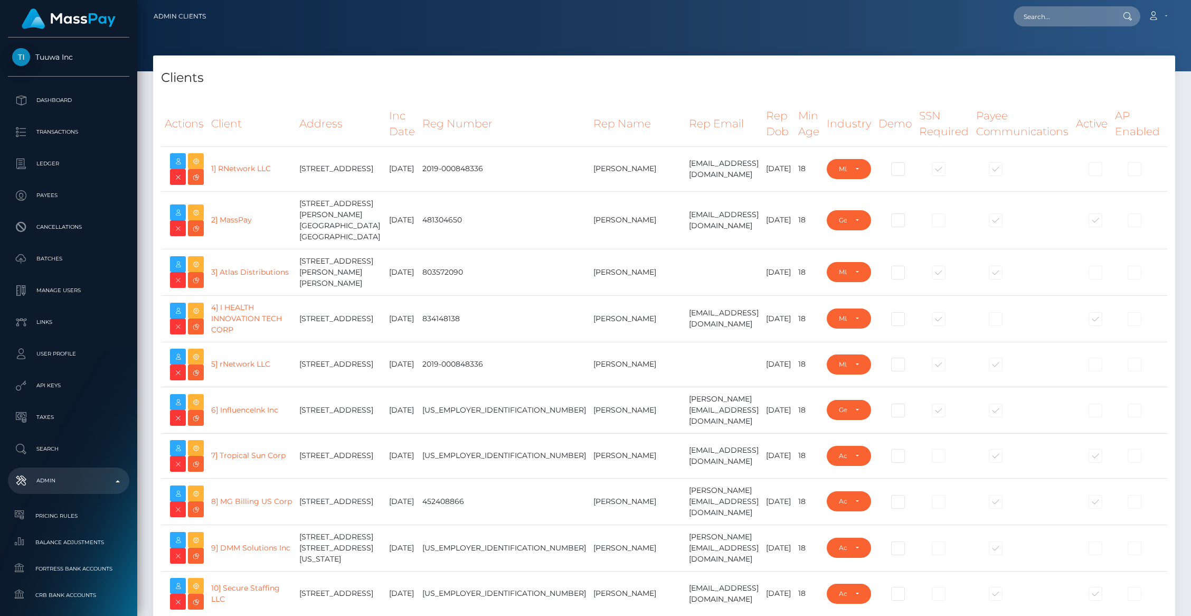
select select "223"
click at [685, 284] on td at bounding box center [723, 272] width 77 height 46
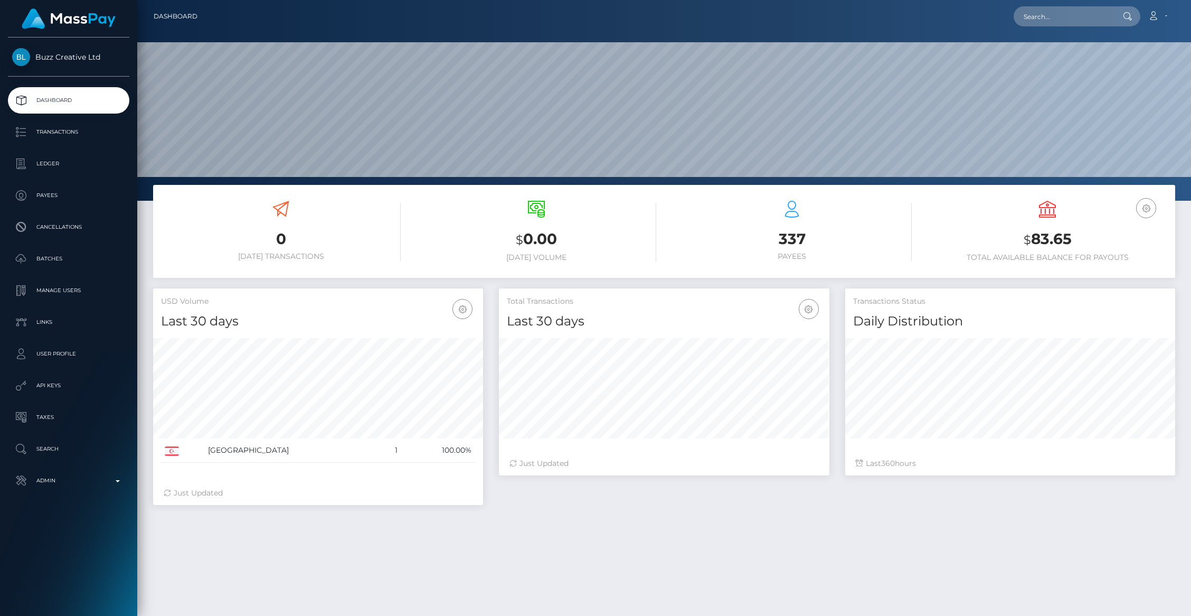
scroll to position [187, 330]
click at [43, 163] on p "Ledger" at bounding box center [68, 164] width 113 height 16
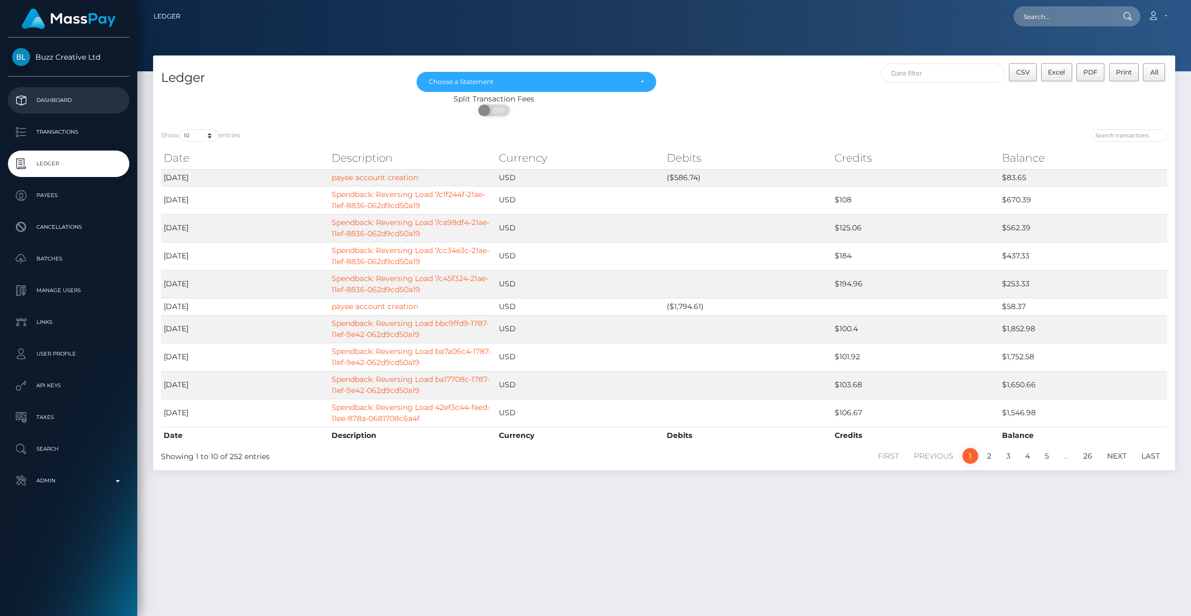
click at [47, 100] on p "Dashboard" at bounding box center [68, 100] width 113 height 16
click at [89, 475] on p "Admin" at bounding box center [68, 481] width 113 height 16
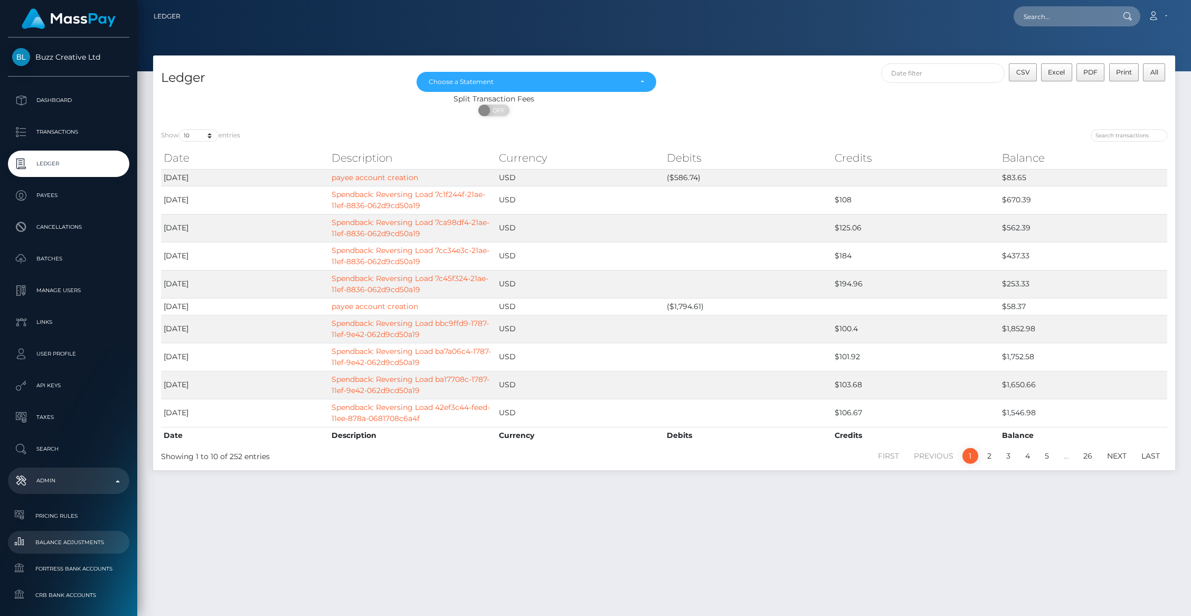
click at [84, 539] on span "Balance Adjustments" at bounding box center [68, 542] width 113 height 12
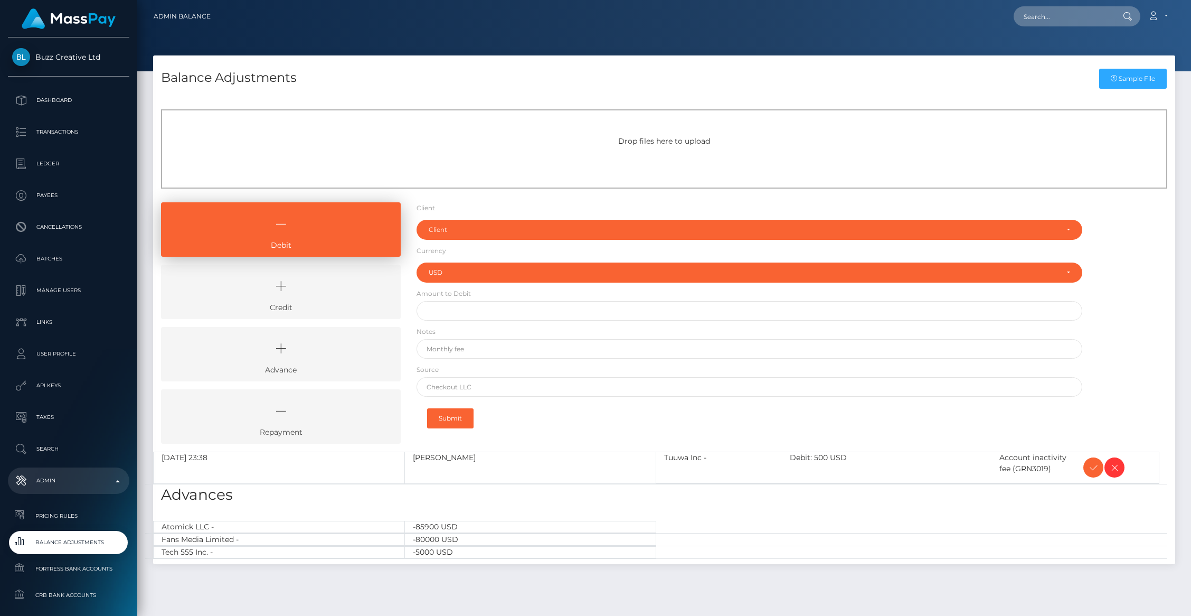
select select "USD"
click at [455, 232] on div "Client" at bounding box center [743, 229] width 629 height 8
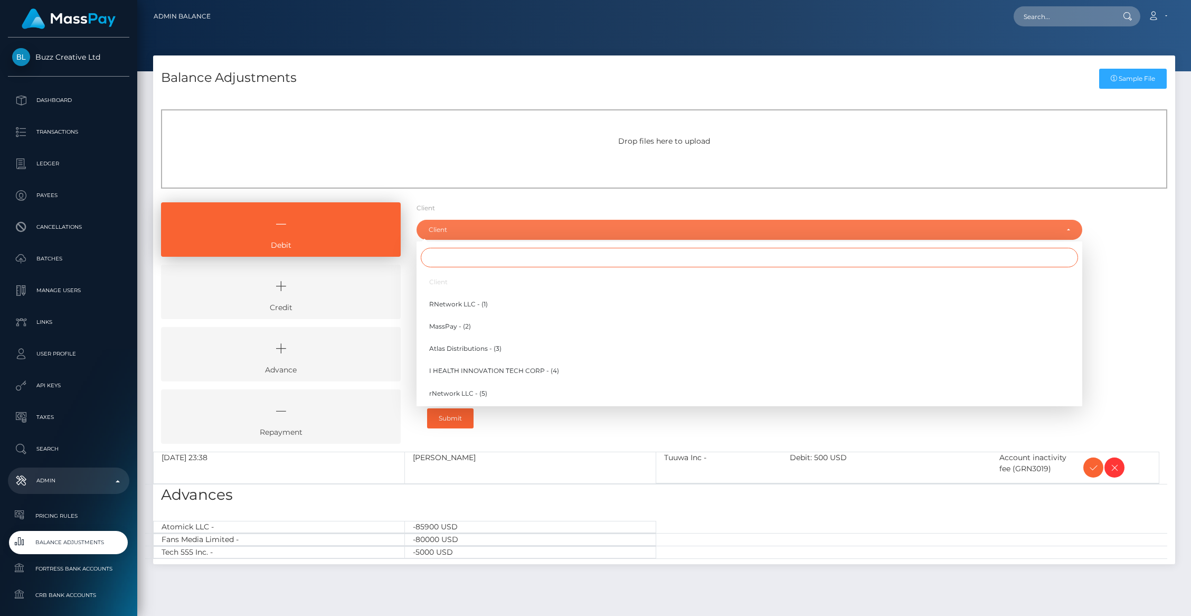
click at [447, 259] on input "Search" at bounding box center [749, 258] width 657 height 20
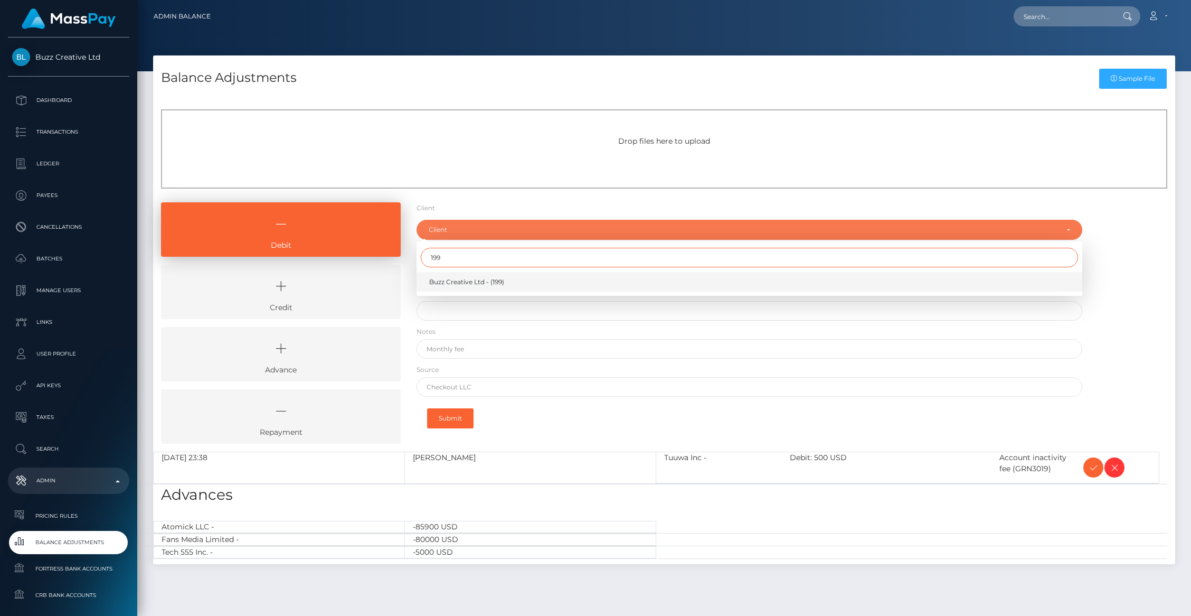
type input "199"
click at [449, 282] on span "Buzz Creative Ltd - (199)" at bounding box center [466, 282] width 75 height 10
select select "199"
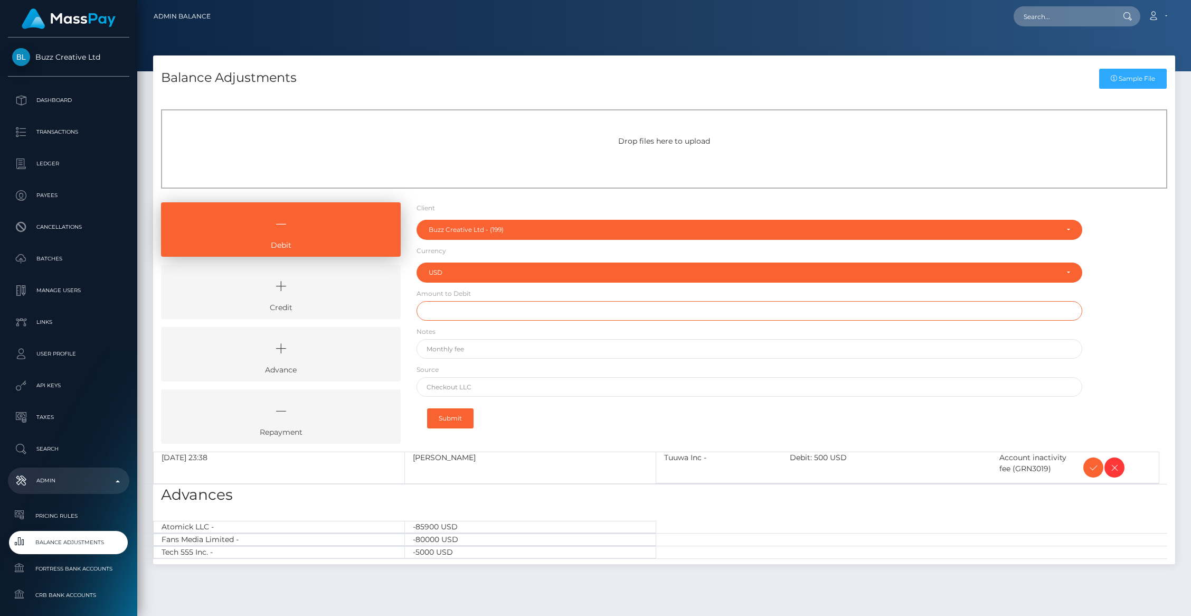
click at [461, 310] on input "text" at bounding box center [750, 311] width 666 height 20
type input "$83.65"
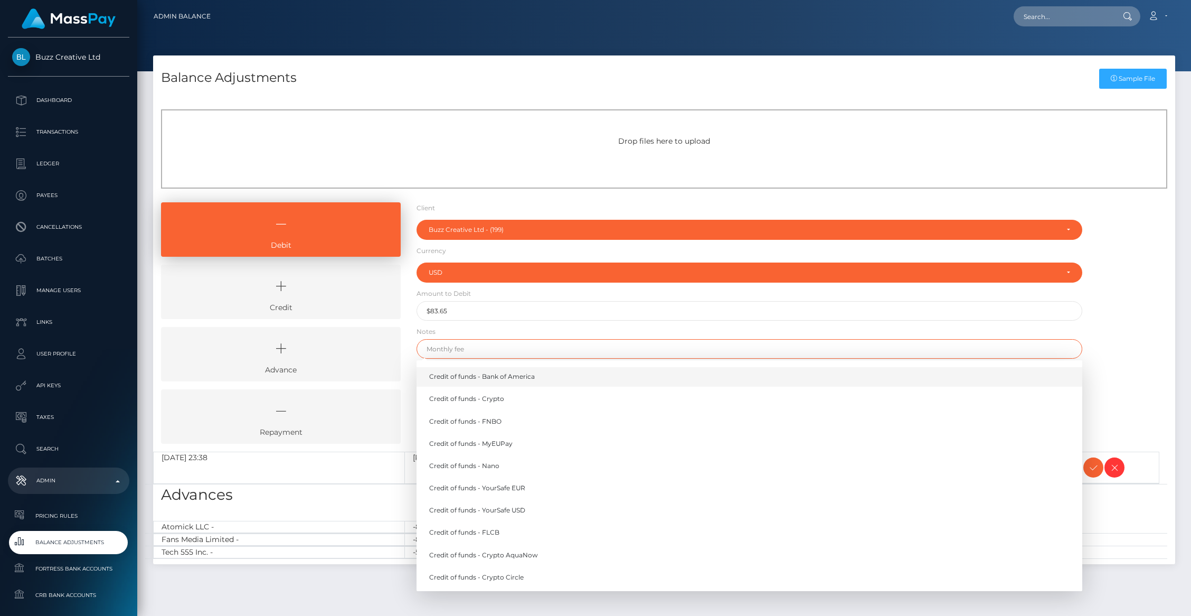
paste input "Account inactivity fee"
type input "Account inactivity fee (GRN3020)"
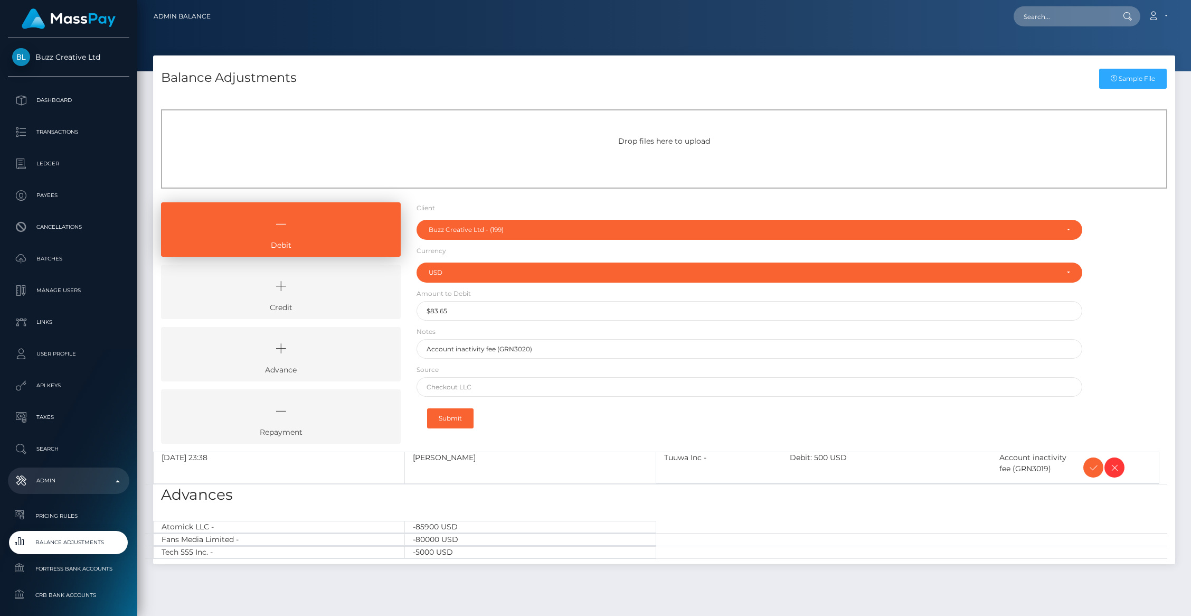
click at [553, 325] on form "Client Client RNetwork LLC - (1) MassPay - (2) Atlas Distributions - (3) I HEAL…" at bounding box center [750, 318] width 666 height 233
click at [451, 423] on button "Submit" at bounding box center [450, 418] width 46 height 20
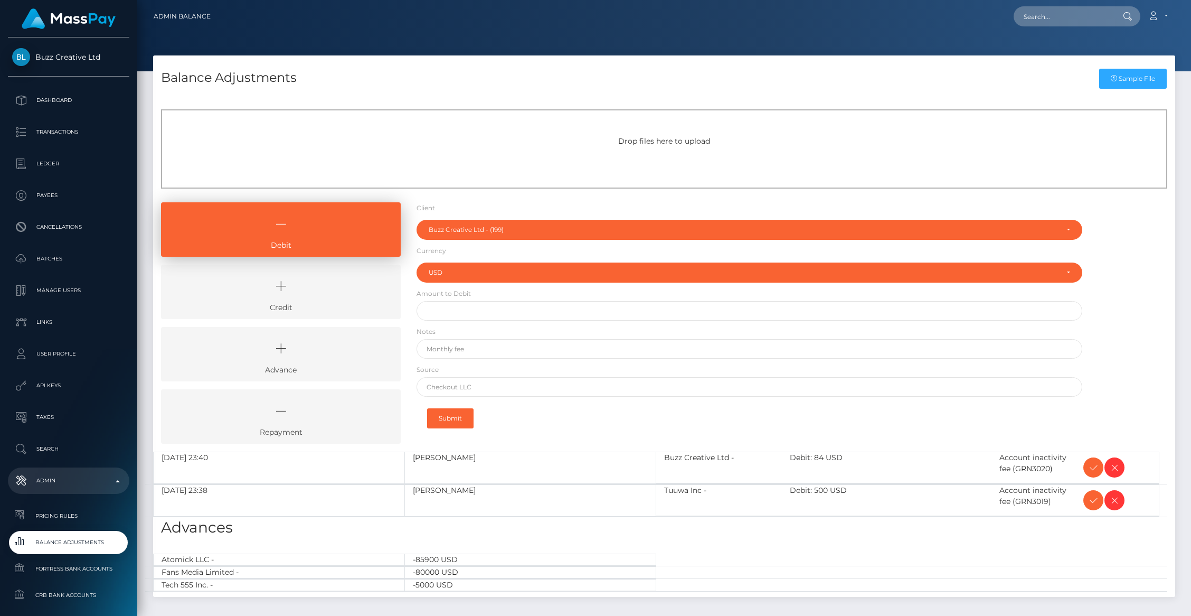
select select "199"
select select "USD"
click at [1097, 464] on icon at bounding box center [1093, 467] width 13 height 13
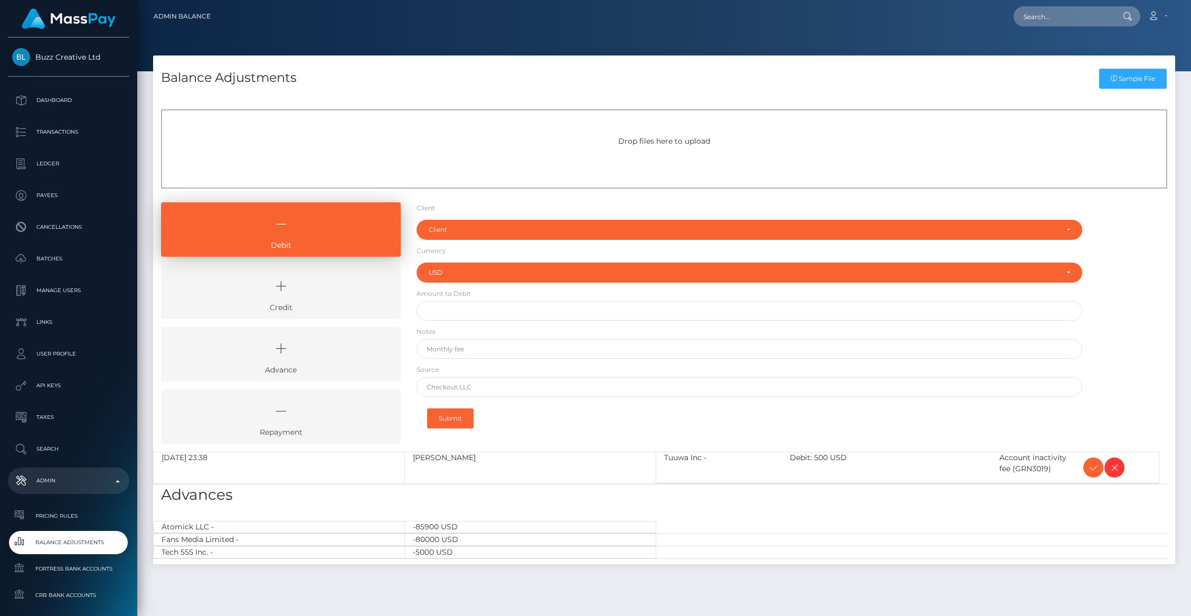
select select "USD"
click at [1094, 469] on icon at bounding box center [1093, 467] width 13 height 13
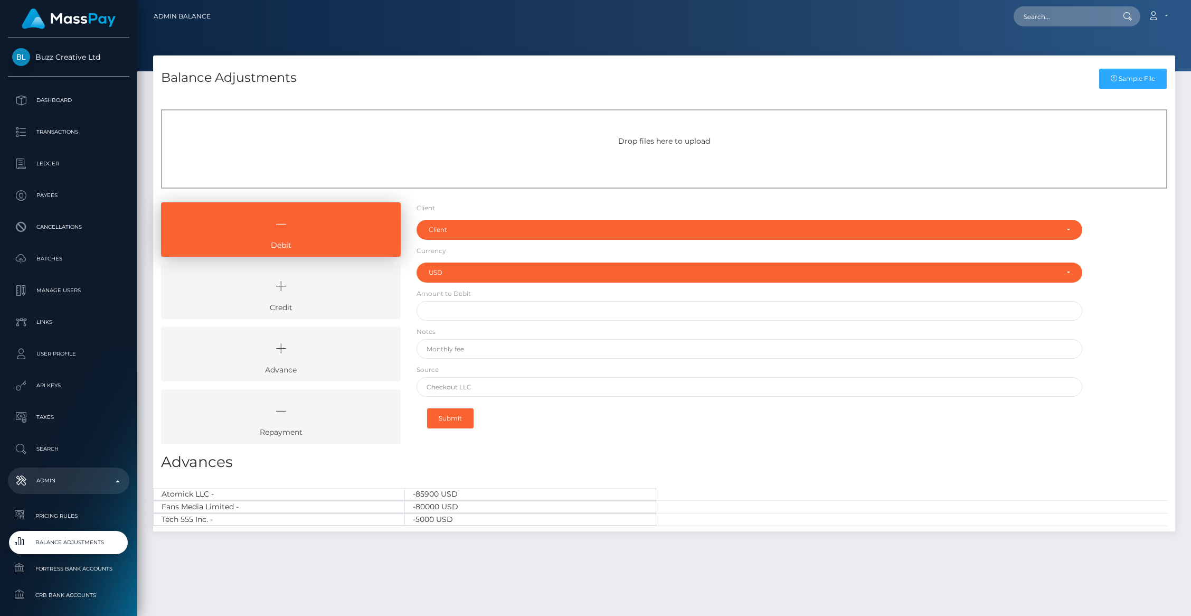
select select "USD"
click at [1023, 26] on div "Loading... Loading... Account Edit Profile Logout" at bounding box center [697, 16] width 956 height 22
click at [1026, 25] on input "text" at bounding box center [1063, 16] width 99 height 20
click at [1027, 24] on input "text" at bounding box center [1063, 16] width 99 height 20
paste input "voztechnologies@gmail.com"
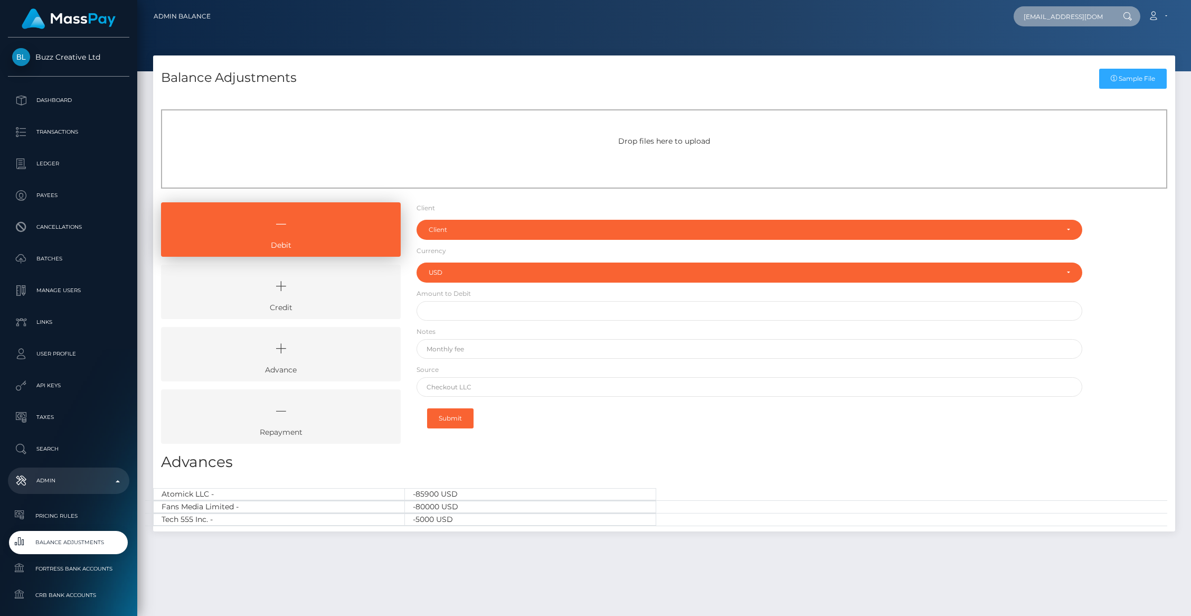
scroll to position [0, 17]
type input "voztechnologies@gmail.com"
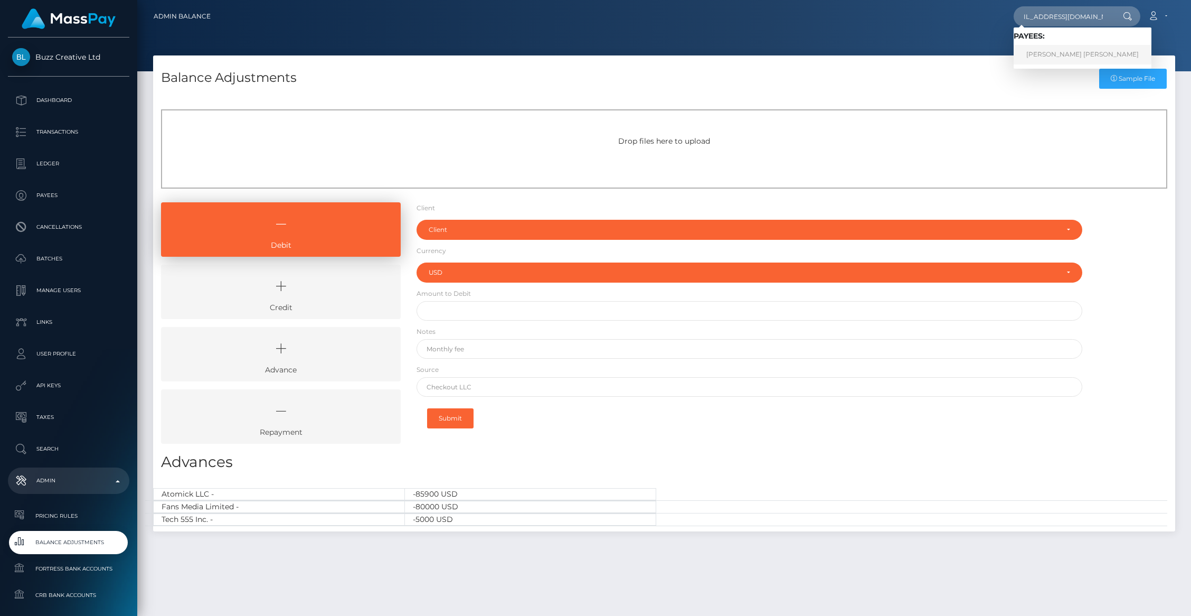
click at [1035, 49] on link "Brent Lee Chiono Russell" at bounding box center [1083, 55] width 138 height 20
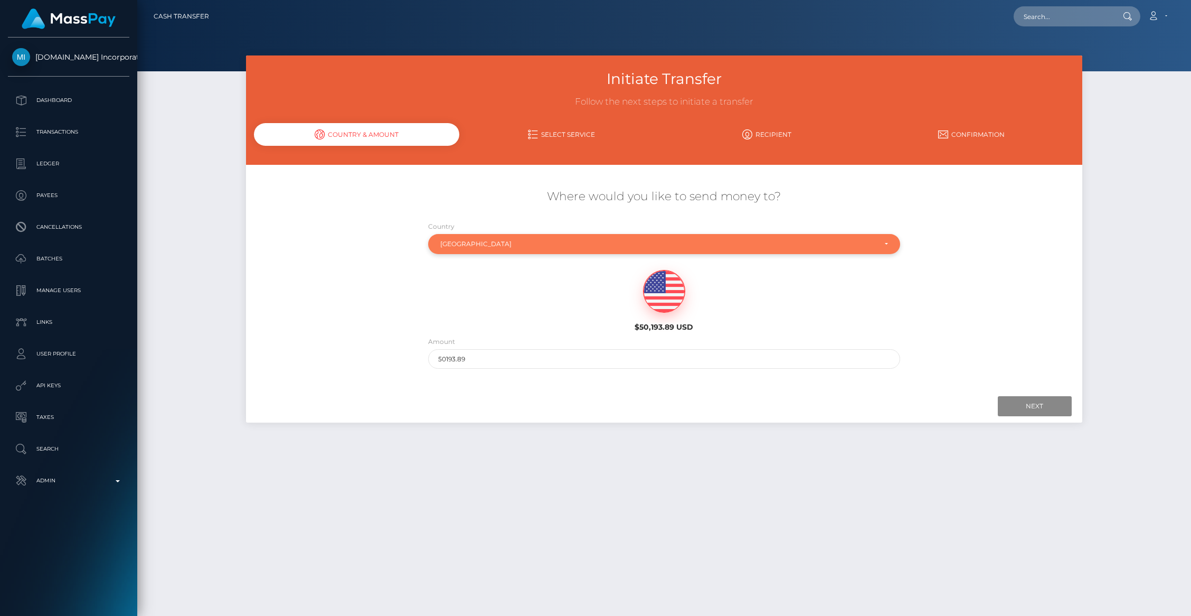
click at [467, 251] on div "[GEOGRAPHIC_DATA]" at bounding box center [664, 244] width 472 height 20
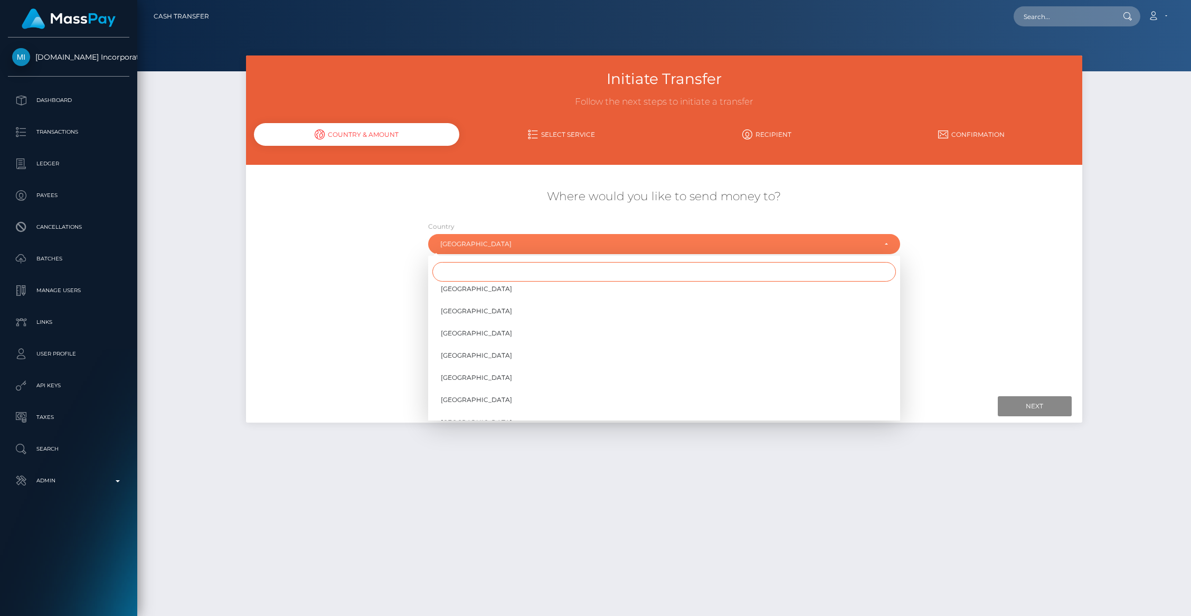
click at [463, 263] on input "Search" at bounding box center [664, 272] width 464 height 20
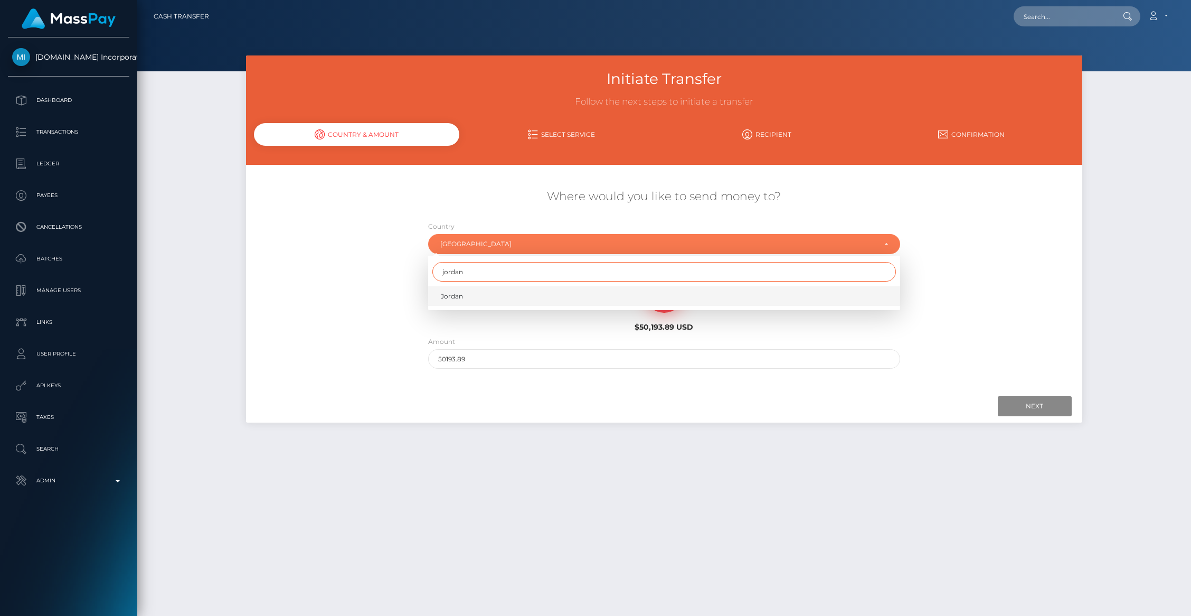
type input "jordan"
click at [470, 299] on link "Jordan" at bounding box center [664, 296] width 472 height 20
select select "JOR"
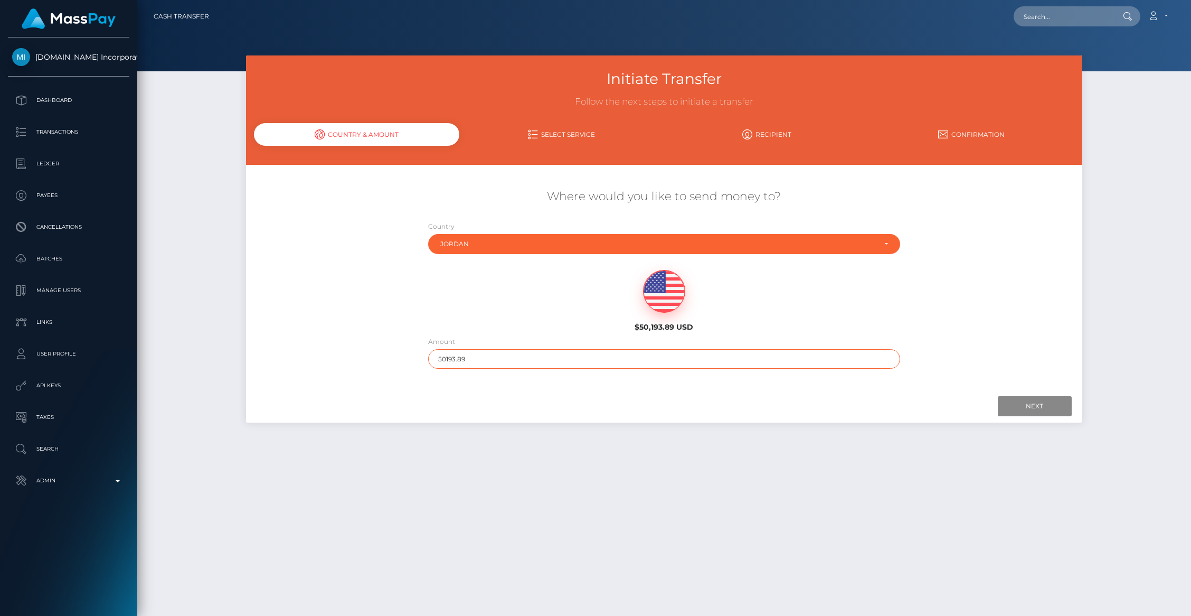
click at [468, 352] on input "50193.89" at bounding box center [664, 359] width 472 height 20
type input "501"
click at [1025, 396] on input "Next" at bounding box center [1035, 406] width 74 height 20
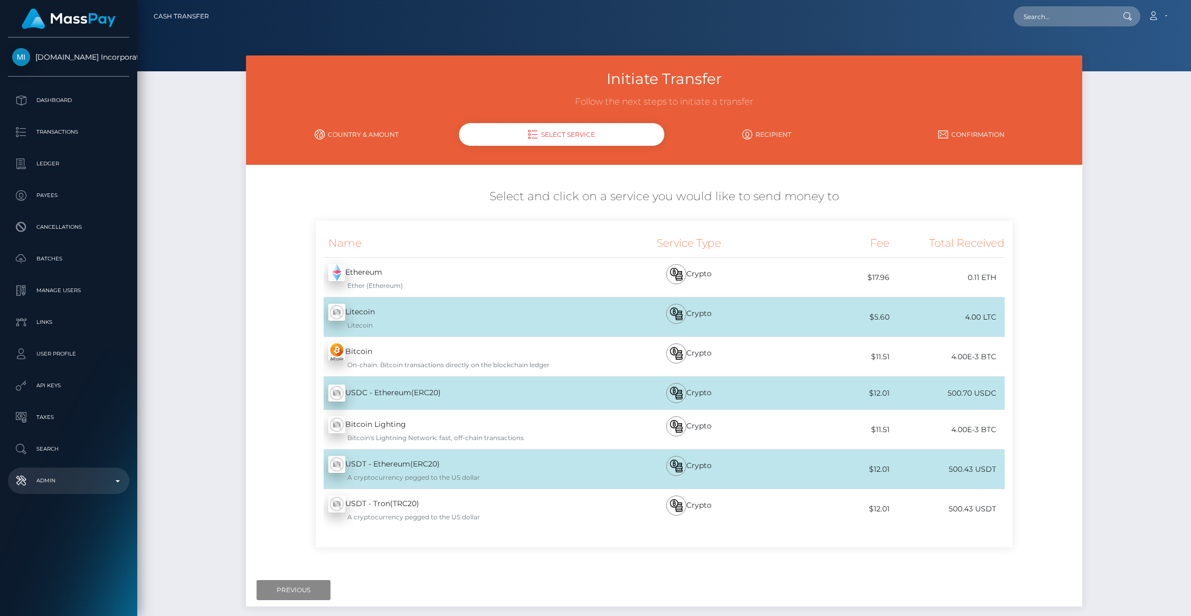
click at [76, 478] on p "Admin" at bounding box center [68, 481] width 113 height 16
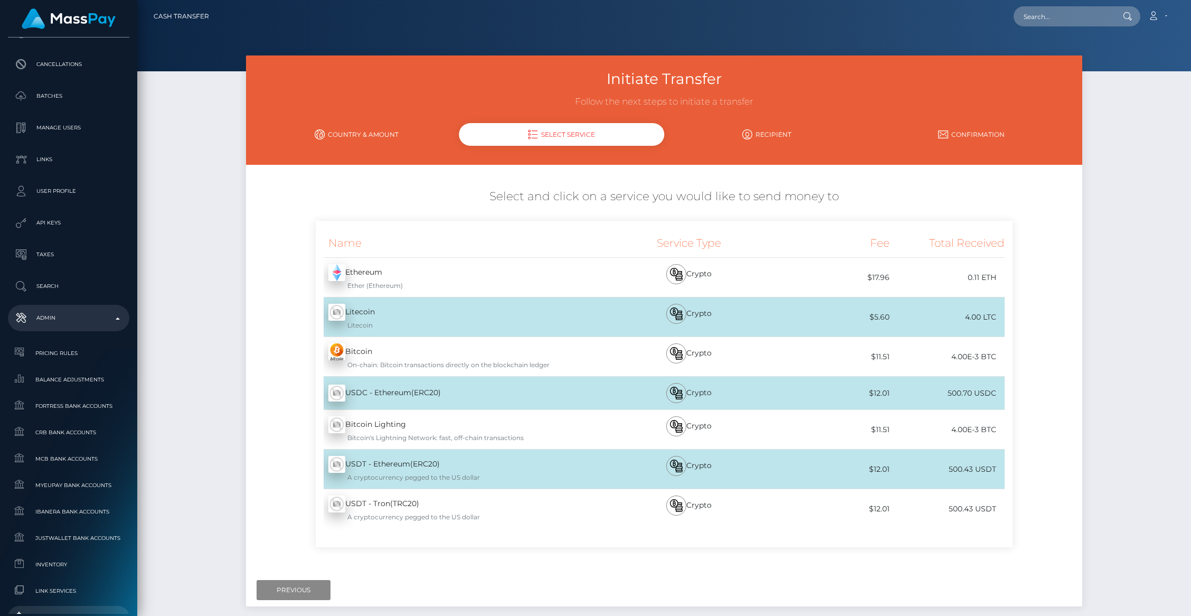
scroll to position [294, 0]
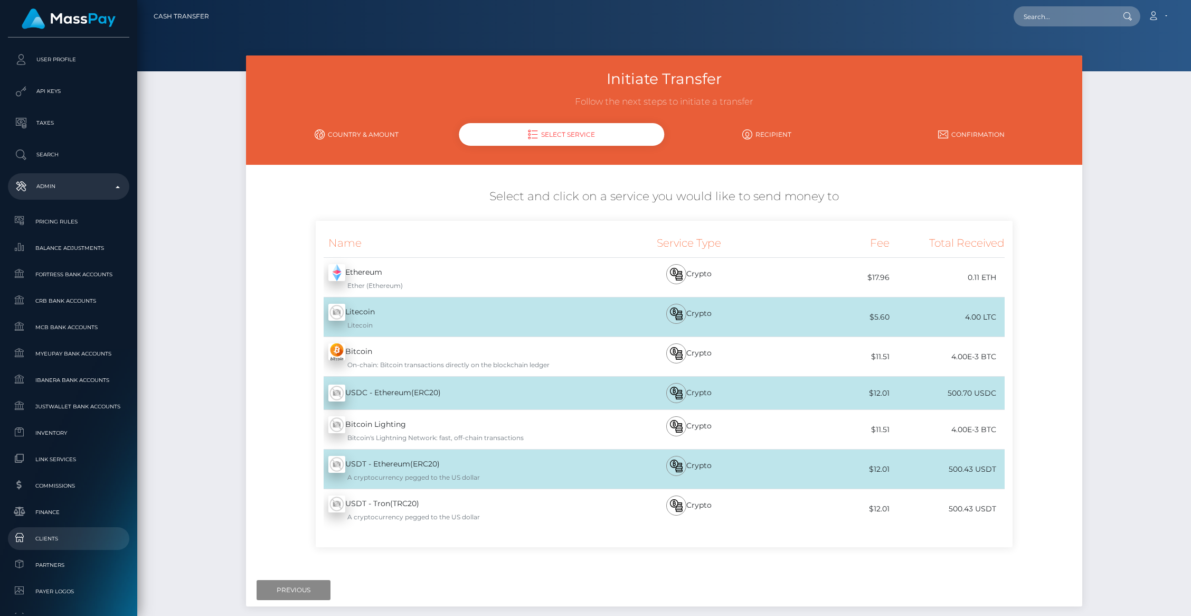
click at [78, 536] on span "Clients" at bounding box center [68, 538] width 113 height 12
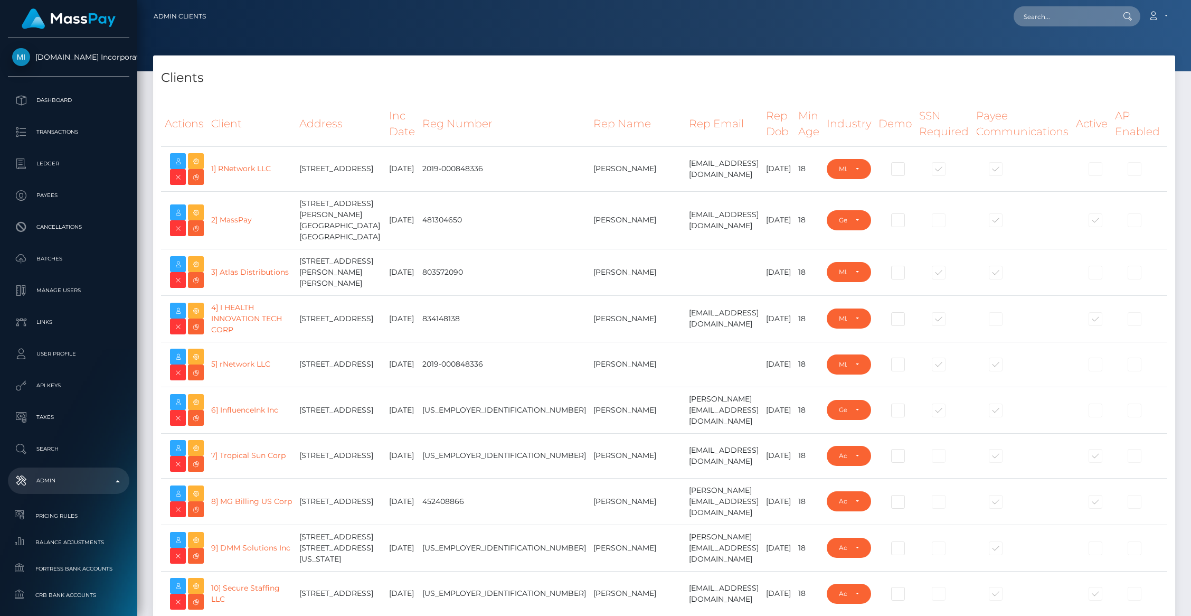
select select "223"
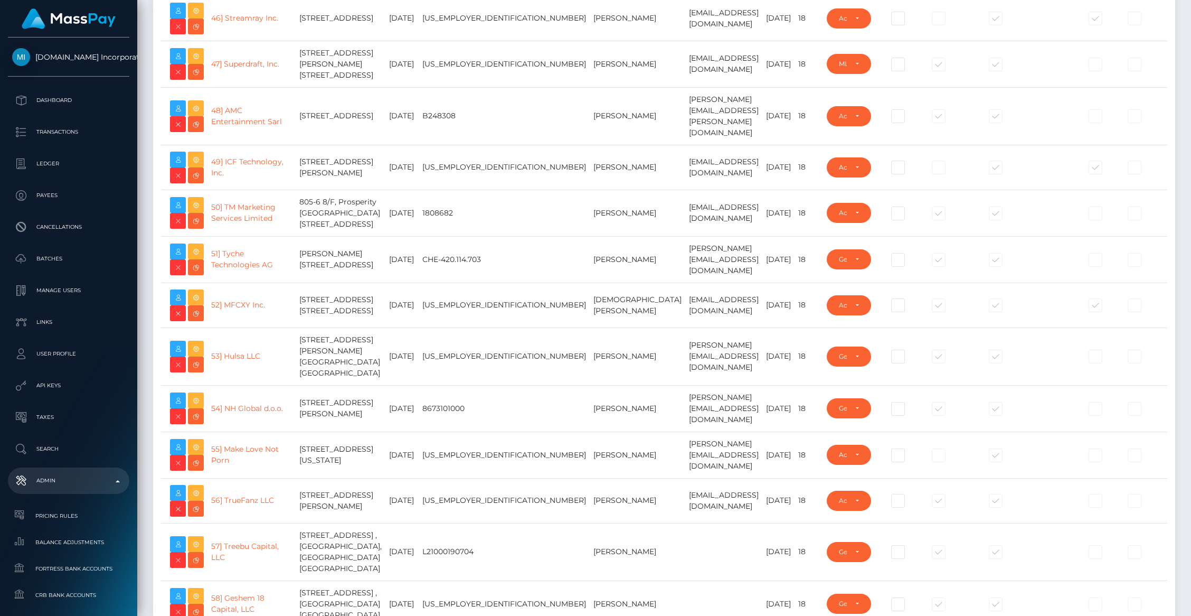
scroll to position [2409, 0]
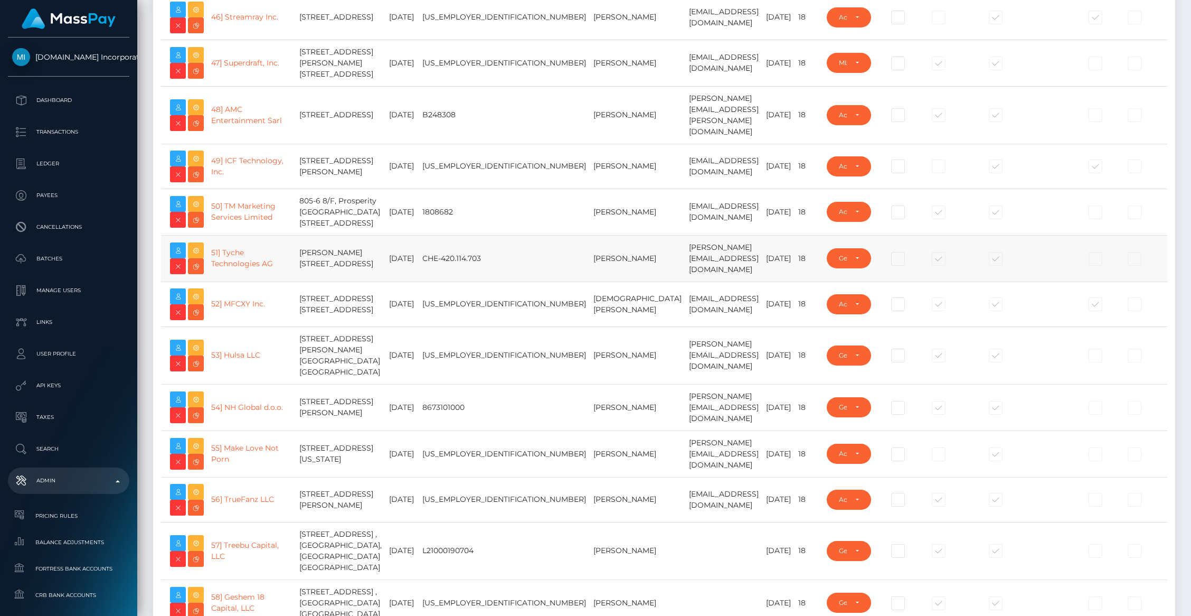
click at [685, 281] on td "sandra@berrywire.com" at bounding box center [723, 258] width 77 height 46
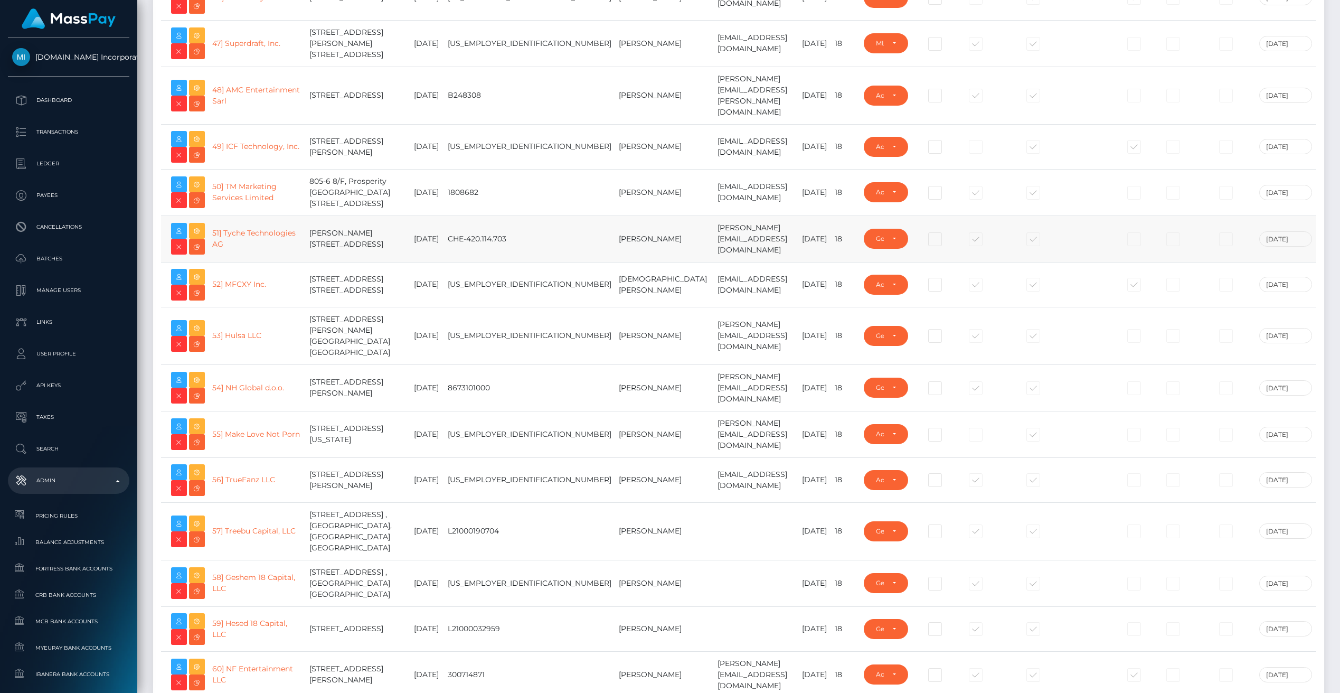
type input "brentg"
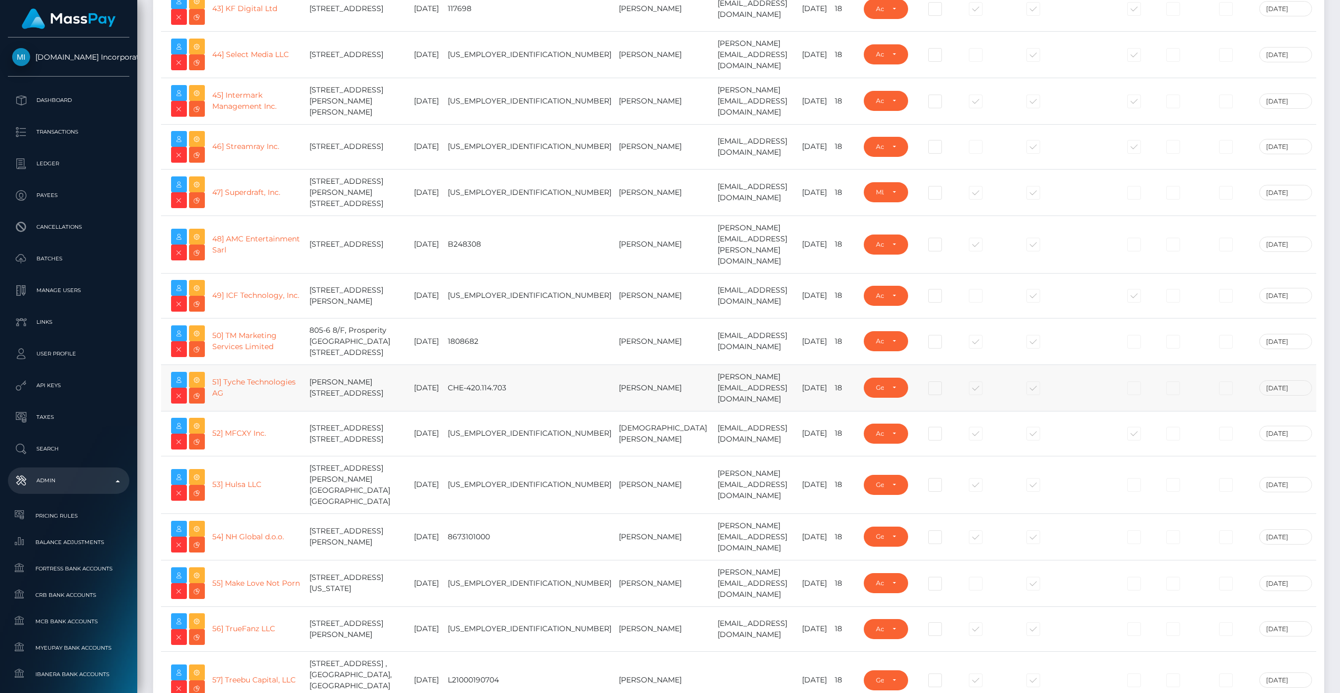
scroll to position [2254, 0]
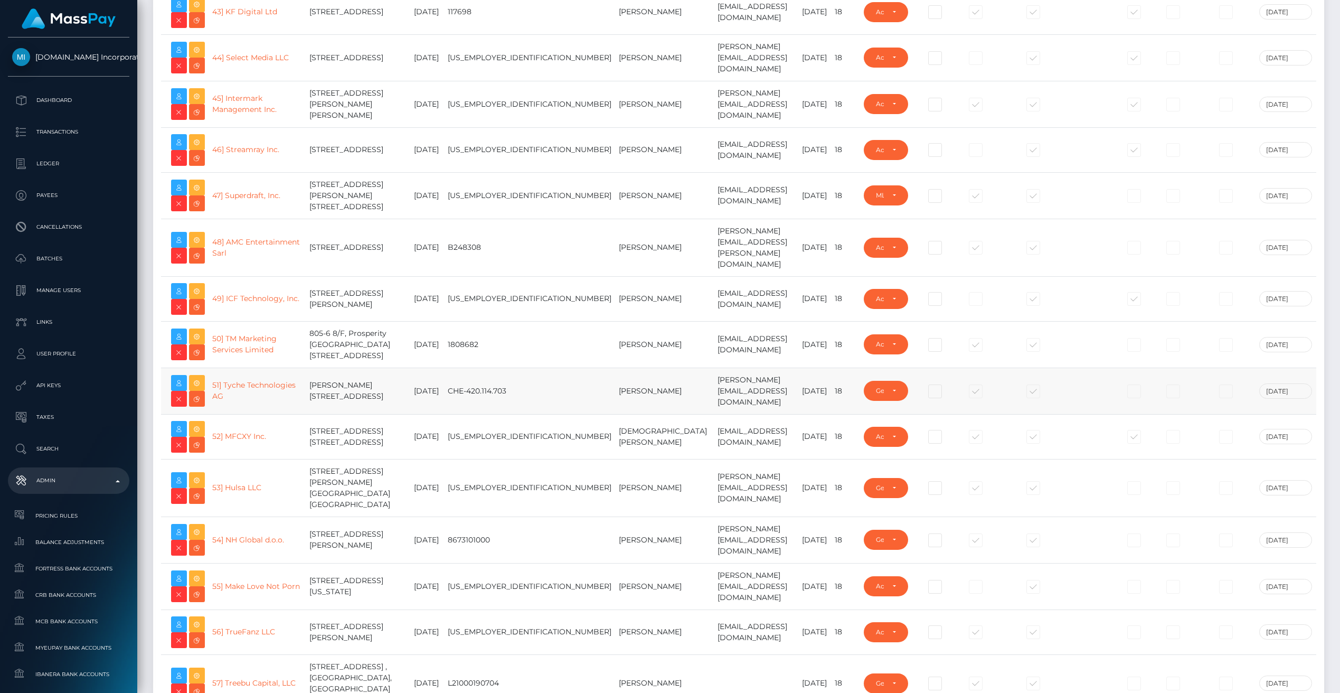
click at [769, 516] on td "dani@nhglobal.si" at bounding box center [756, 539] width 84 height 46
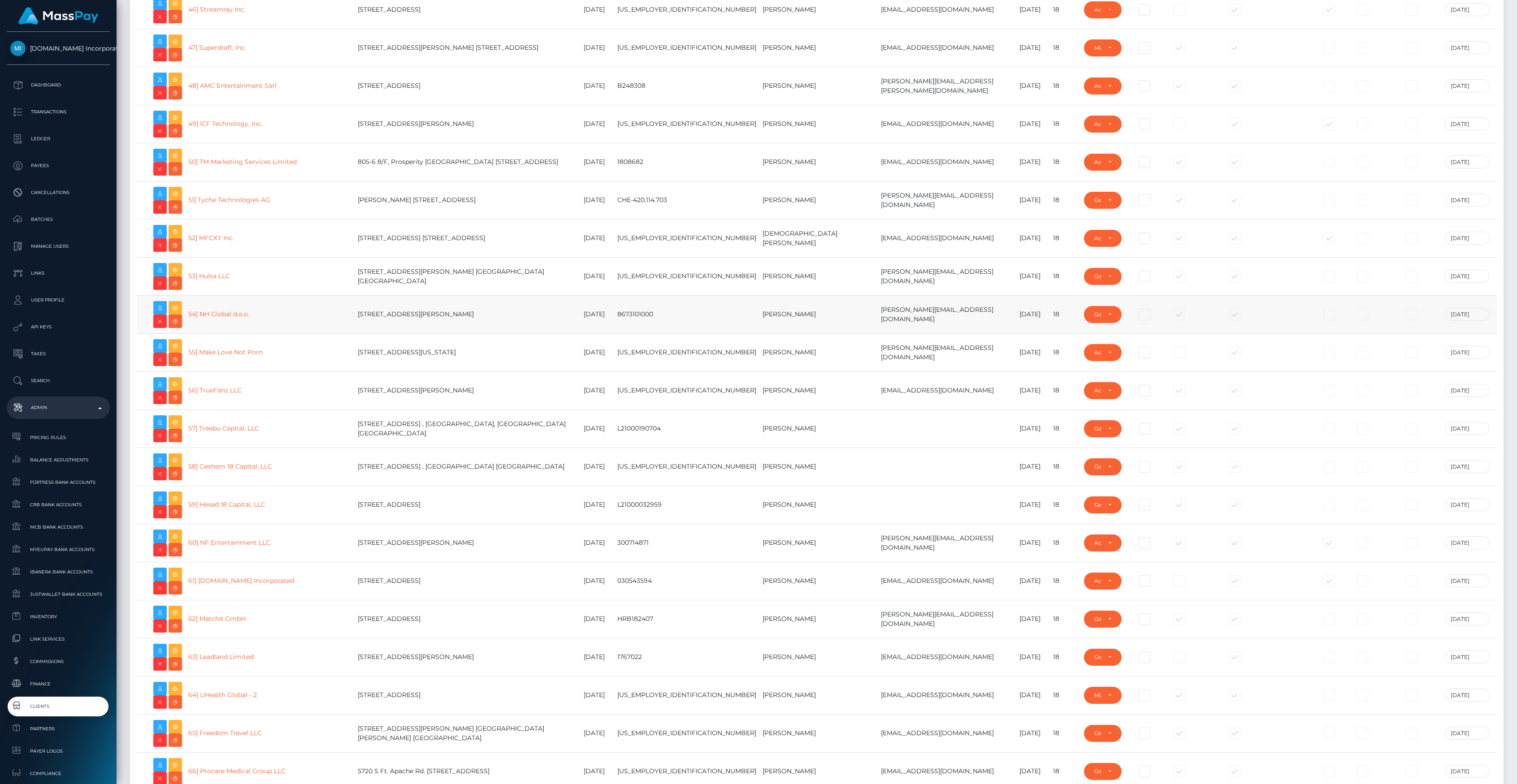
scroll to position [1847, 0]
click at [435, 25] on td "800 W. El Camino Real Suite 180, Mountain View, CA 94040 United States" at bounding box center [468, 10] width 226 height 38
click at [435, 26] on td "800 W. El Camino Real Suite 180, Mountain View, CA 94040 United States" at bounding box center [468, 10] width 226 height 38
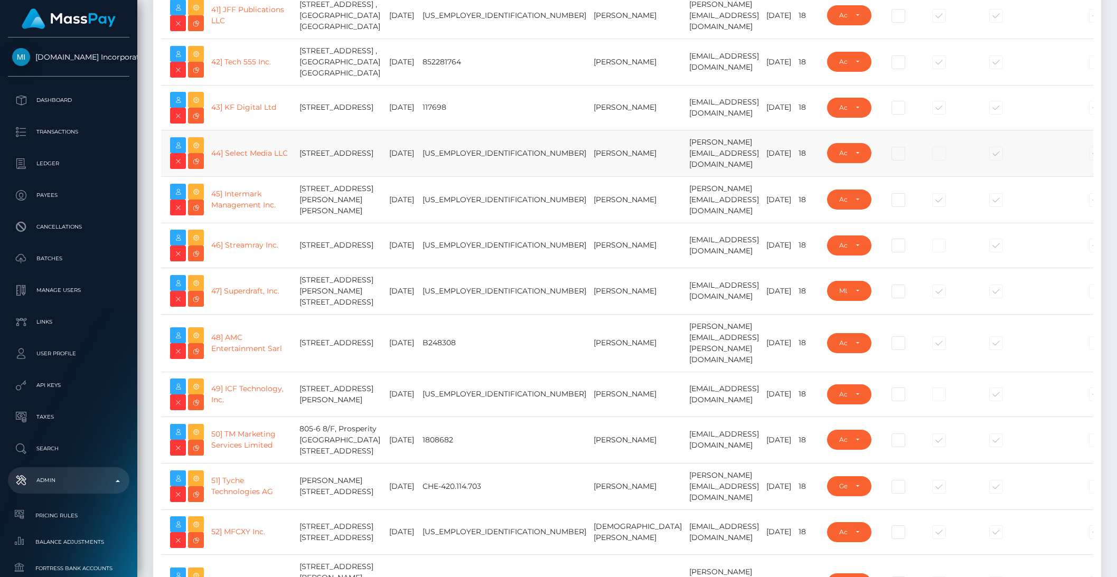
scroll to position [2186, 0]
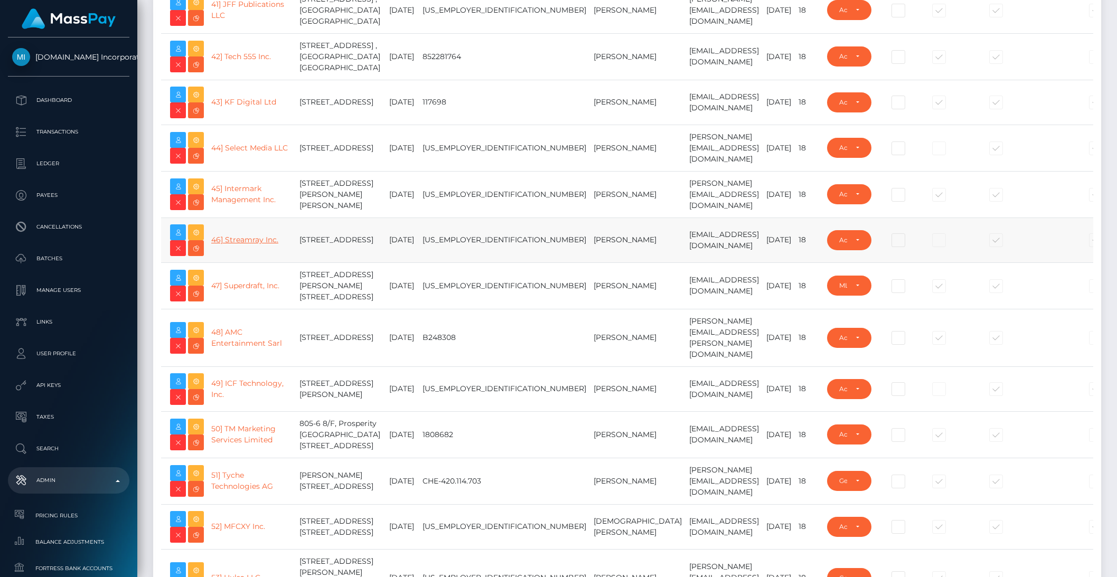
click at [223, 244] on link "46] Streamray Inc." at bounding box center [244, 240] width 67 height 10
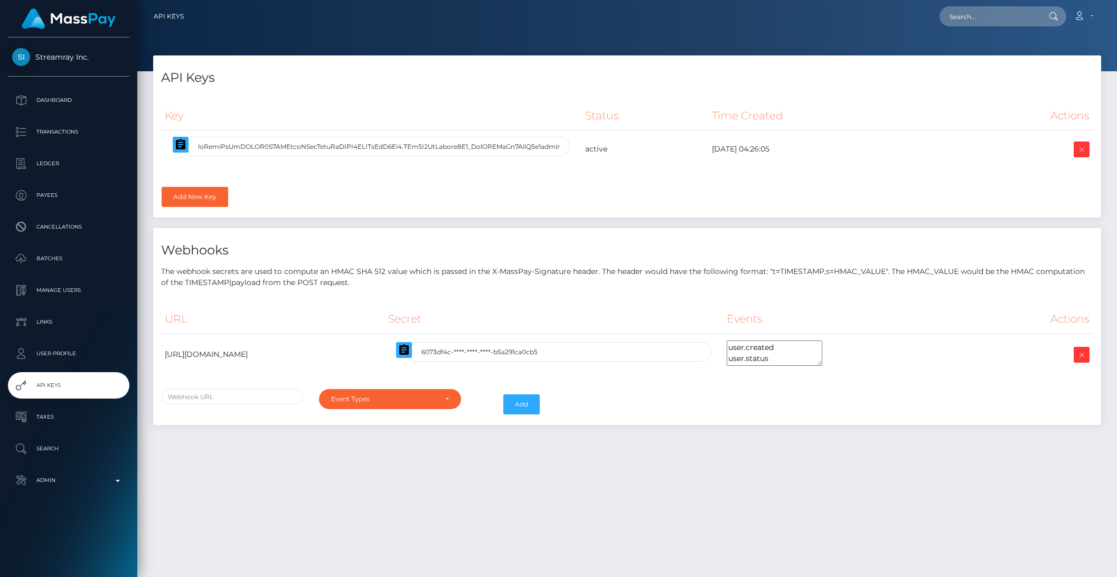
select select
click at [185, 146] on icon "button" at bounding box center [180, 144] width 13 height 13
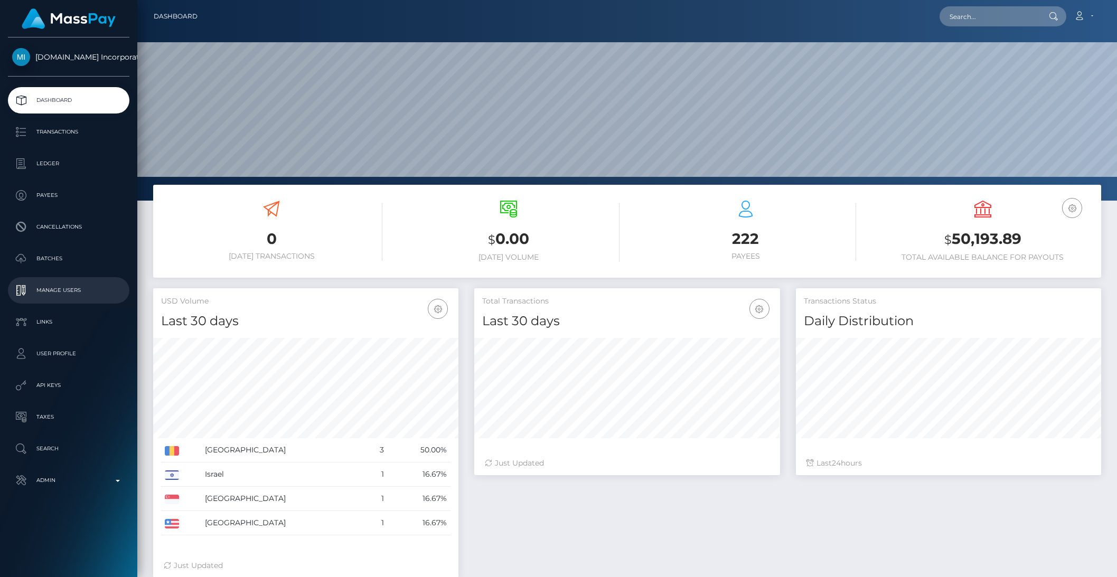
scroll to position [186, 305]
click at [66, 391] on p "API Keys" at bounding box center [68, 386] width 113 height 16
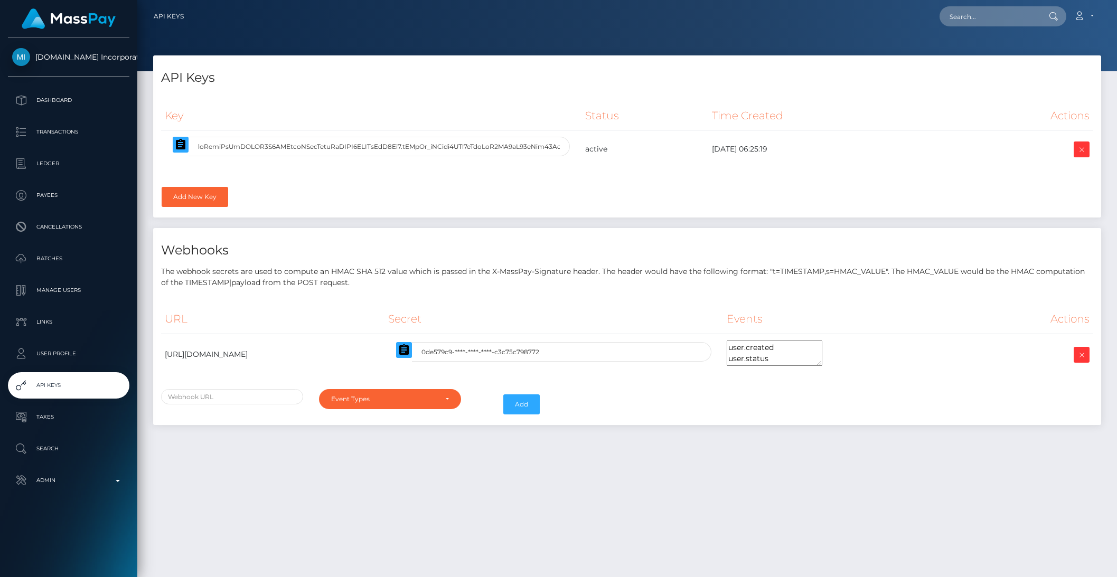
select select
click at [183, 144] on icon "button" at bounding box center [181, 144] width 10 height 11
click at [107, 483] on p "Admin" at bounding box center [68, 481] width 113 height 16
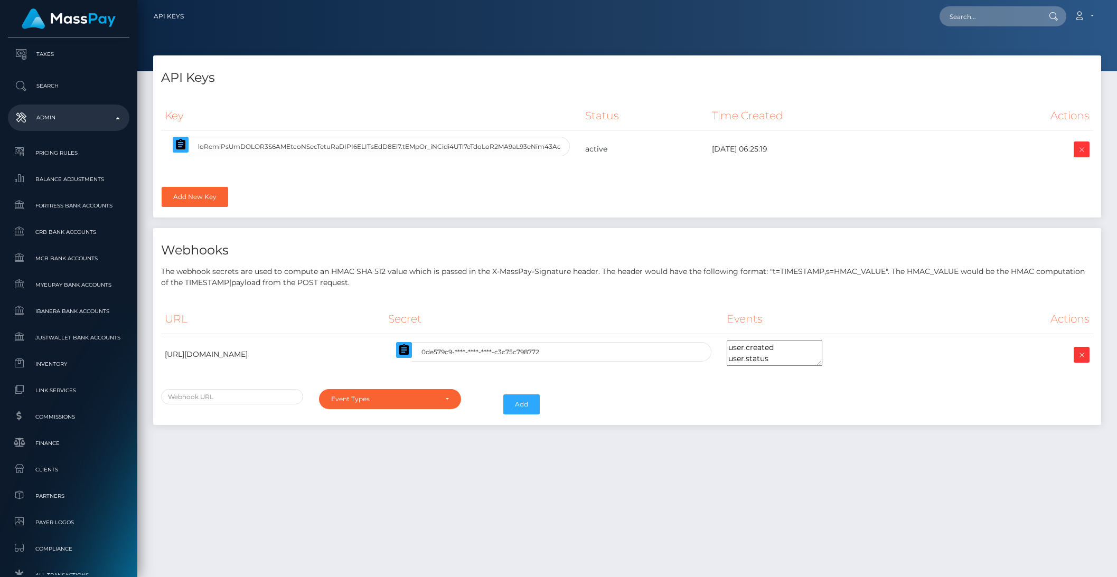
scroll to position [375, 0]
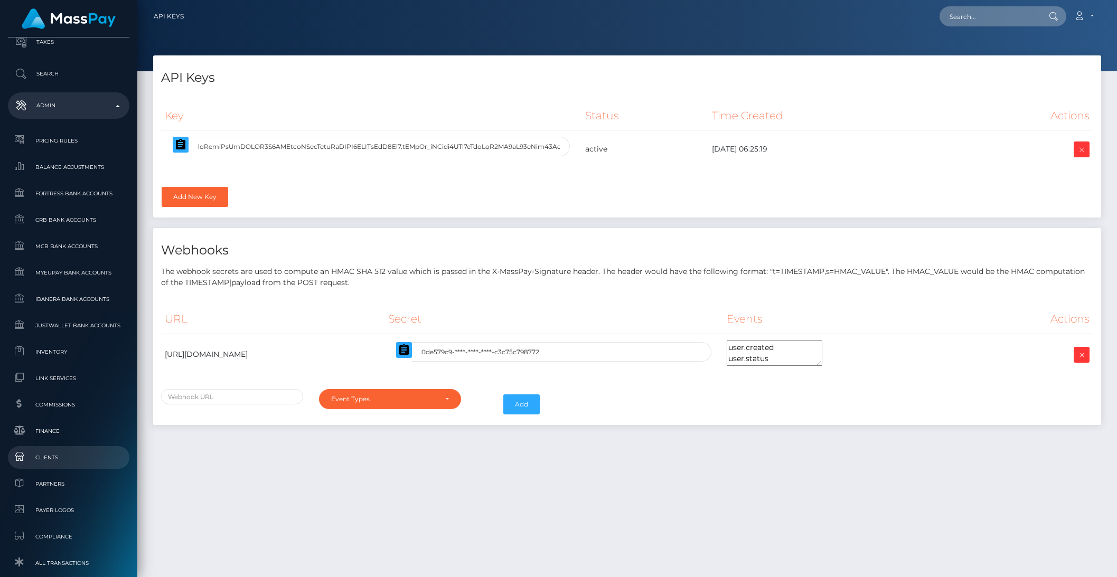
click at [64, 451] on span "Clients" at bounding box center [68, 457] width 113 height 12
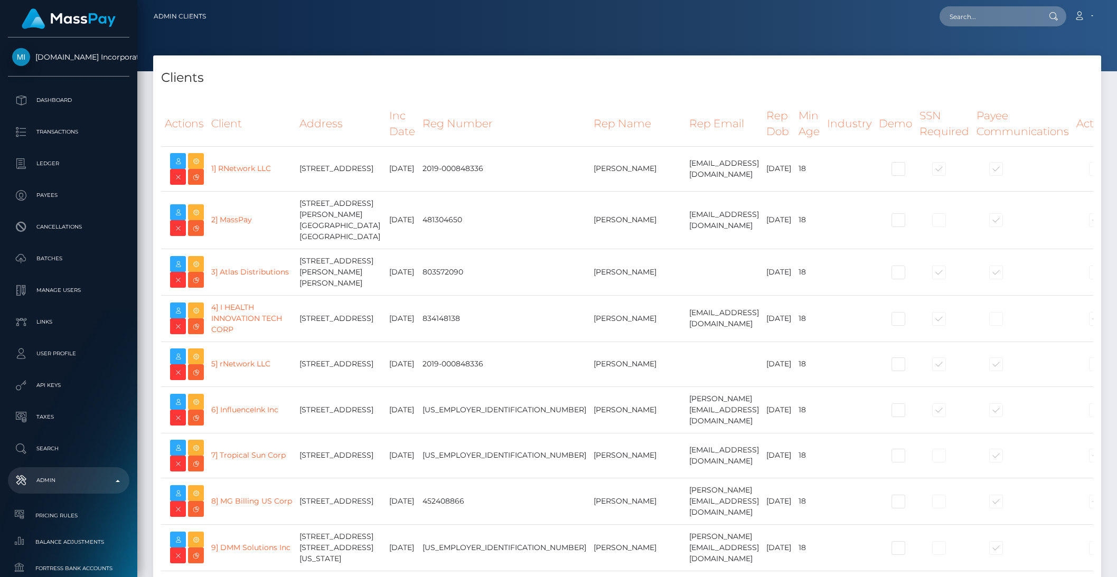
select select "223"
select select
select select "223"
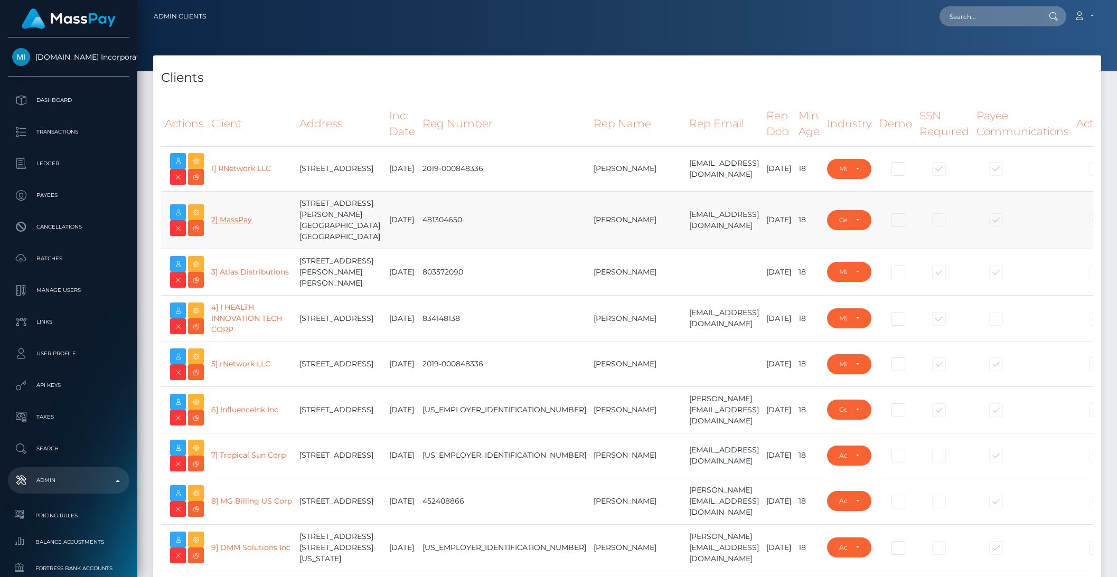
click at [224, 222] on link "2] MassPay" at bounding box center [231, 220] width 41 height 10
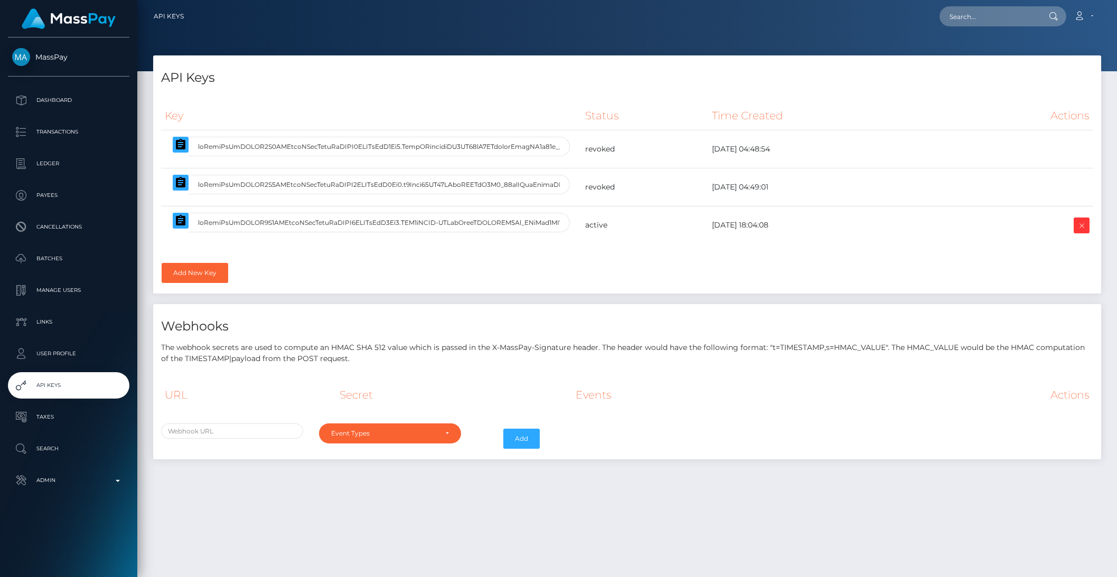
select select
click at [178, 215] on icon "button" at bounding box center [180, 220] width 13 height 13
click at [180, 222] on icon "button" at bounding box center [180, 220] width 13 height 13
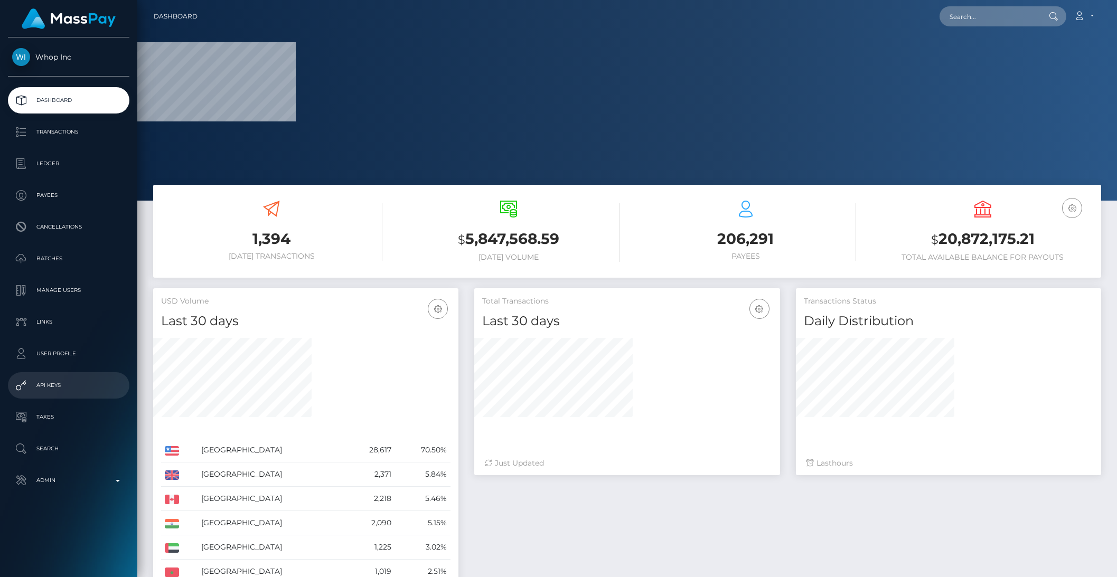
click at [48, 384] on p "API Keys" at bounding box center [68, 386] width 113 height 16
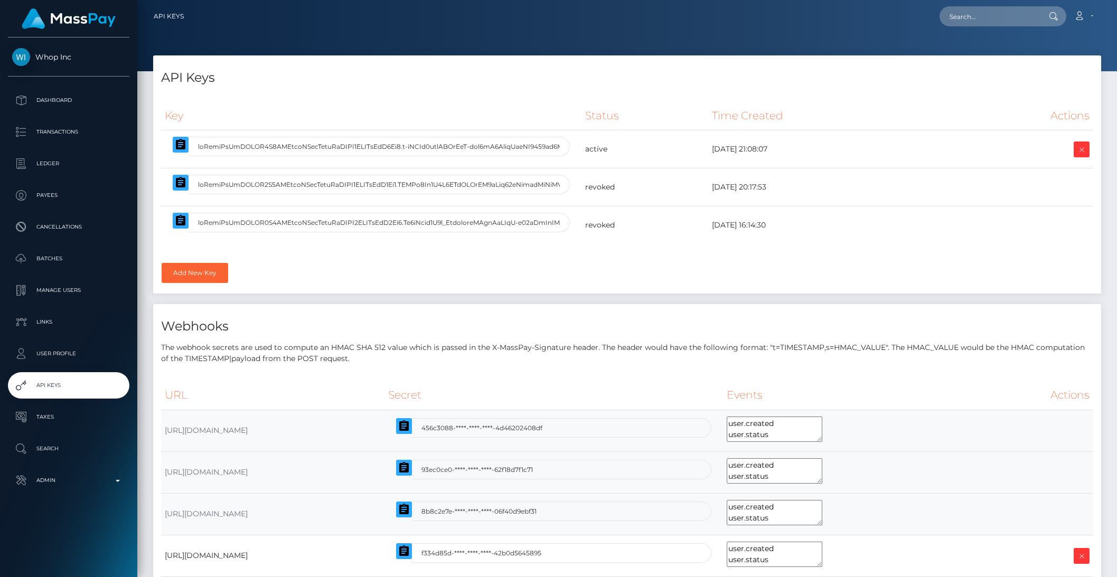
select select
click at [187, 149] on button "button" at bounding box center [181, 145] width 16 height 16
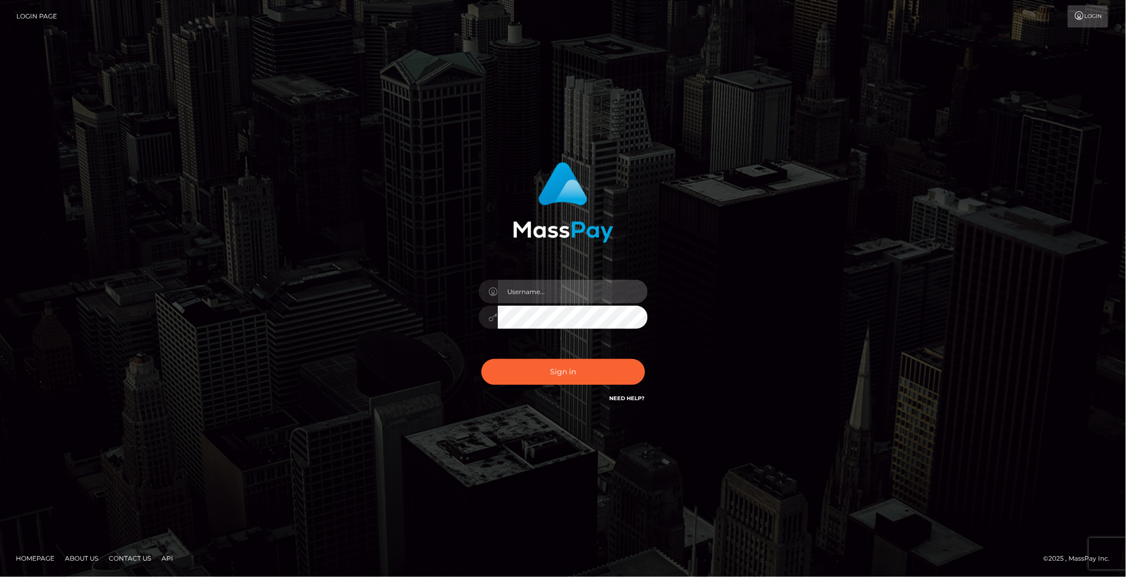
type input "brentg"
